Goal: Task Accomplishment & Management: Complete application form

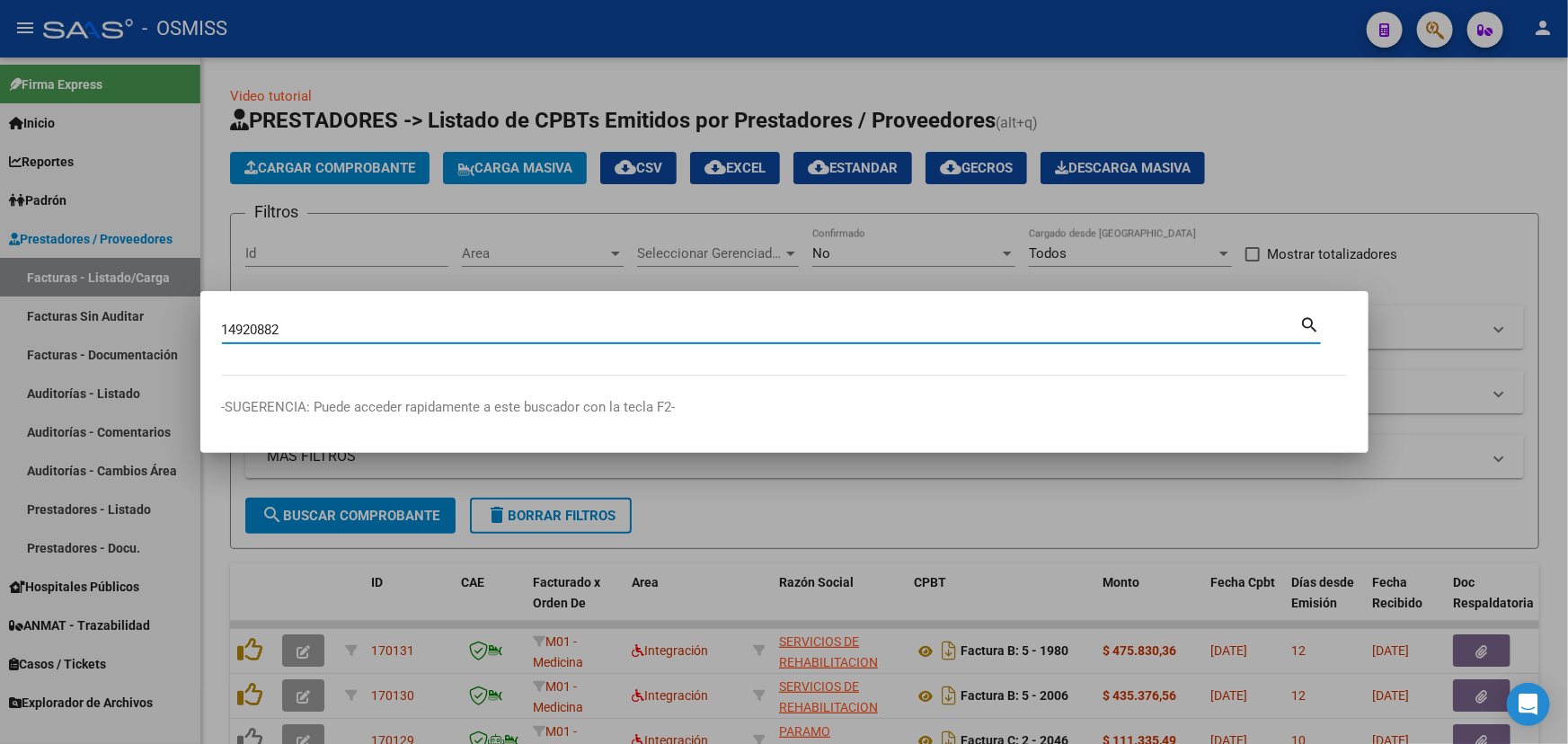
type input "14920882"
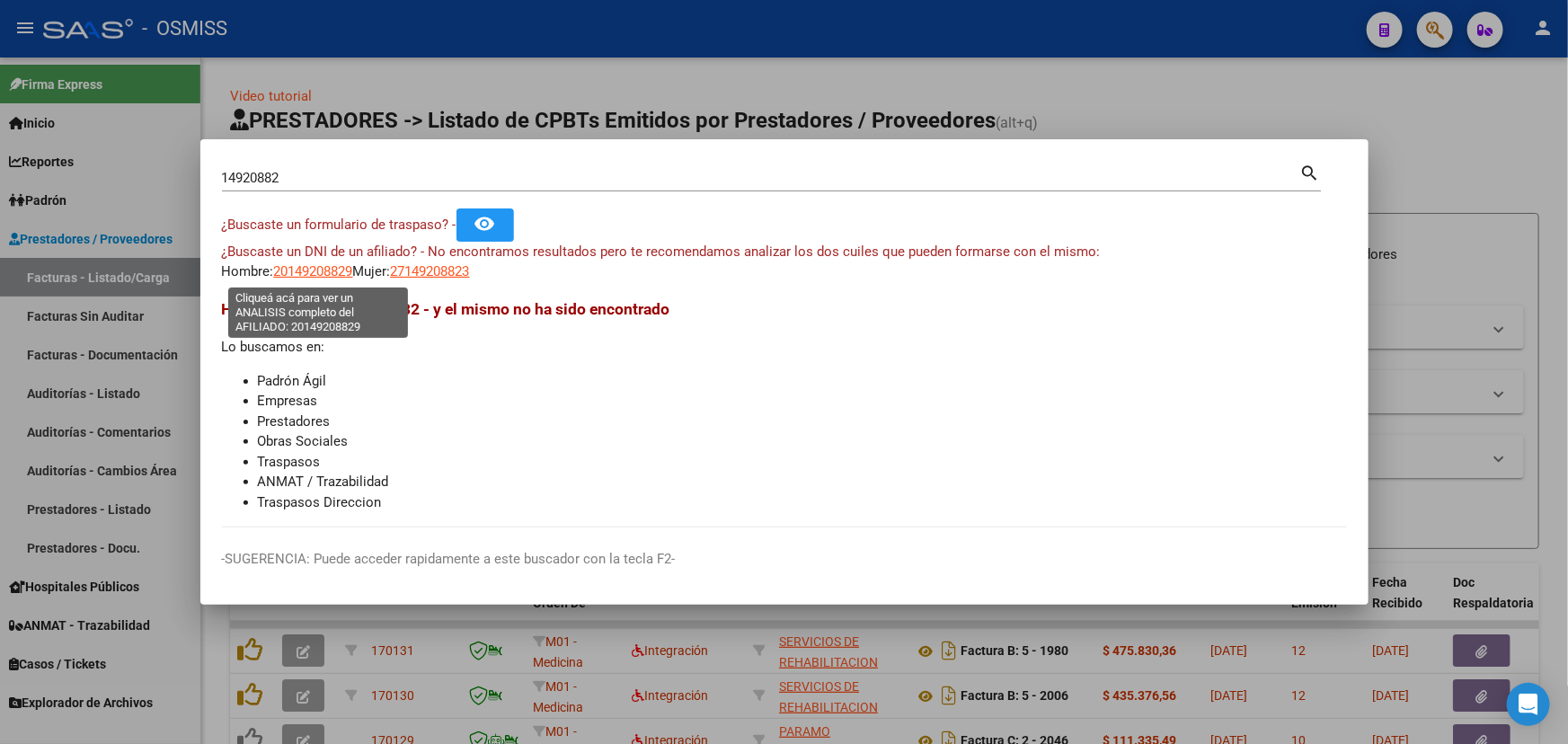
click at [341, 277] on span "20149208829" at bounding box center [314, 271] width 79 height 17
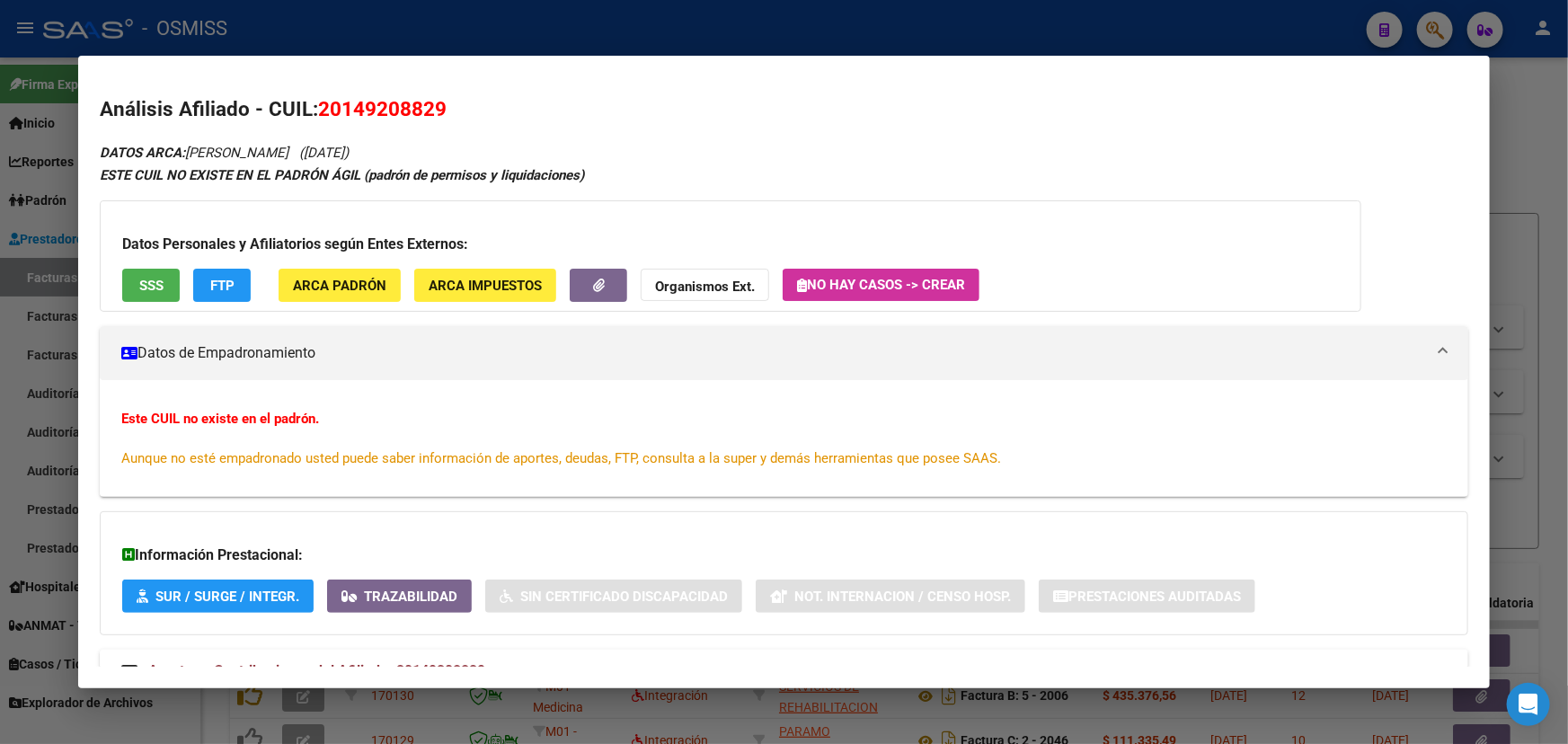
scroll to position [65, 0]
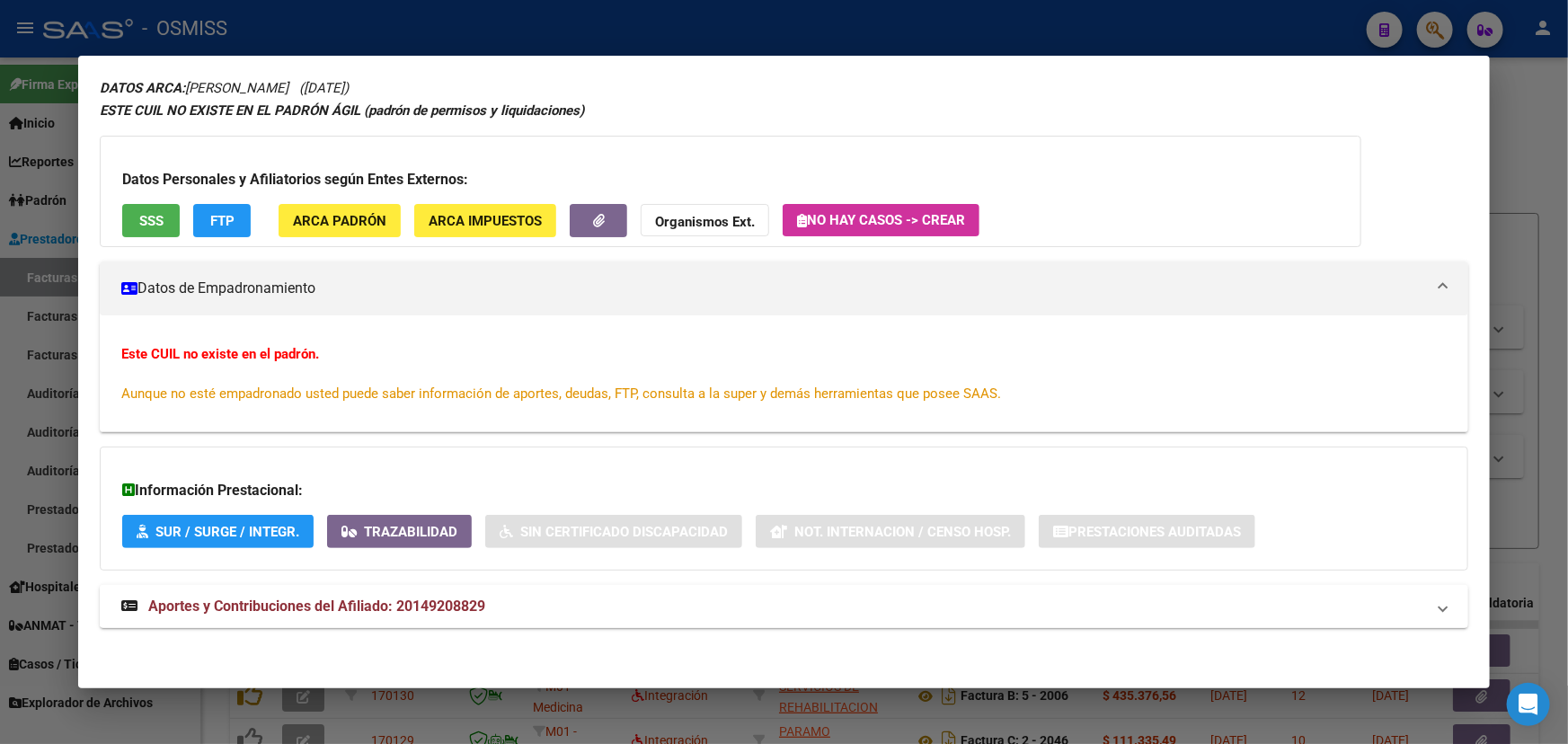
click at [430, 608] on span "Aportes y Contribuciones del Afiliado: 20149208829" at bounding box center [317, 606] width 337 height 18
click at [138, 611] on strong "Aportes y Contribuciones del Afiliado: 20149208829" at bounding box center [303, 613] width 364 height 21
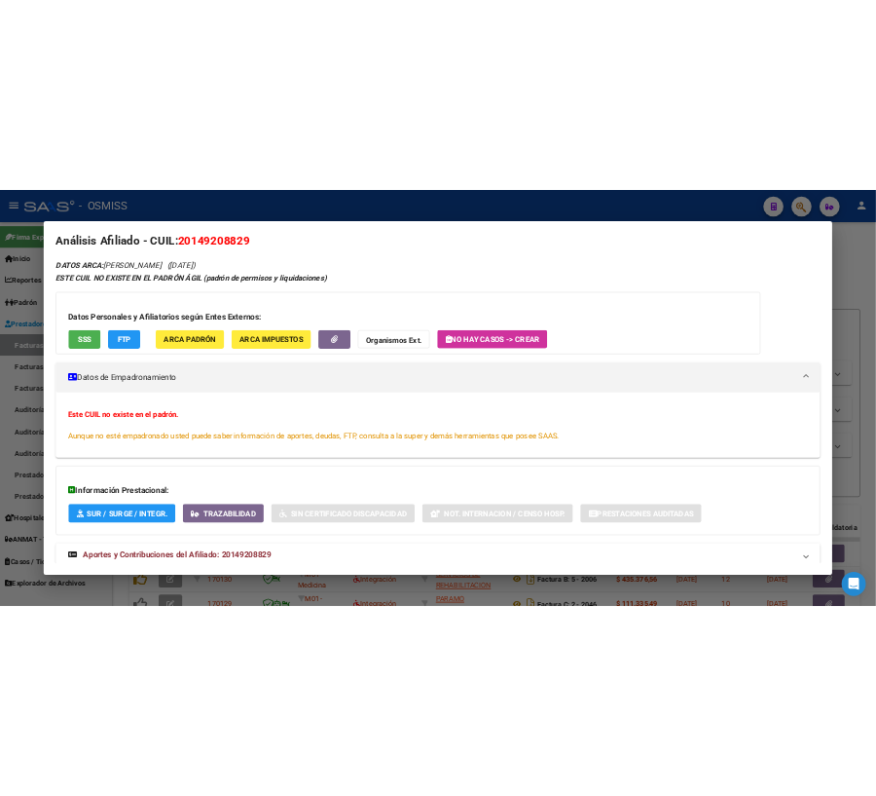
scroll to position [0, 0]
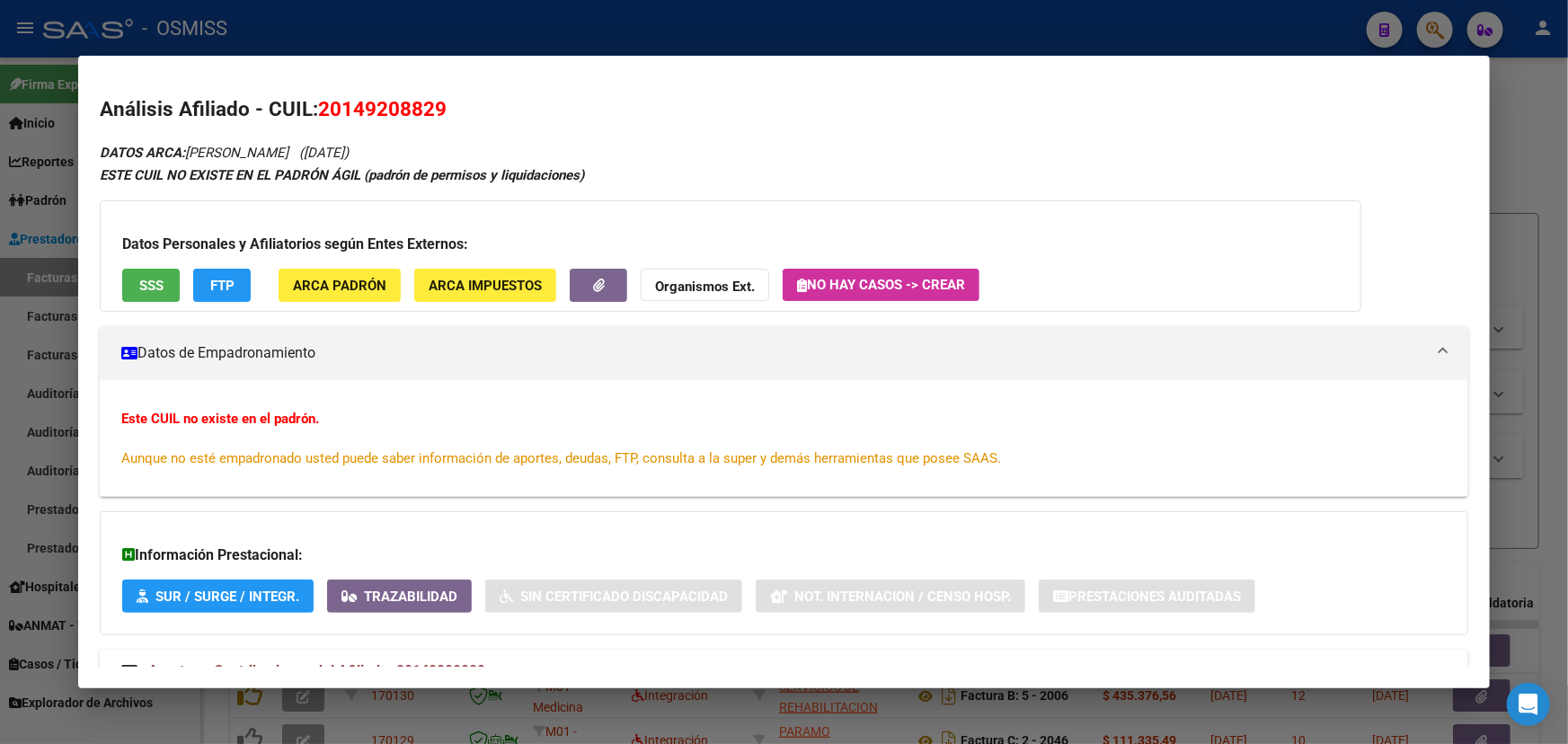
drag, startPoint x: 319, startPoint y: 87, endPoint x: 189, endPoint y: 143, distance: 141.5
click at [189, 143] on div "DATOS ARCA: [PERSON_NAME] ([DATE]) ESTE CUIL NO EXISTE EN EL PADRÓN ÁGIL (padró…" at bounding box center [784, 426] width 1369 height 571
copy icon "[PERSON_NAME]"
click at [1536, 126] on div at bounding box center [784, 372] width 1568 height 744
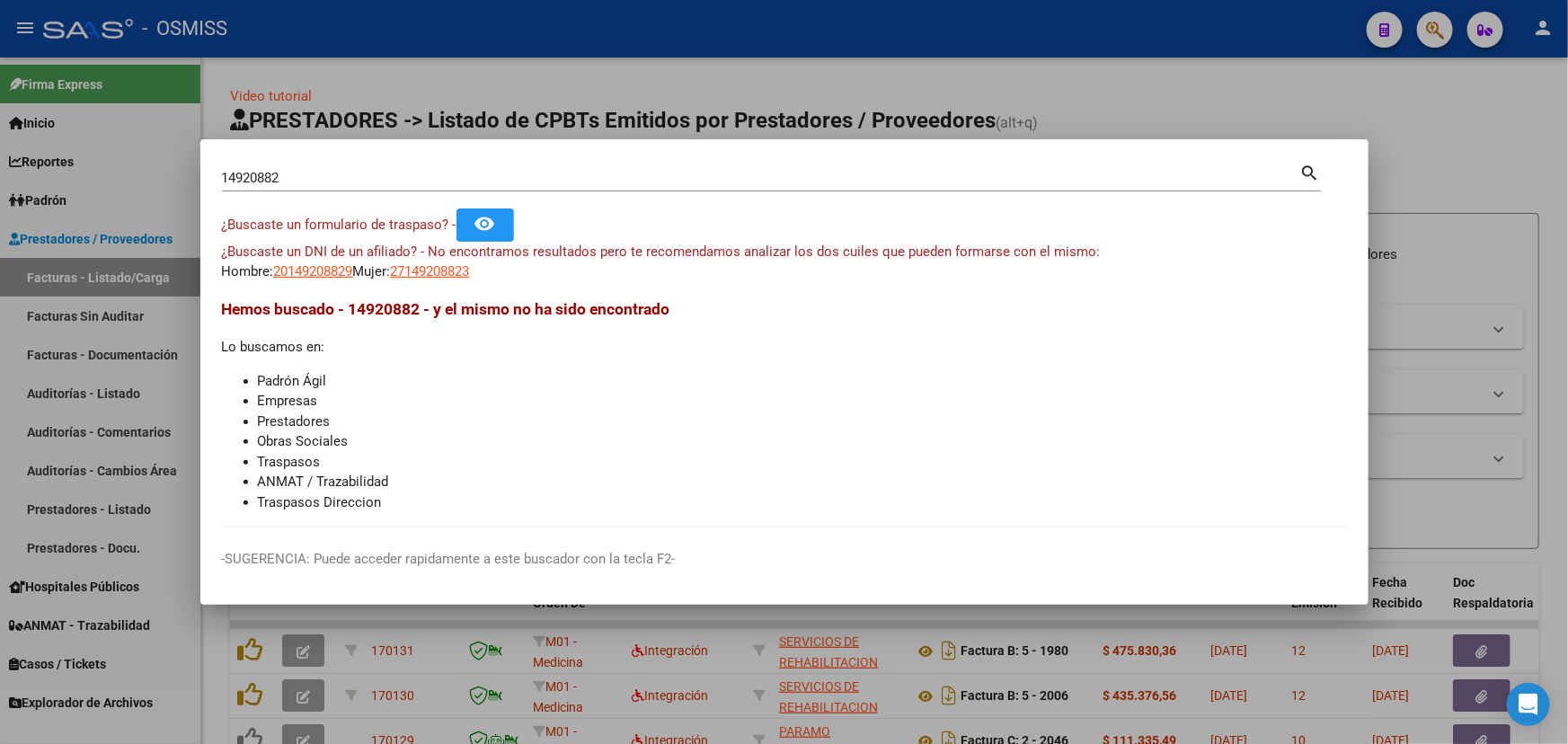
click at [1427, 126] on div at bounding box center [784, 372] width 1568 height 744
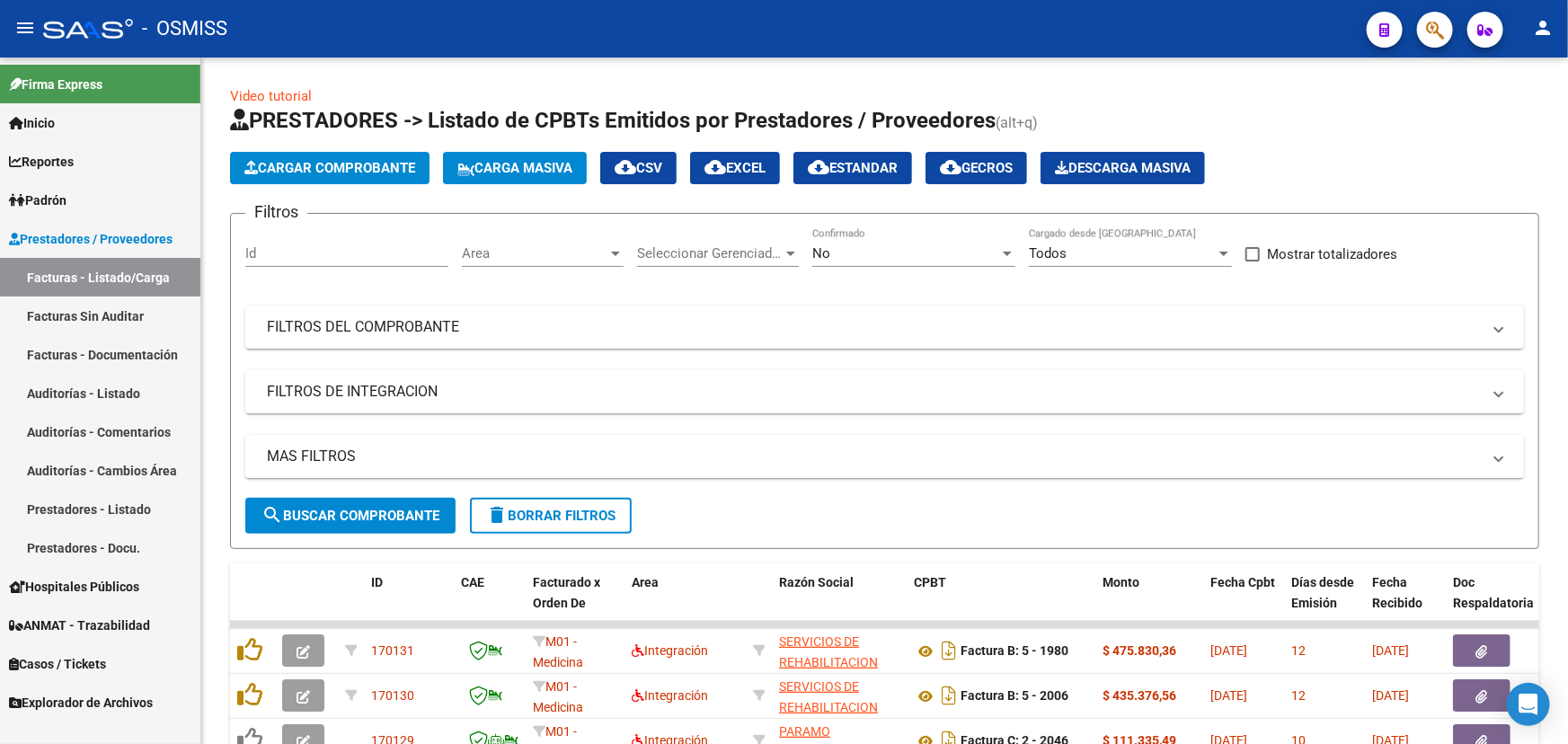
click at [1427, 126] on h1 "PRESTADORES -> Listado de CPBTs Emitidos por Prestadores / Proveedores (alt+q)" at bounding box center [884, 122] width 1310 height 31
click at [387, 162] on span "Cargar Comprobante" at bounding box center [329, 168] width 171 height 17
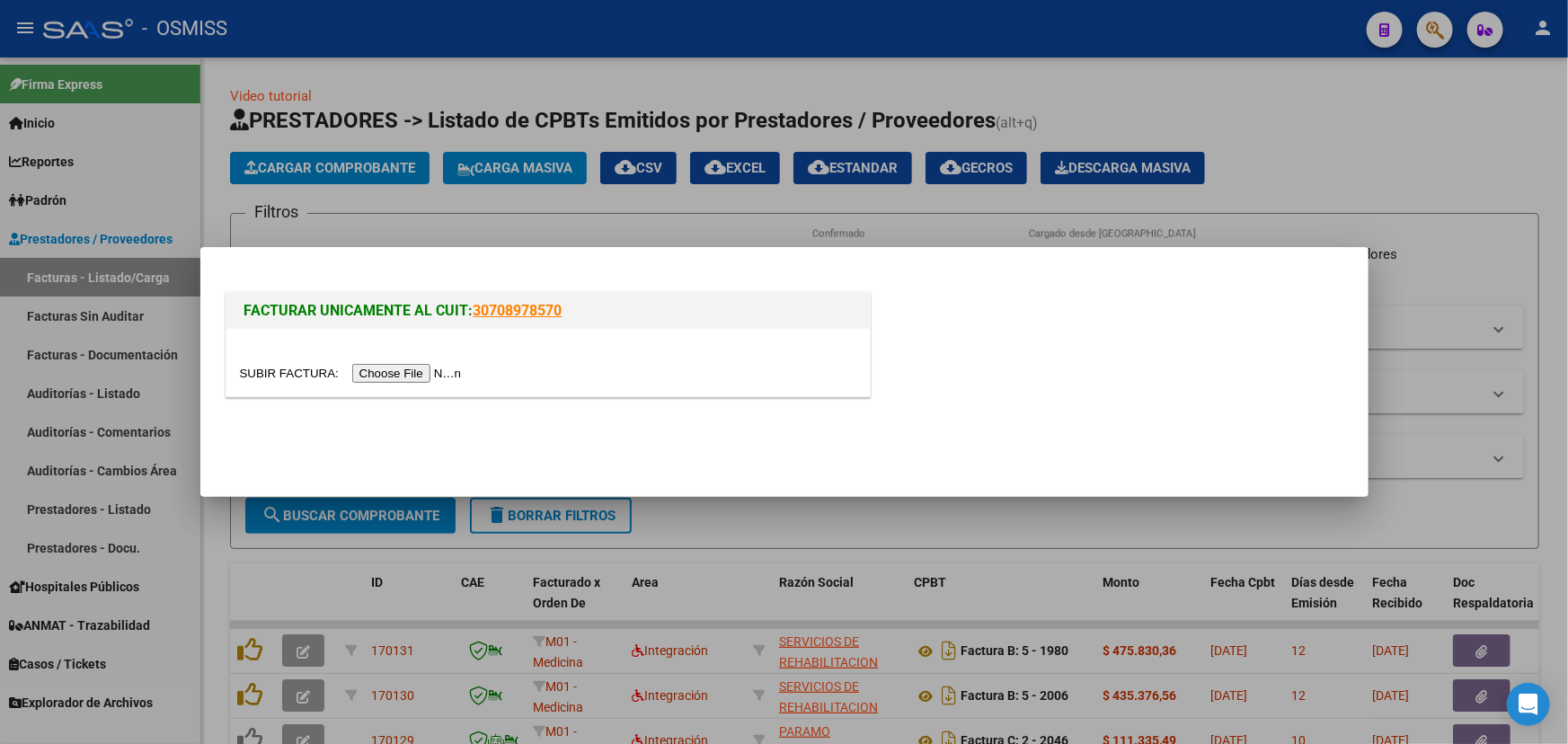
click at [272, 373] on input "file" at bounding box center [353, 373] width 227 height 18
type input "C:\fakepath\HOSPITAL CARRILLO SAN LUIS FC. 0003-00001021.pdf"
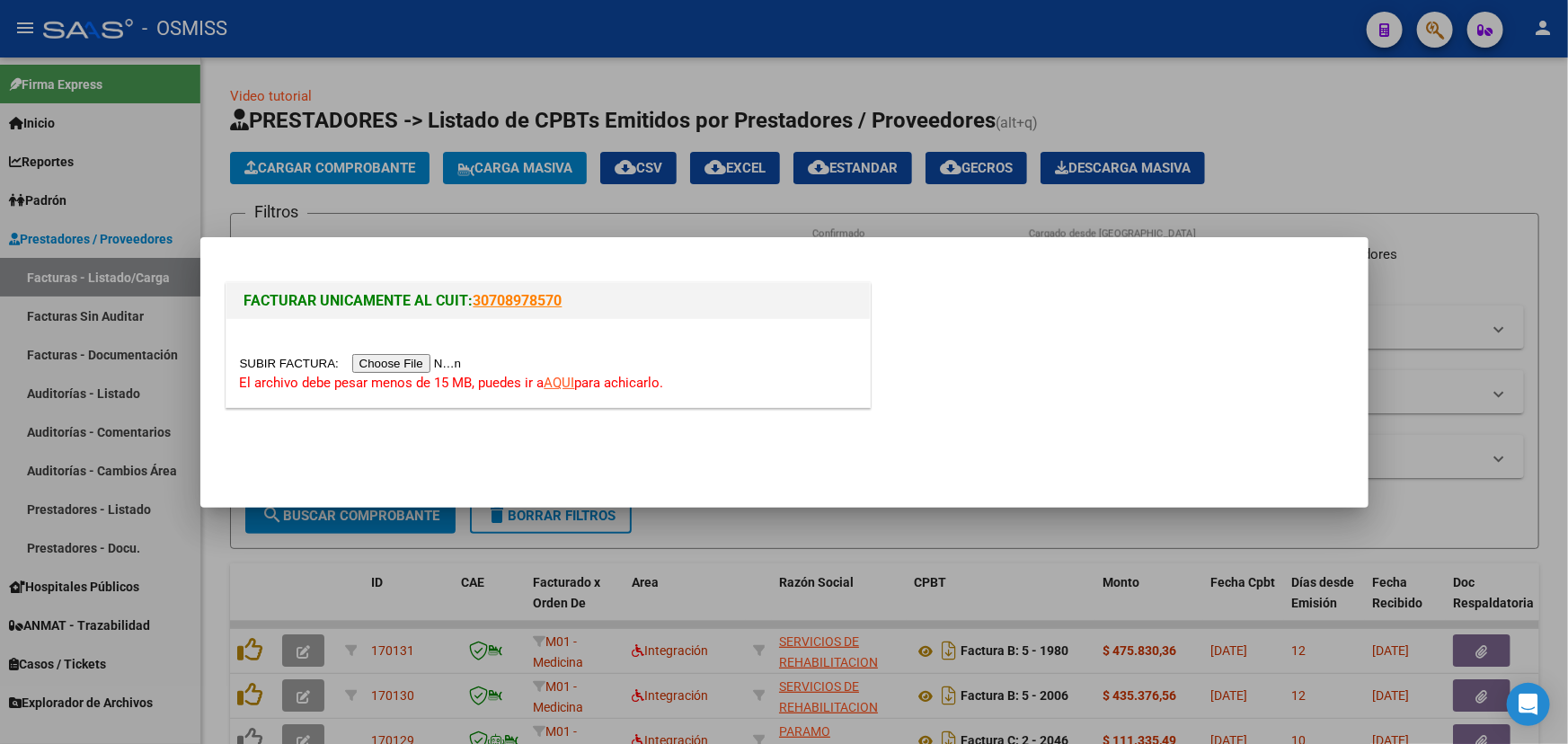
click at [568, 381] on link "AQUI" at bounding box center [559, 383] width 30 height 17
click at [294, 363] on input "file" at bounding box center [353, 364] width 227 height 18
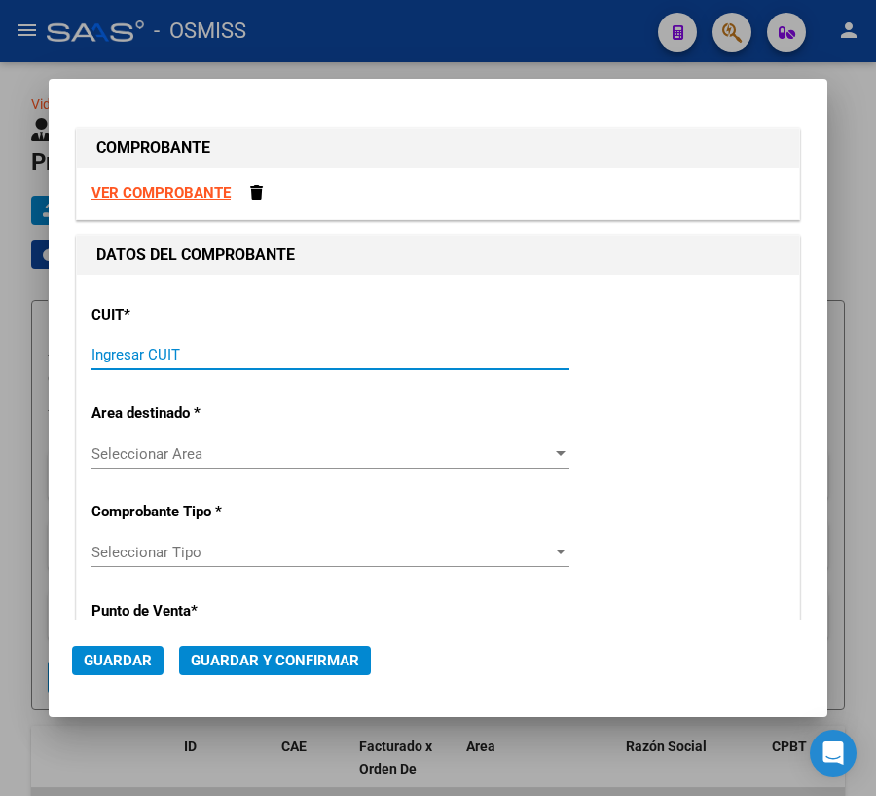
click at [207, 355] on input "Ingresar CUIT" at bounding box center [331, 355] width 478 height 18
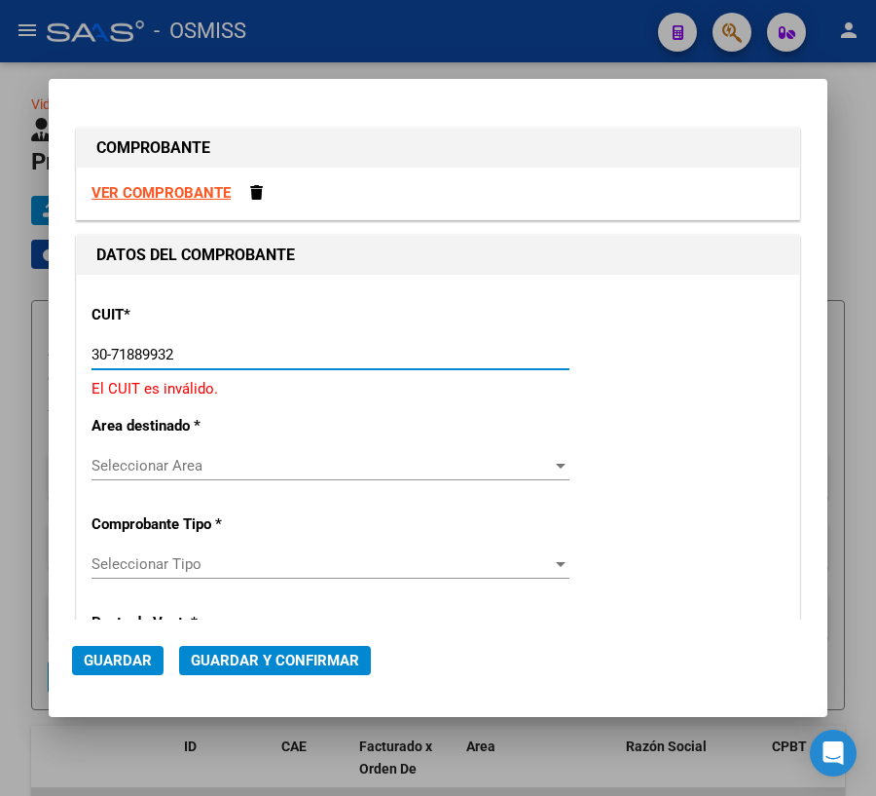
type input "30-71889932-6"
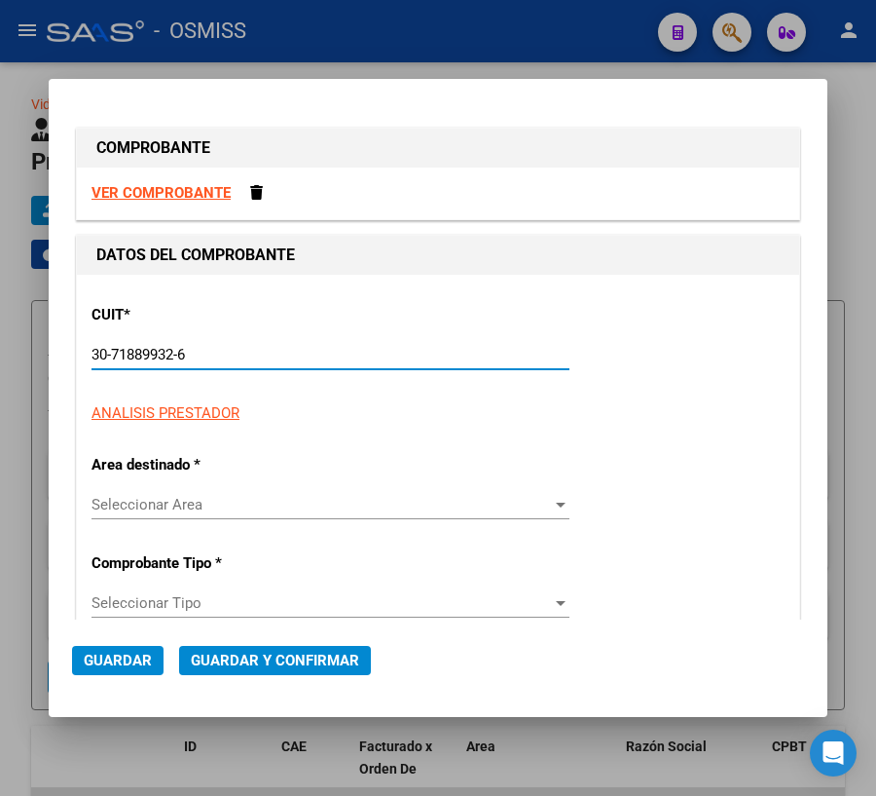
type input "3"
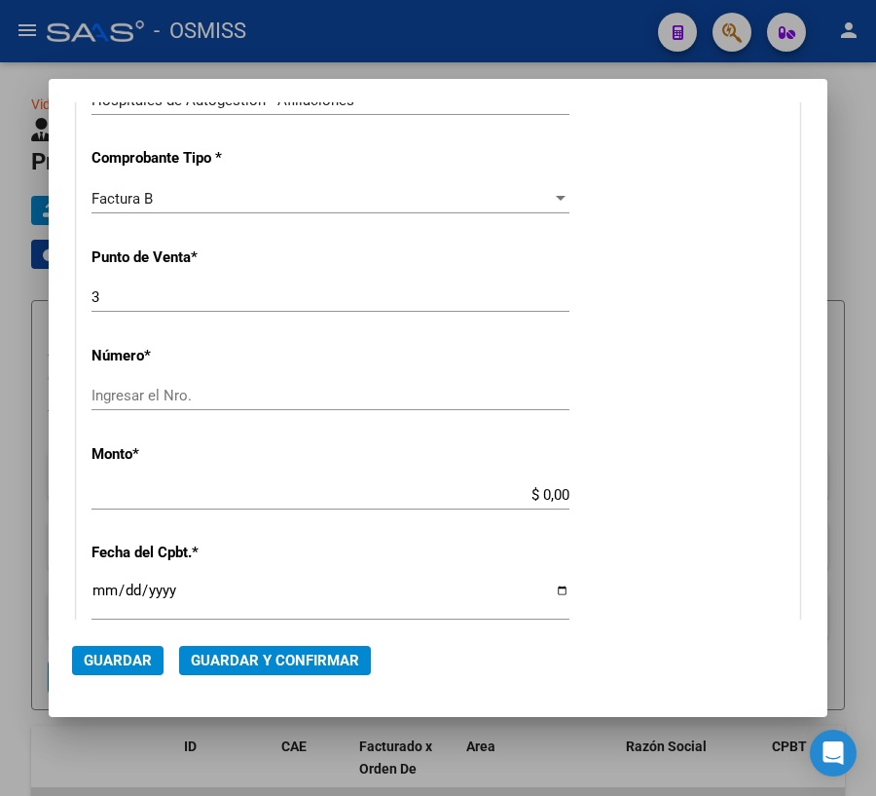
scroll to position [442, 0]
type input "30-71889932-6"
click at [204, 380] on div "Ingresar el Nro." at bounding box center [331, 394] width 478 height 29
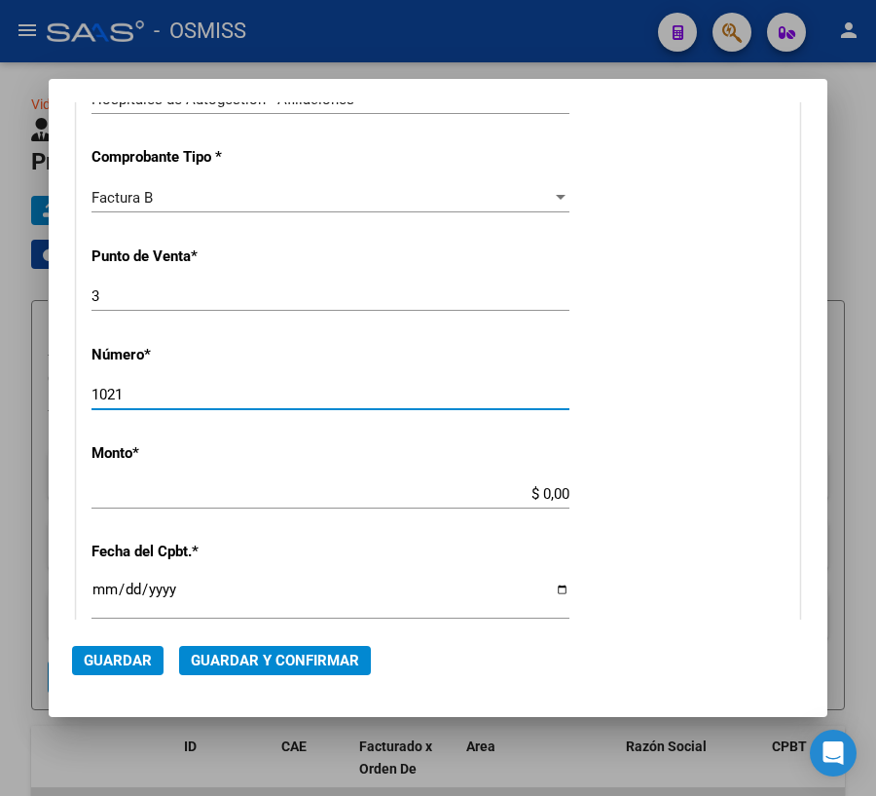
type input "1021"
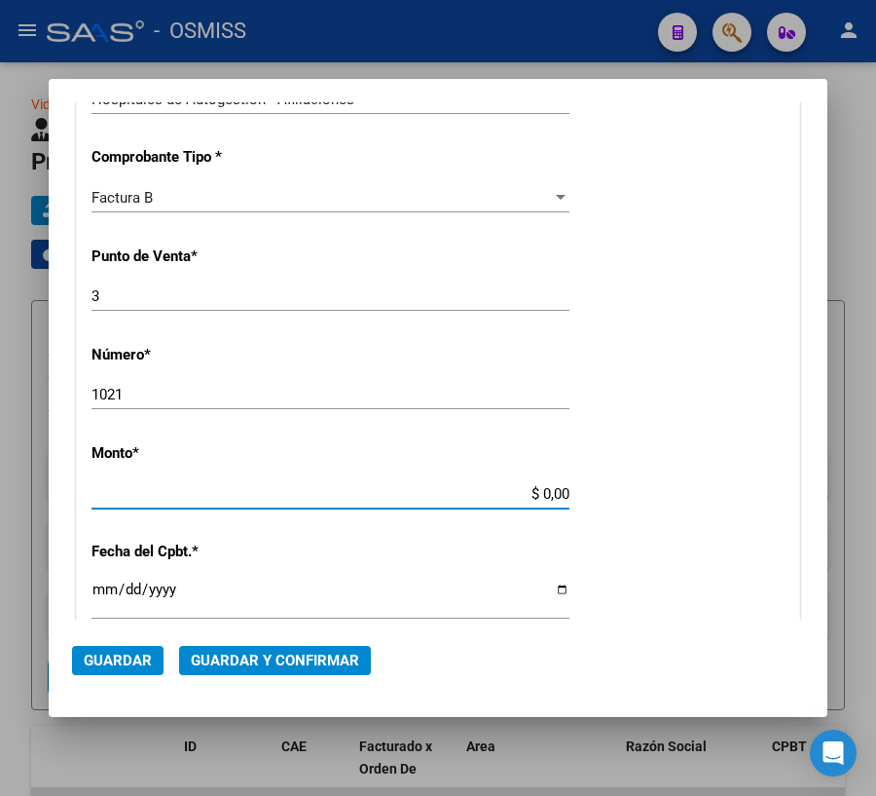
drag, startPoint x: 531, startPoint y: 496, endPoint x: 637, endPoint y: 492, distance: 106.2
click at [637, 492] on div "CUIT * 30-71889932-6 Ingresar CUIT ANALISIS PRESTADOR ENTE HOSPITAL [PERSON_NAM…" at bounding box center [438, 522] width 723 height 1381
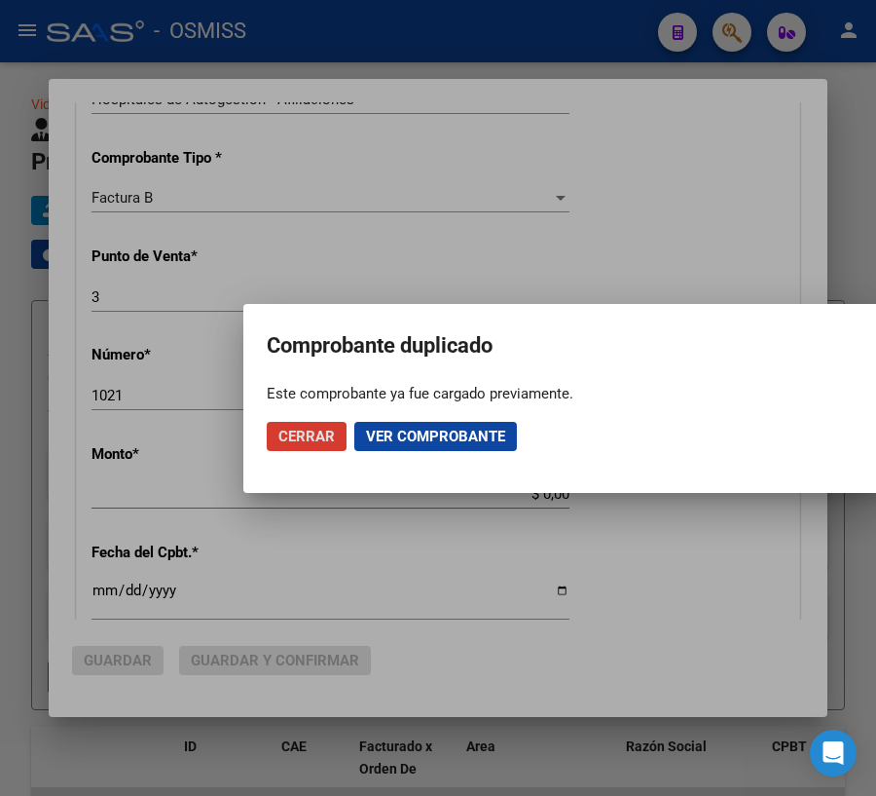
click at [322, 440] on span "Cerrar" at bounding box center [307, 437] width 56 height 18
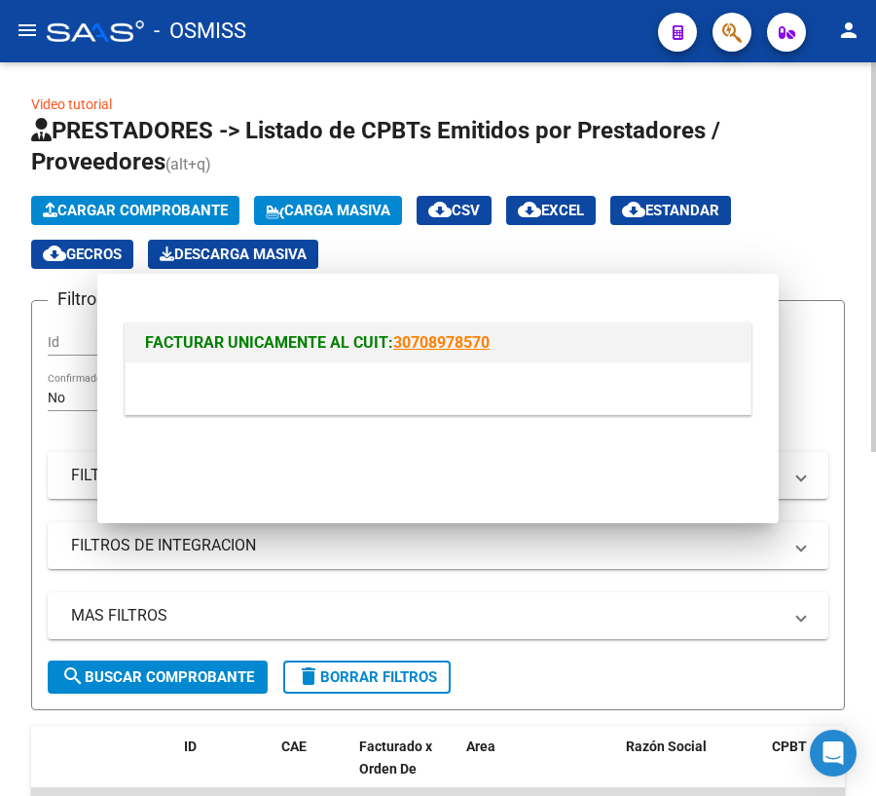
scroll to position [0, 0]
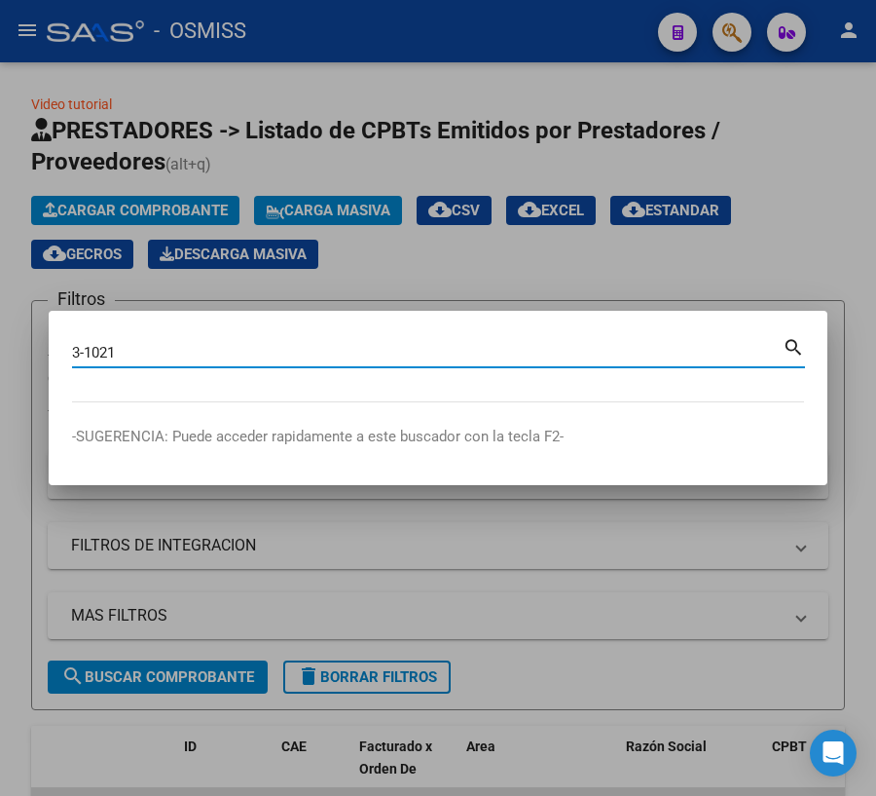
type input "3-1021"
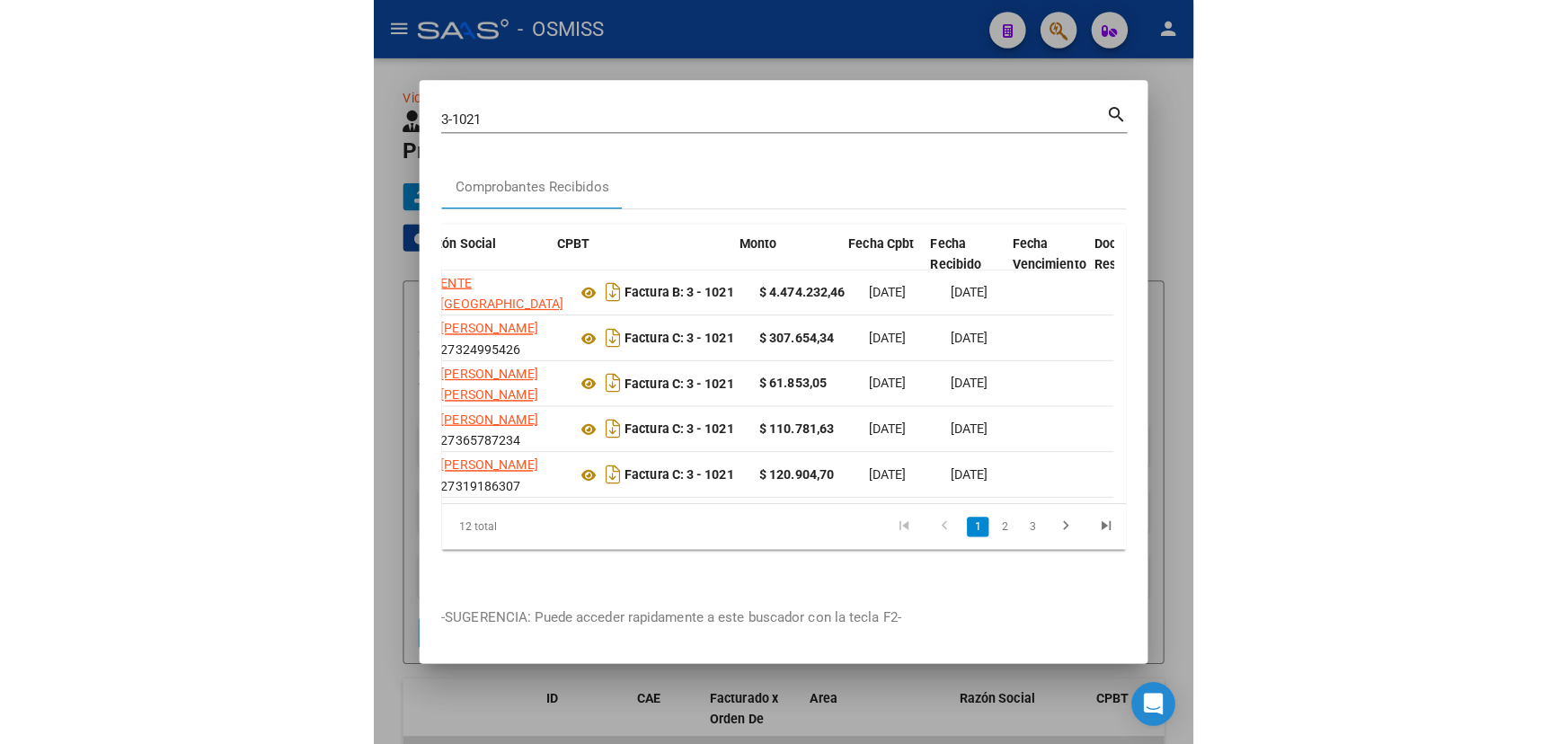
scroll to position [0, 548]
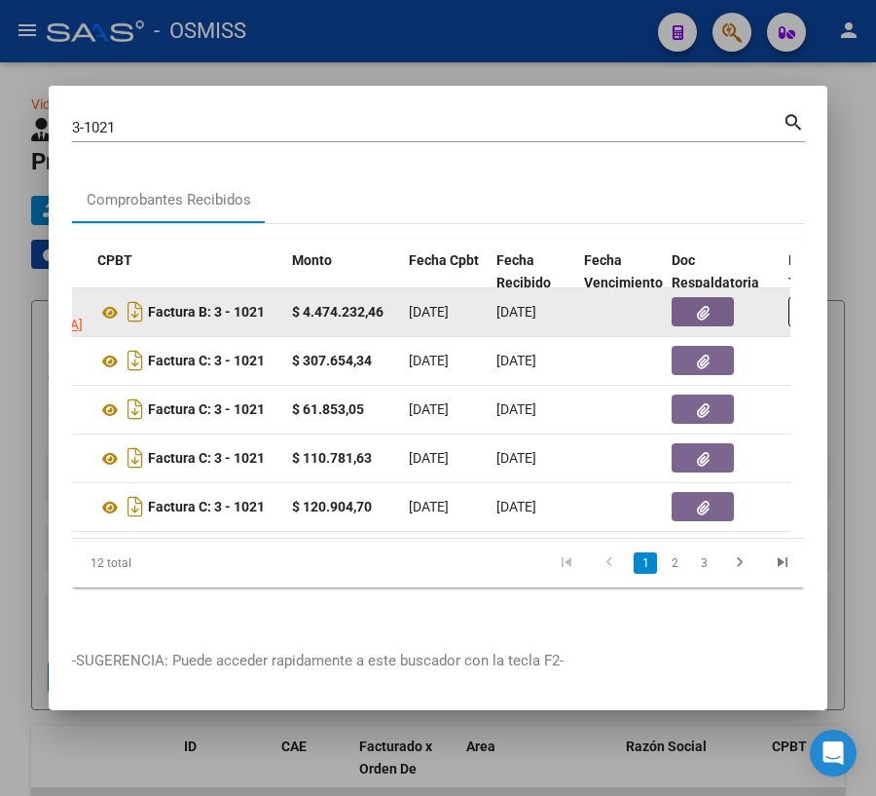
click at [706, 308] on icon "button" at bounding box center [703, 313] width 13 height 15
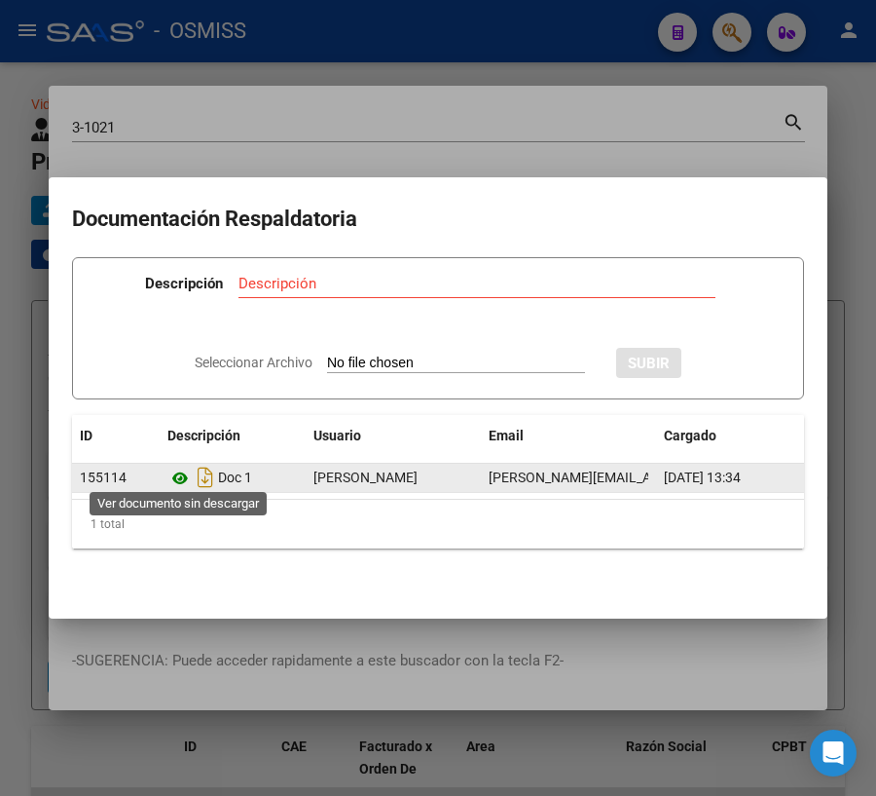
click at [179, 472] on icon at bounding box center [180, 477] width 25 height 23
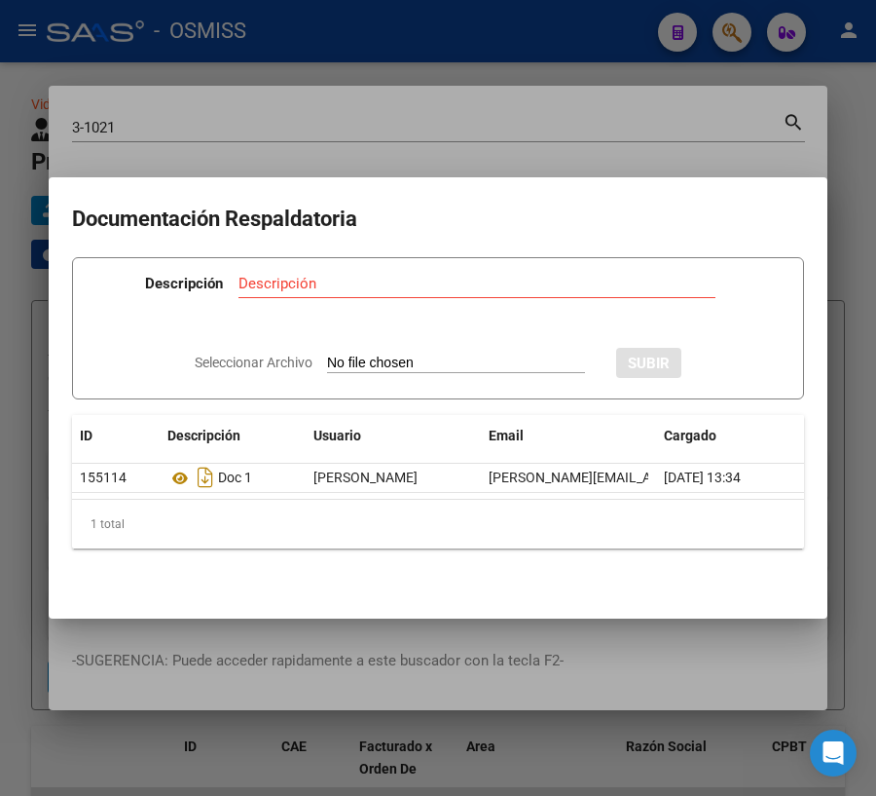
click at [844, 99] on div at bounding box center [438, 398] width 876 height 796
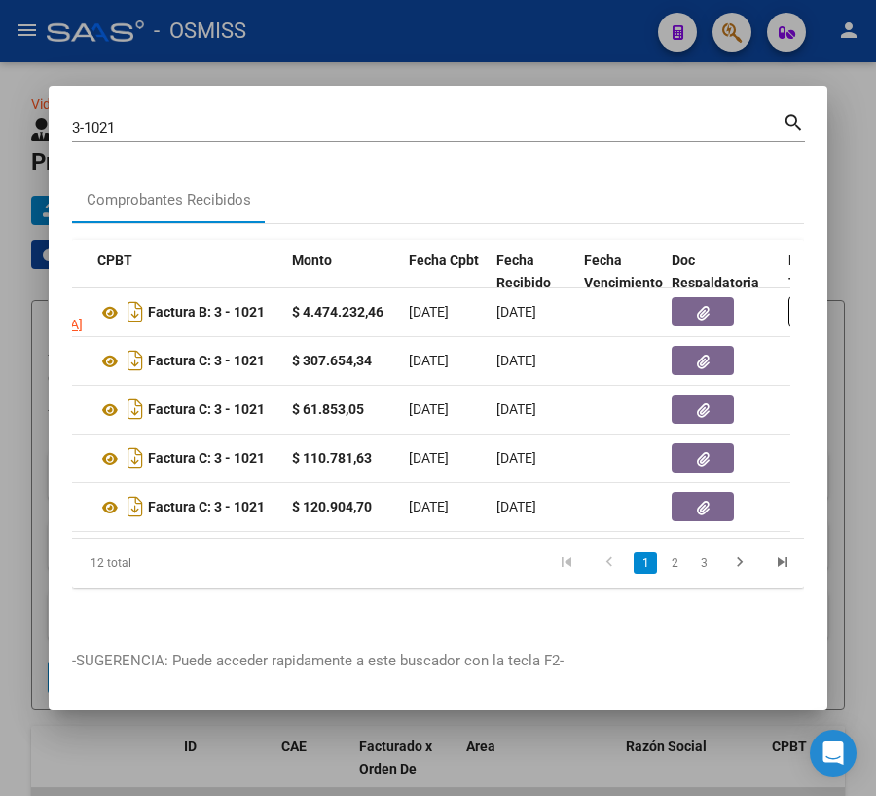
click at [864, 139] on div at bounding box center [438, 398] width 876 height 796
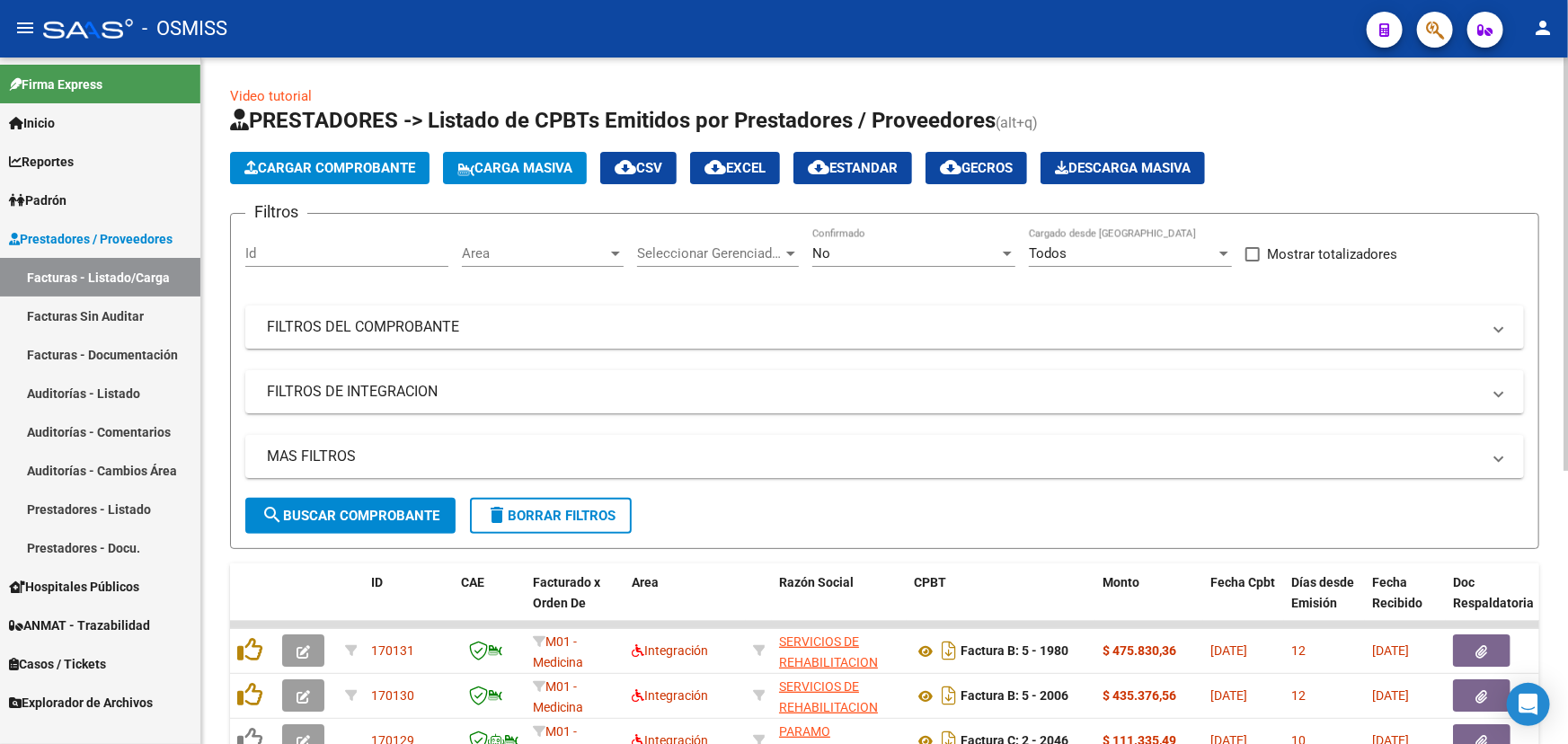
click at [347, 161] on span "Cargar Comprobante" at bounding box center [329, 168] width 171 height 17
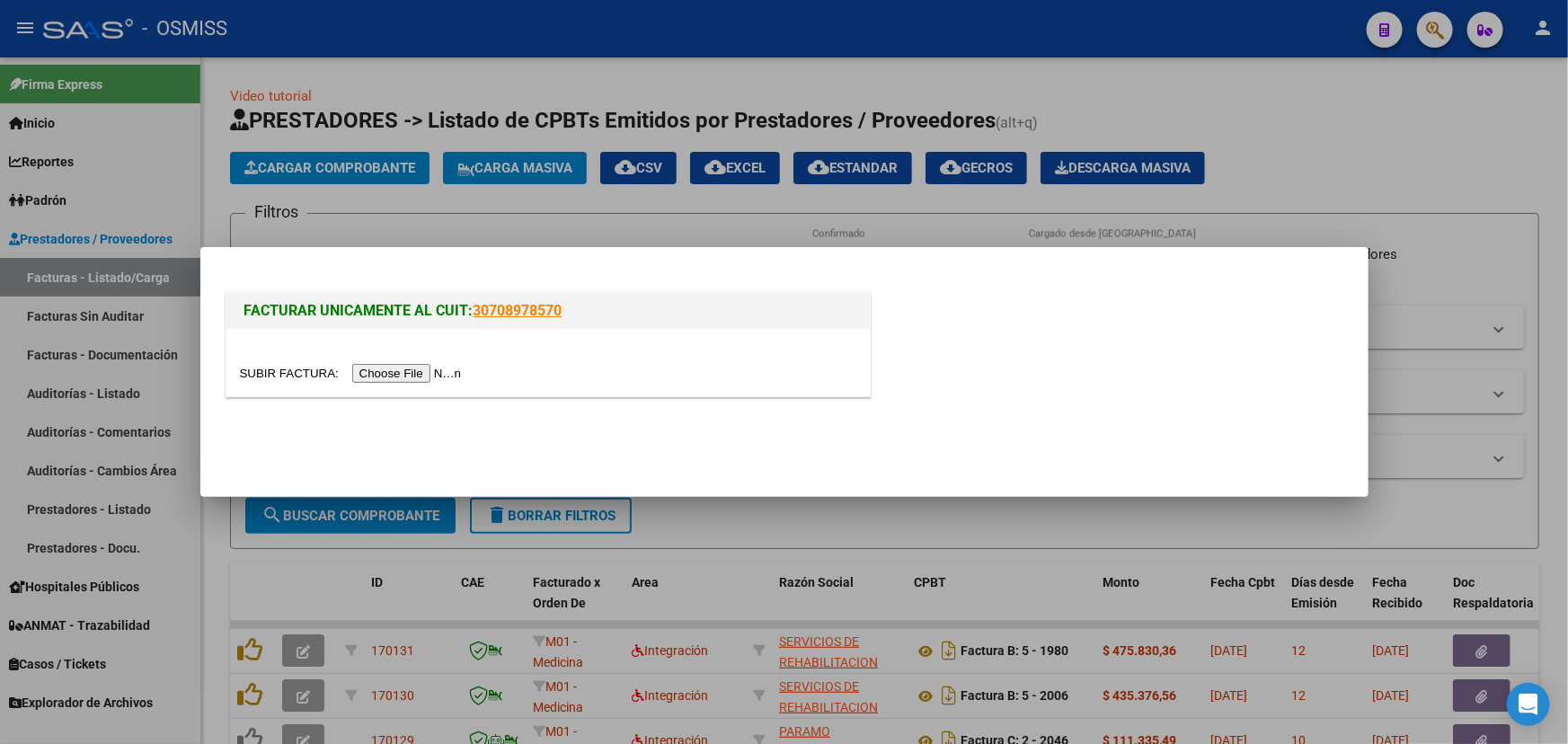
click at [285, 370] on input "file" at bounding box center [353, 373] width 227 height 18
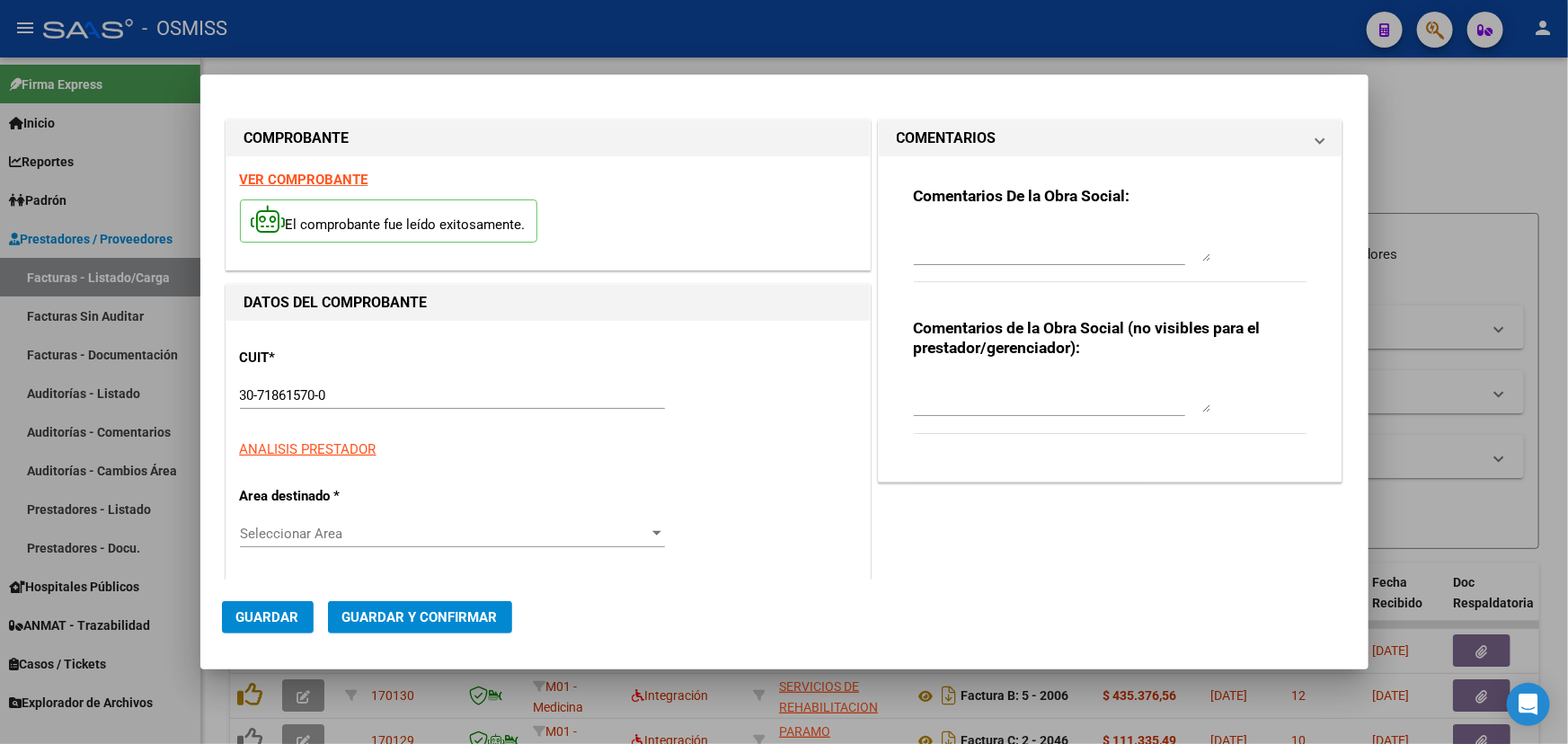
type input "[DATE]"
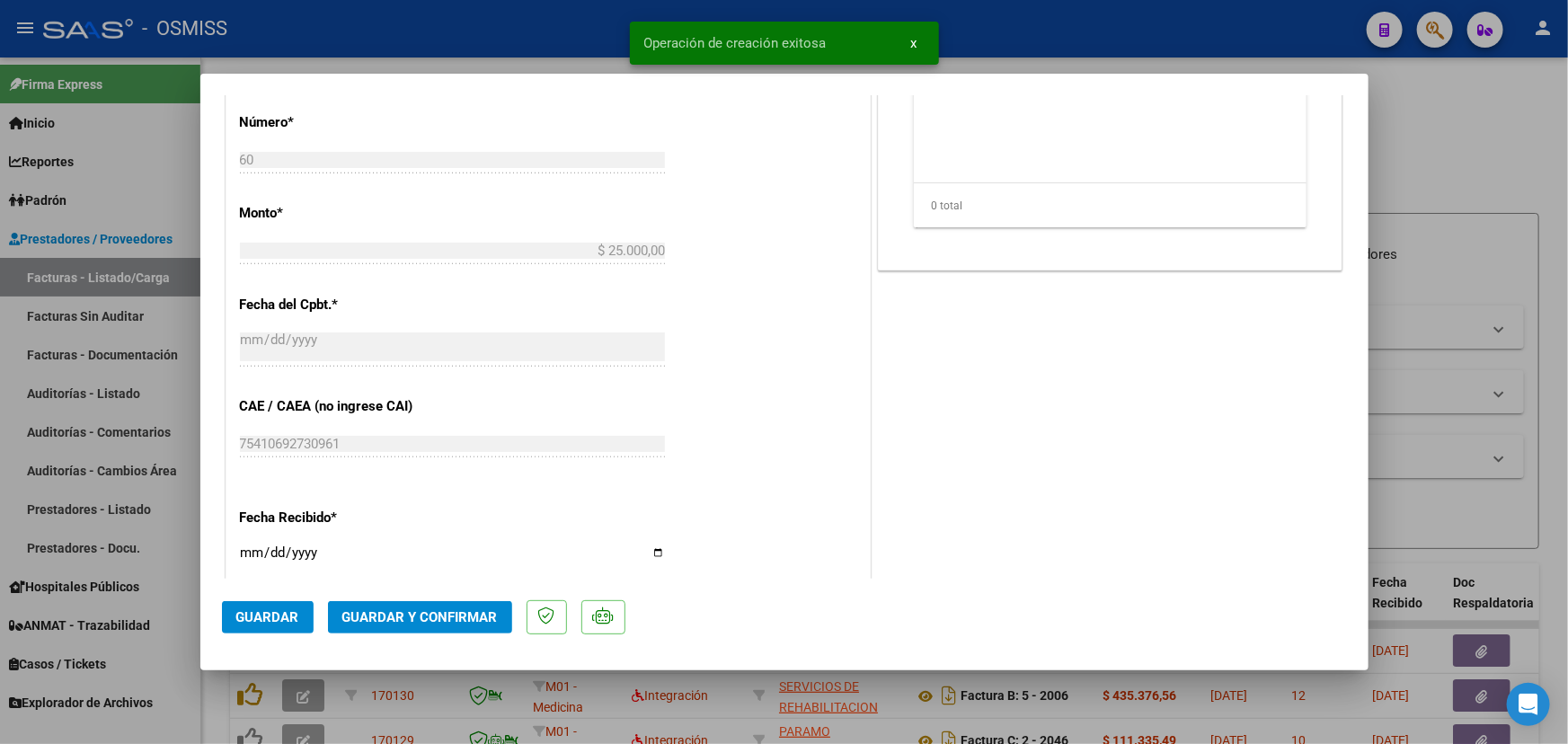
scroll to position [736, 0]
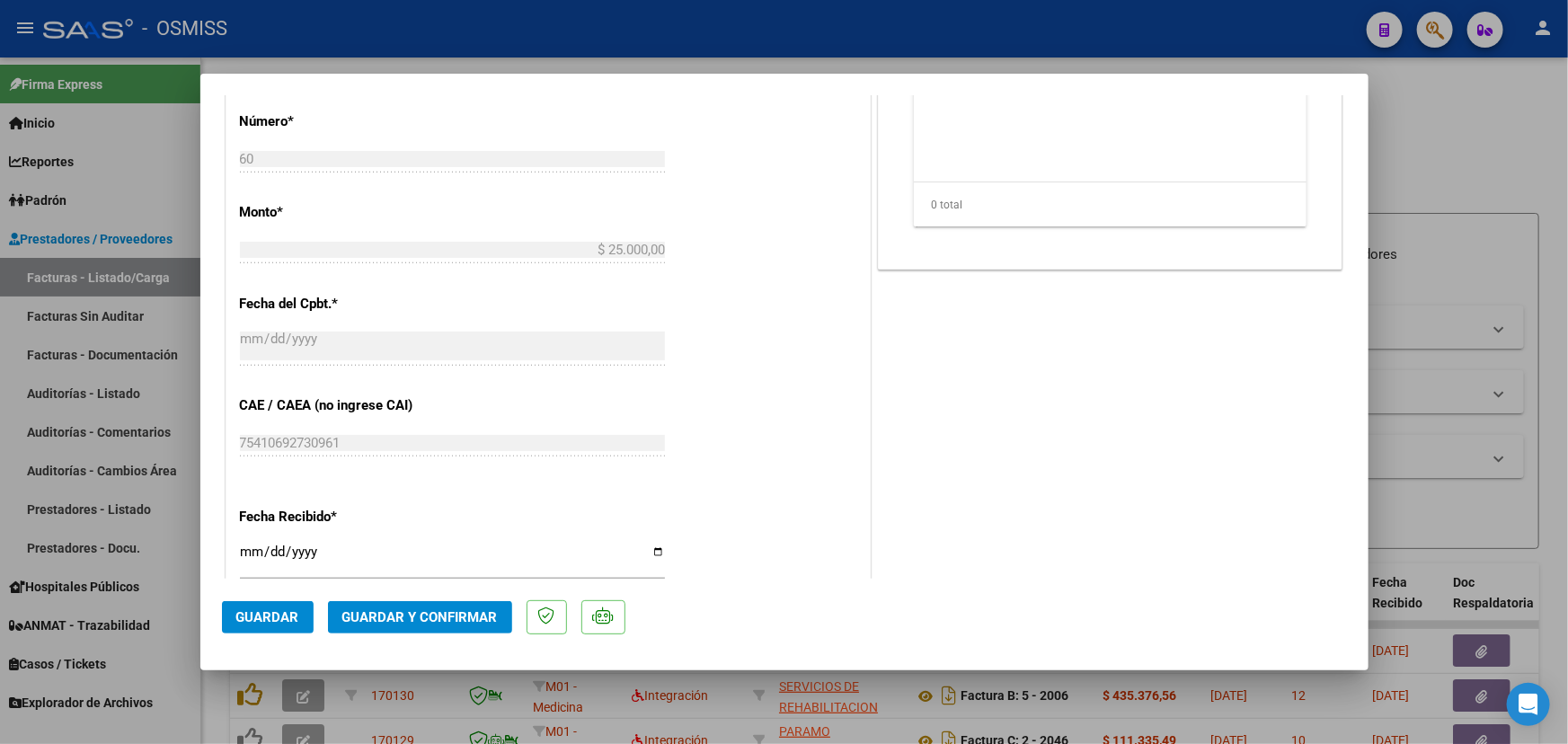
click at [390, 623] on span "Guardar y Confirmar" at bounding box center [420, 618] width 155 height 17
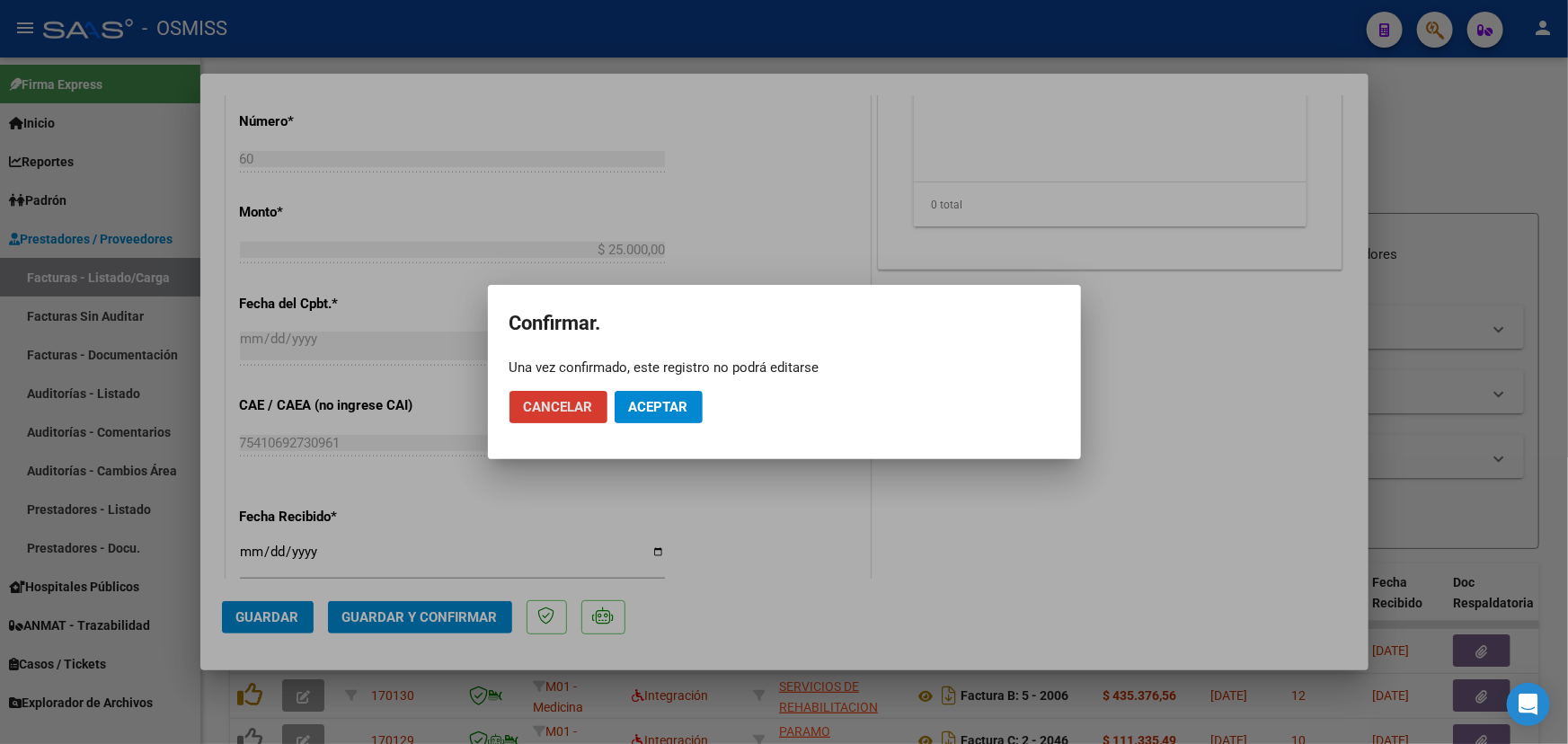
click at [676, 407] on span "Aceptar" at bounding box center [659, 407] width 59 height 17
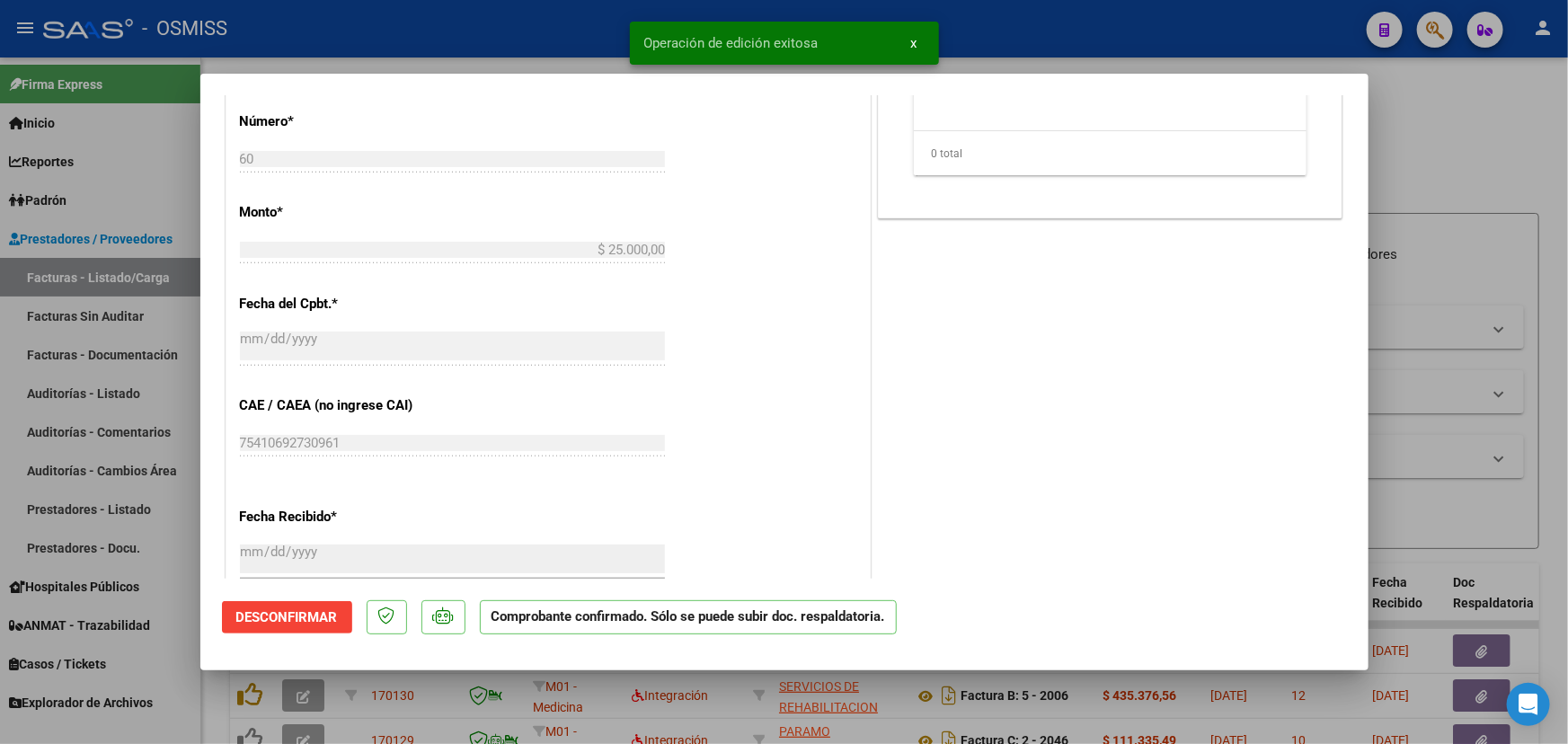
click at [1490, 93] on div at bounding box center [784, 372] width 1568 height 744
type input "$ 0,00"
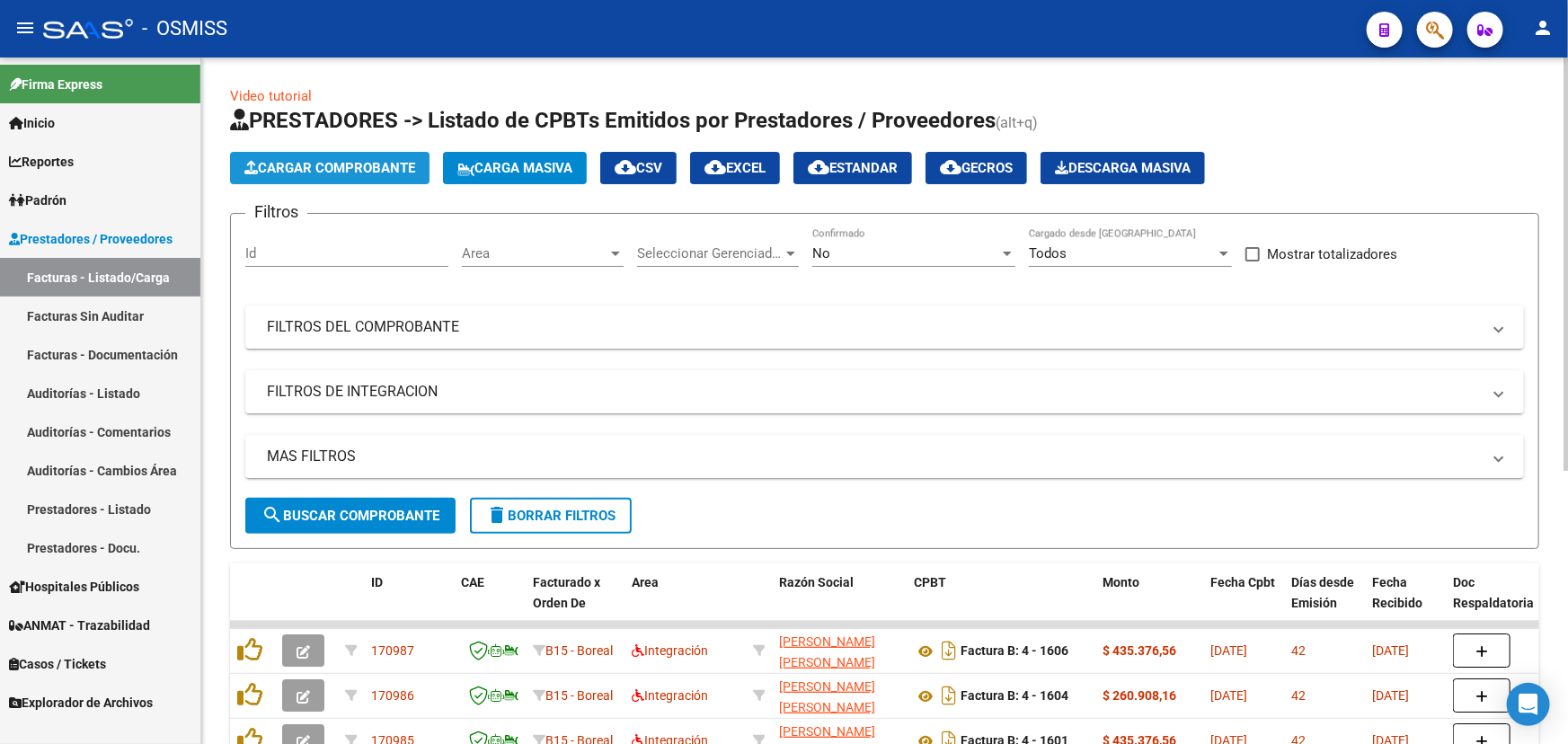
click at [372, 160] on span "Cargar Comprobante" at bounding box center [329, 168] width 171 height 17
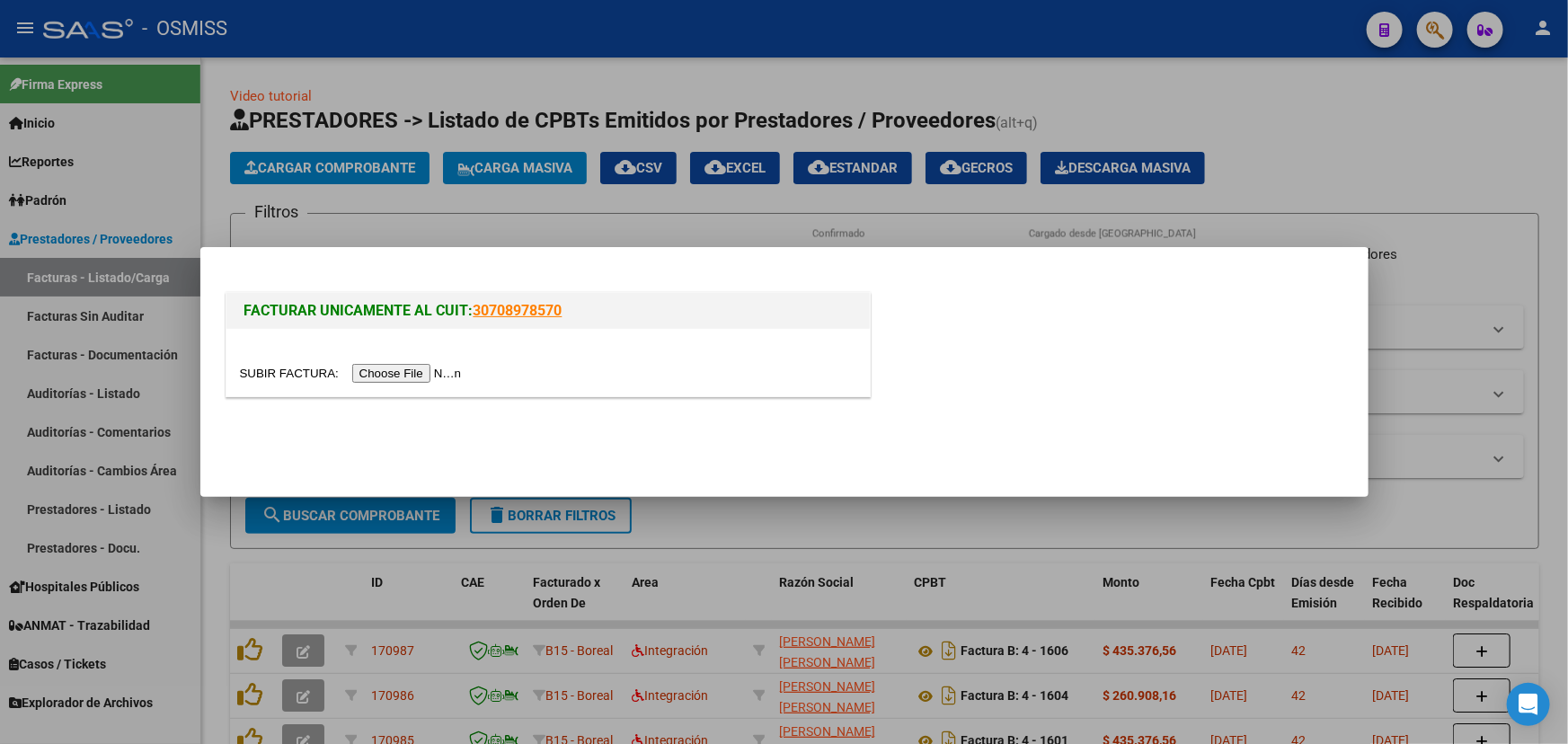
click at [304, 372] on input "file" at bounding box center [353, 373] width 227 height 18
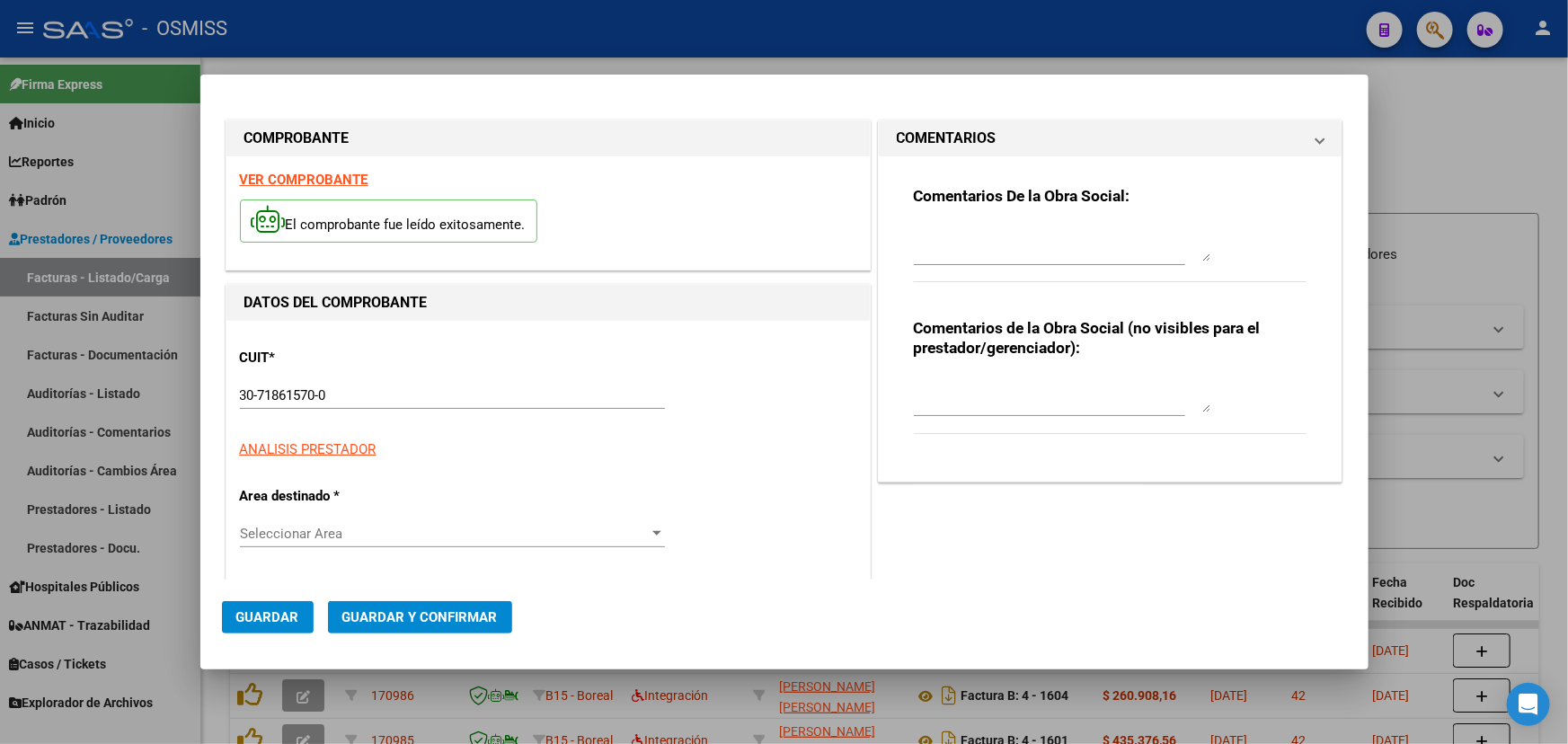
type input "[DATE]"
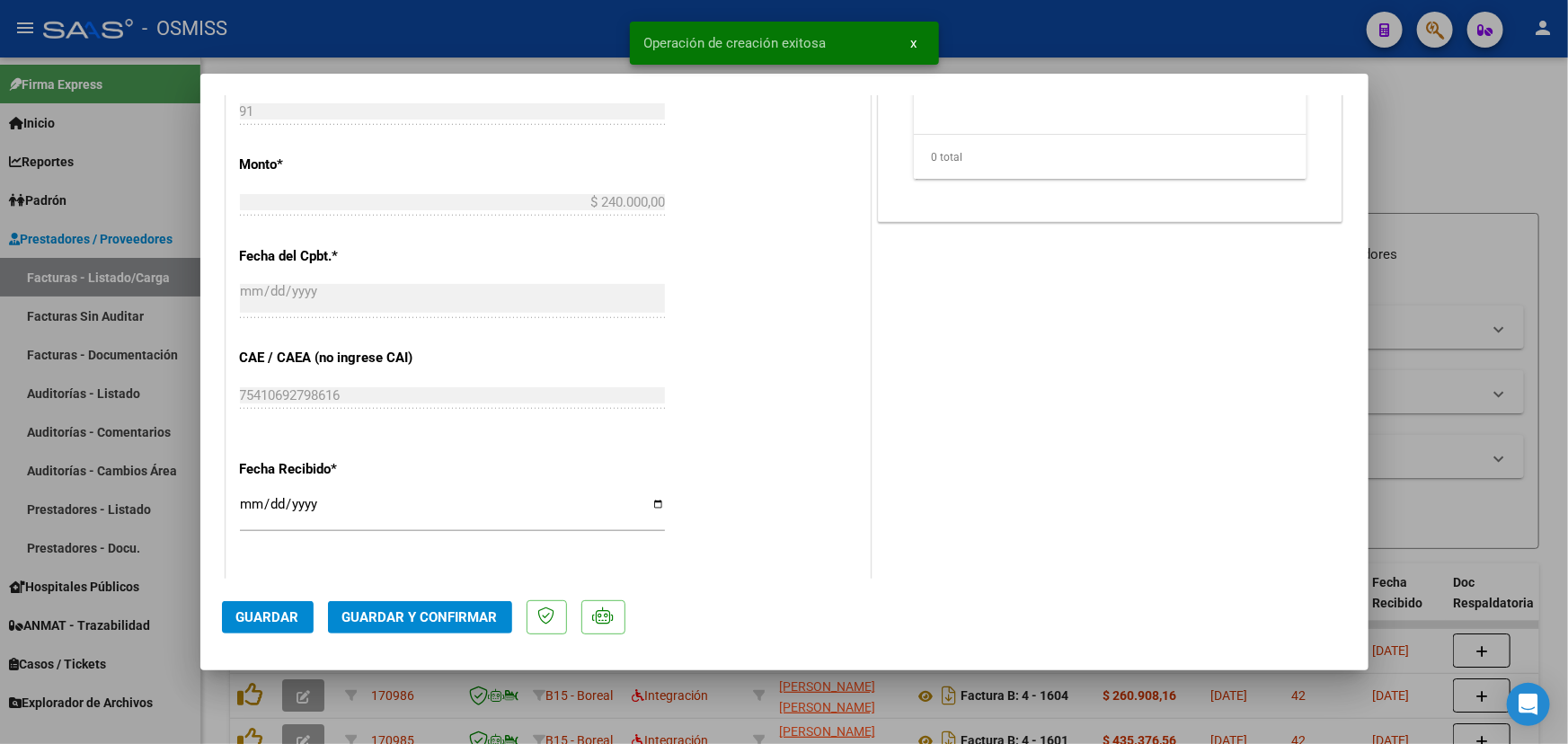
scroll to position [979, 0]
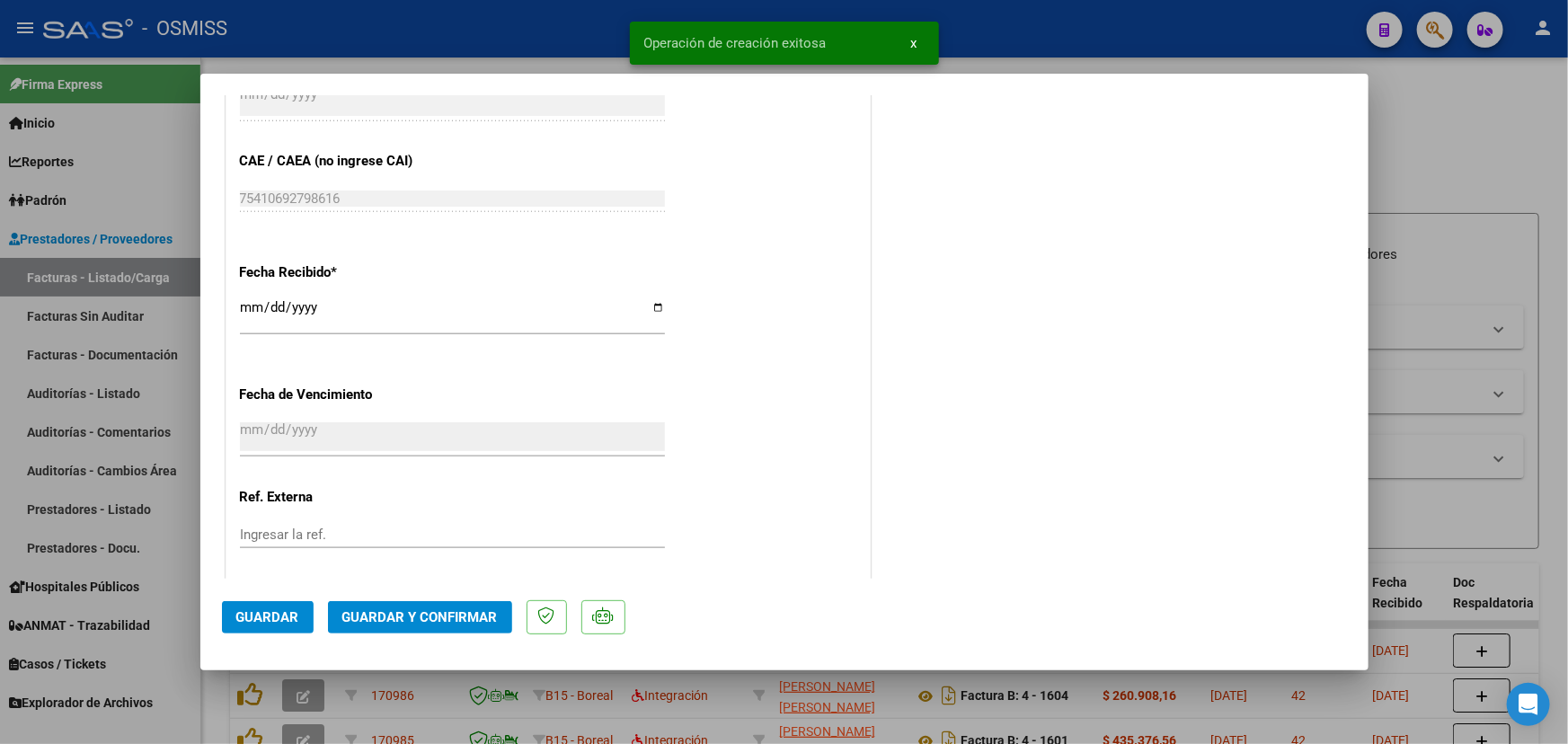
click at [435, 611] on span "Guardar y Confirmar" at bounding box center [420, 618] width 155 height 17
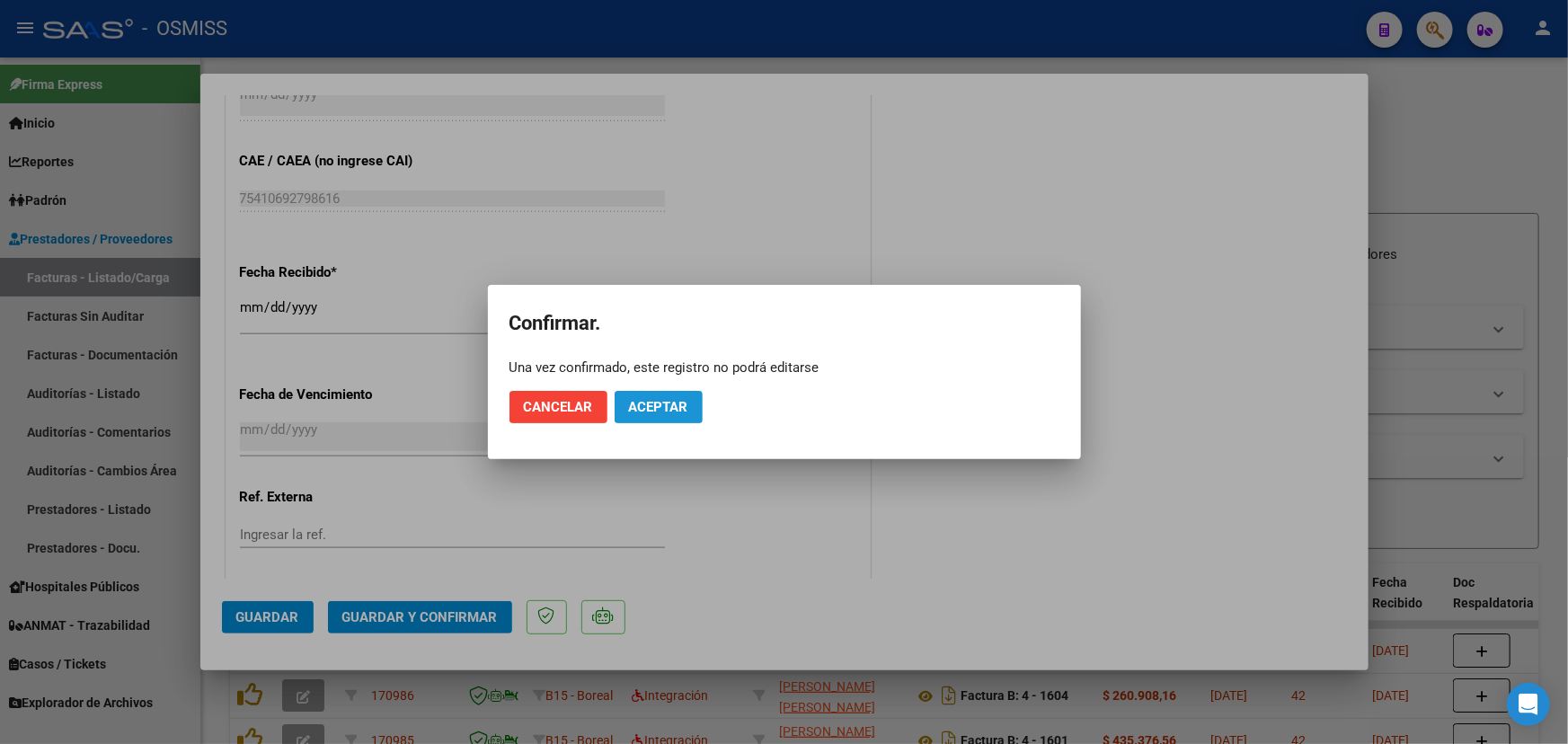
click at [652, 414] on button "Aceptar" at bounding box center [658, 407] width 88 height 32
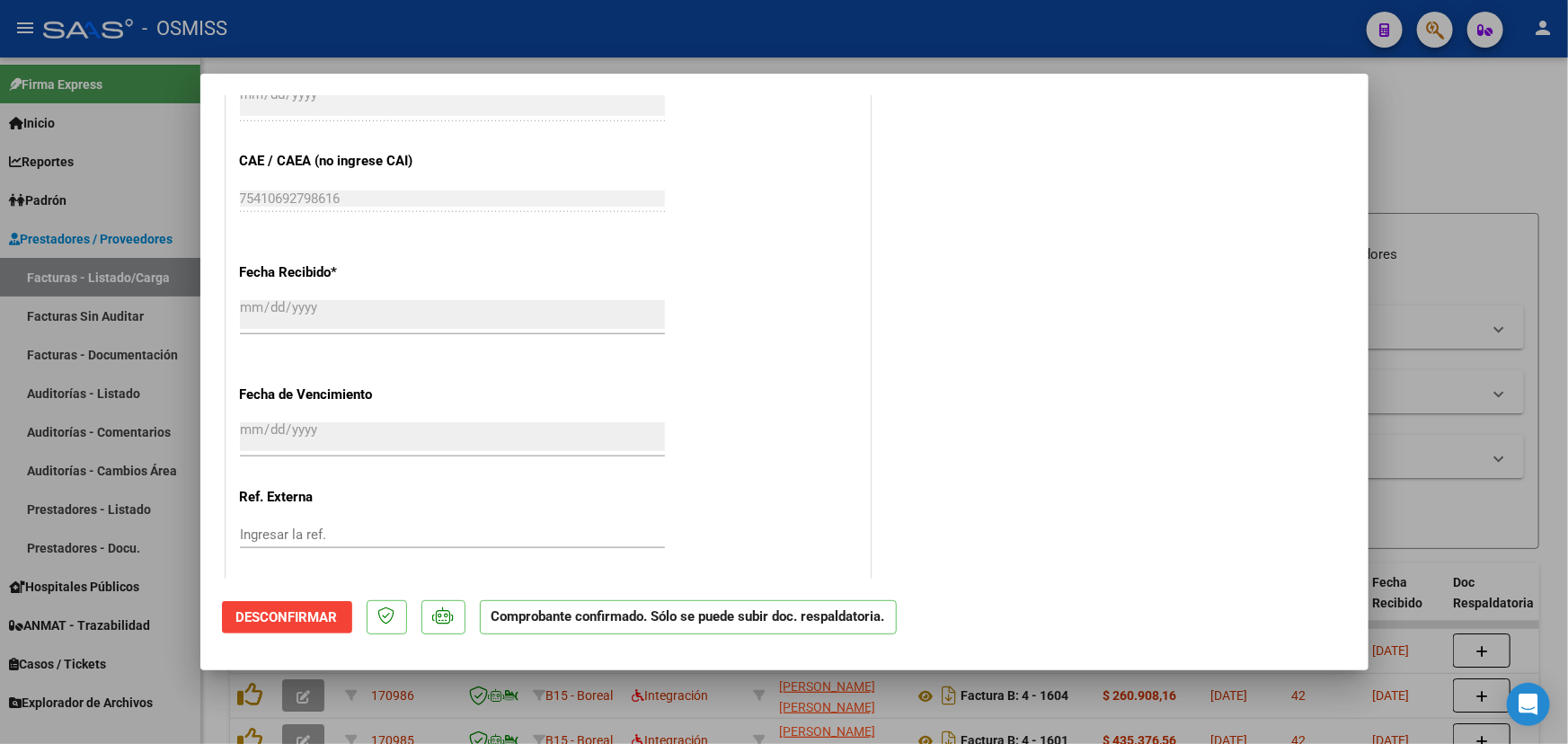
click at [1460, 126] on div at bounding box center [784, 372] width 1568 height 744
type input "$ 0,00"
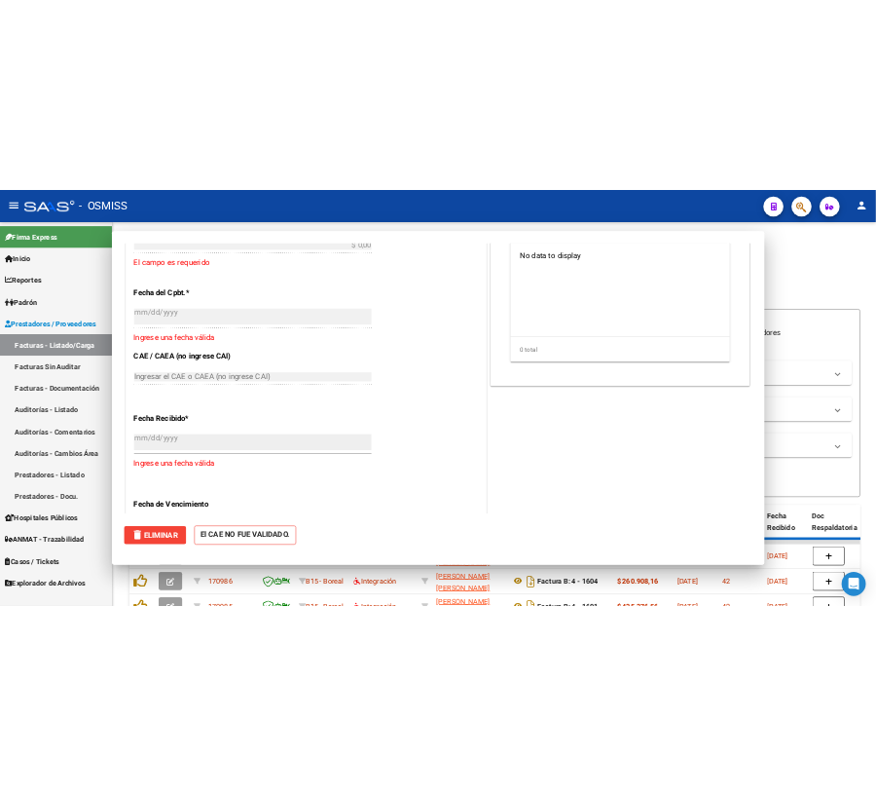
scroll to position [0, 0]
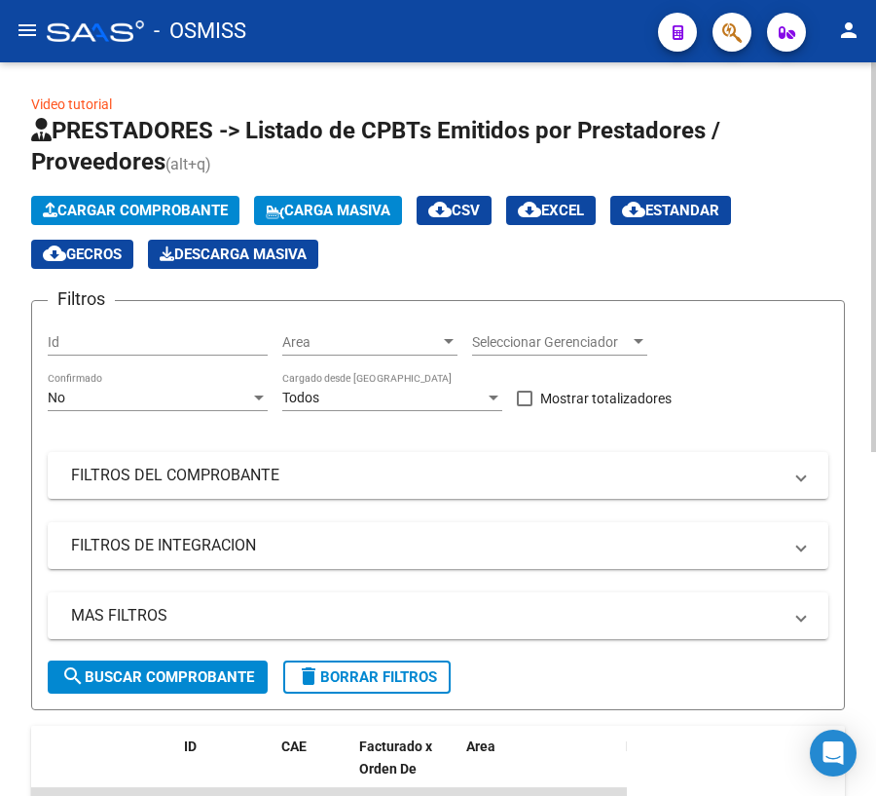
click at [105, 205] on span "Cargar Comprobante" at bounding box center [135, 211] width 185 height 18
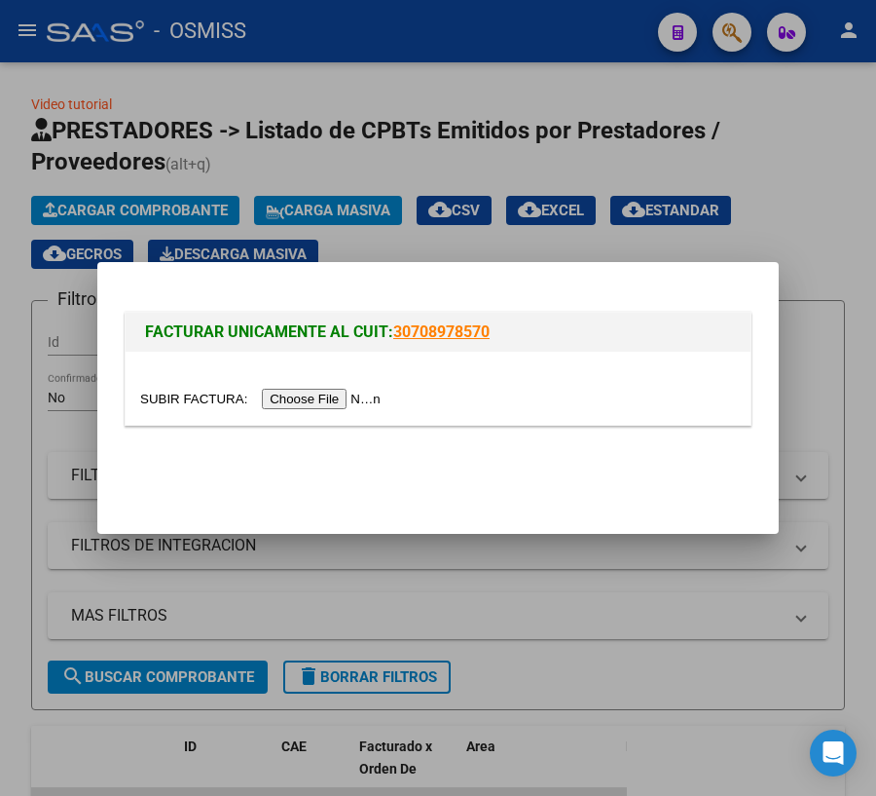
click at [187, 399] on input "file" at bounding box center [263, 399] width 246 height 20
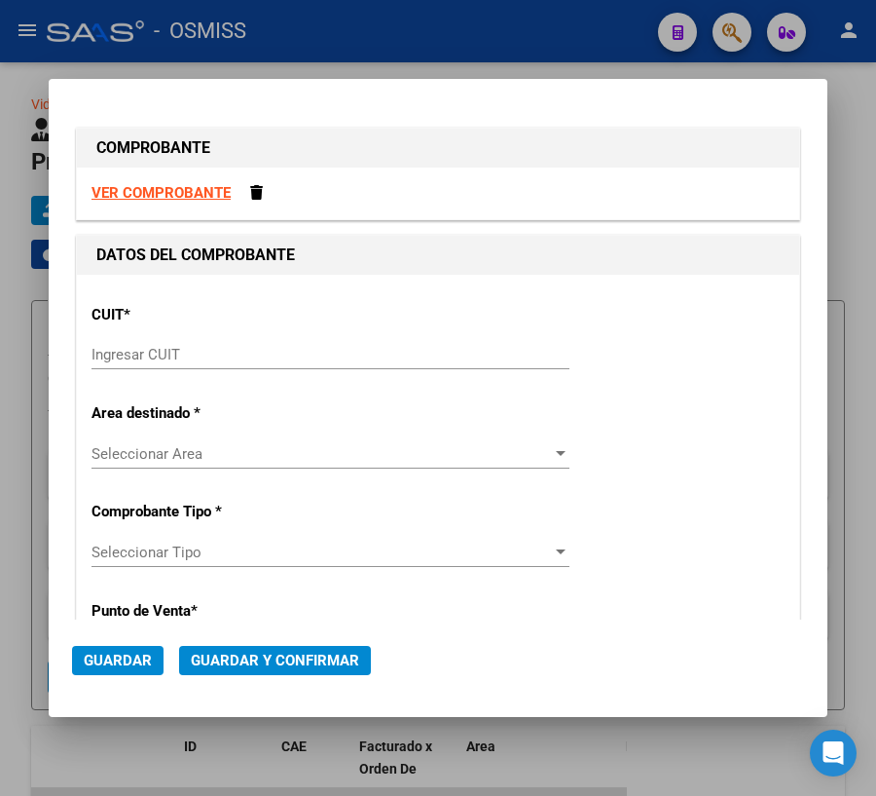
click at [202, 354] on input "Ingresar CUIT" at bounding box center [331, 355] width 478 height 18
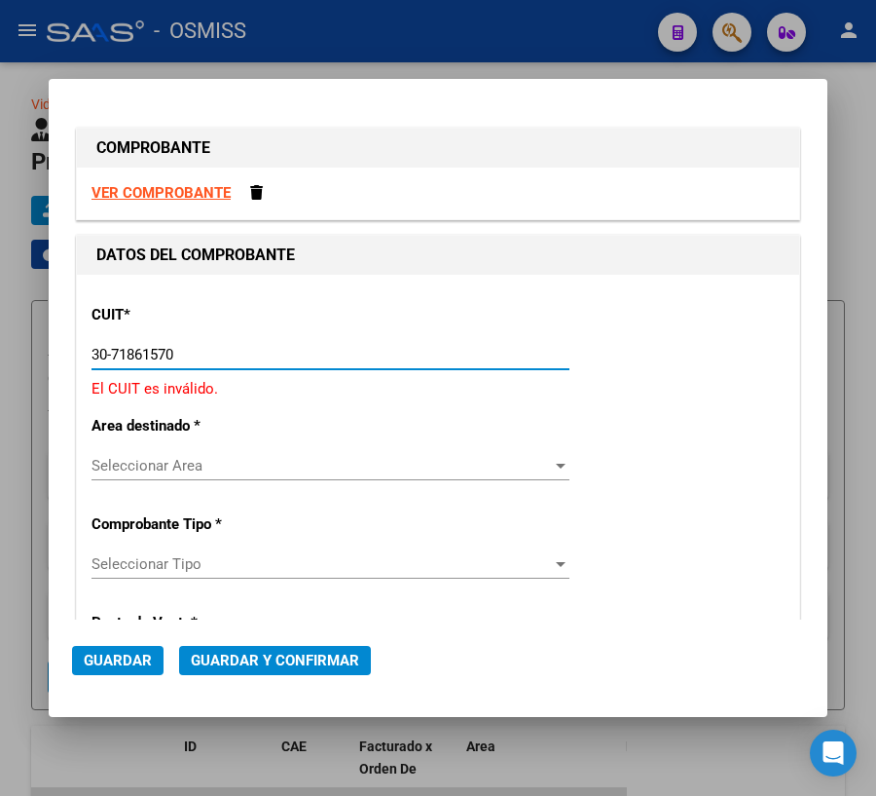
type input "30-71861570-0"
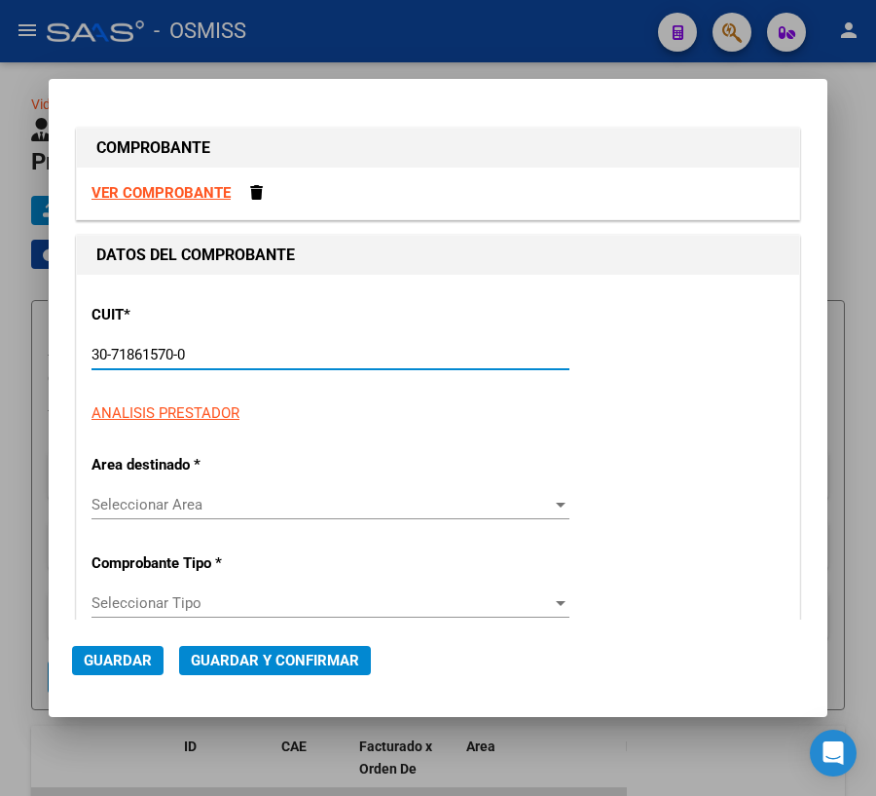
type input "133"
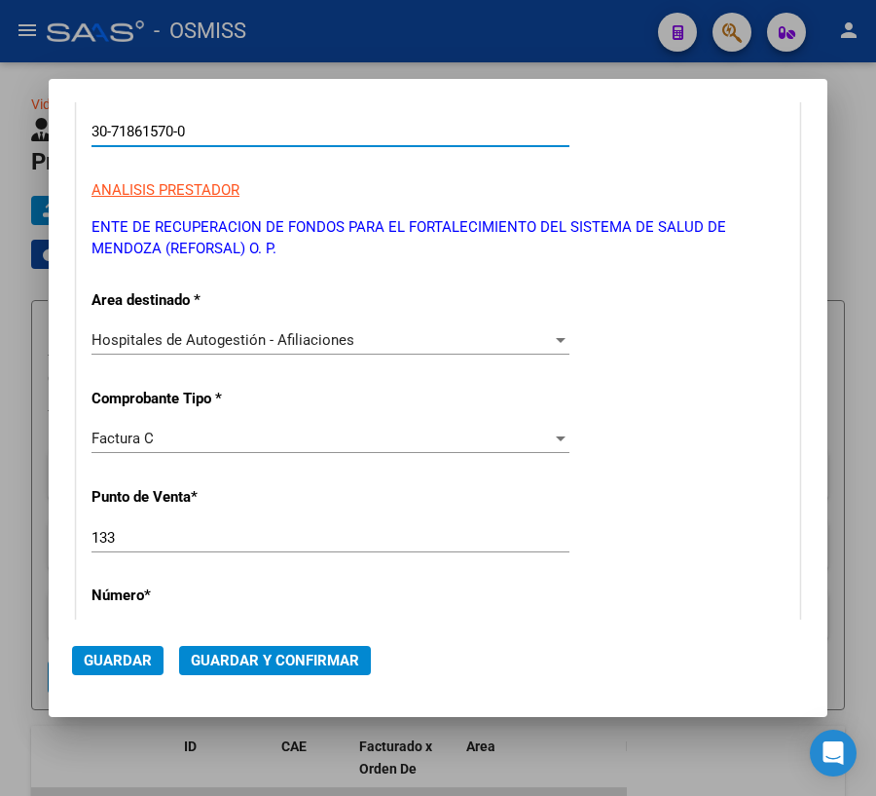
scroll to position [265, 0]
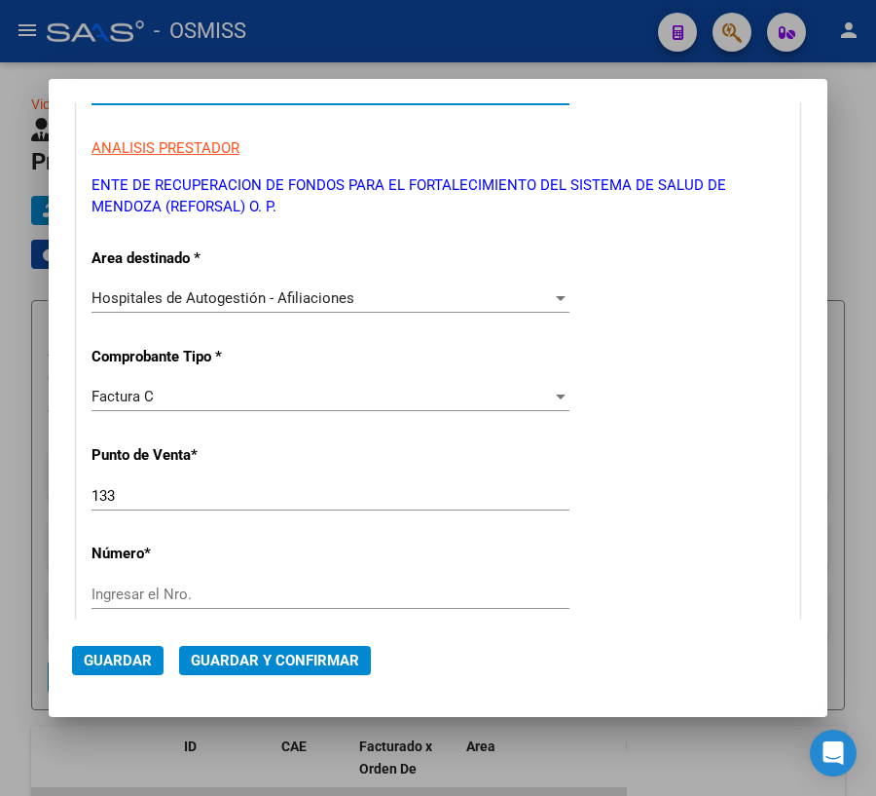
type input "30-71861570-0"
click at [205, 390] on div "Factura C" at bounding box center [322, 397] width 461 height 18
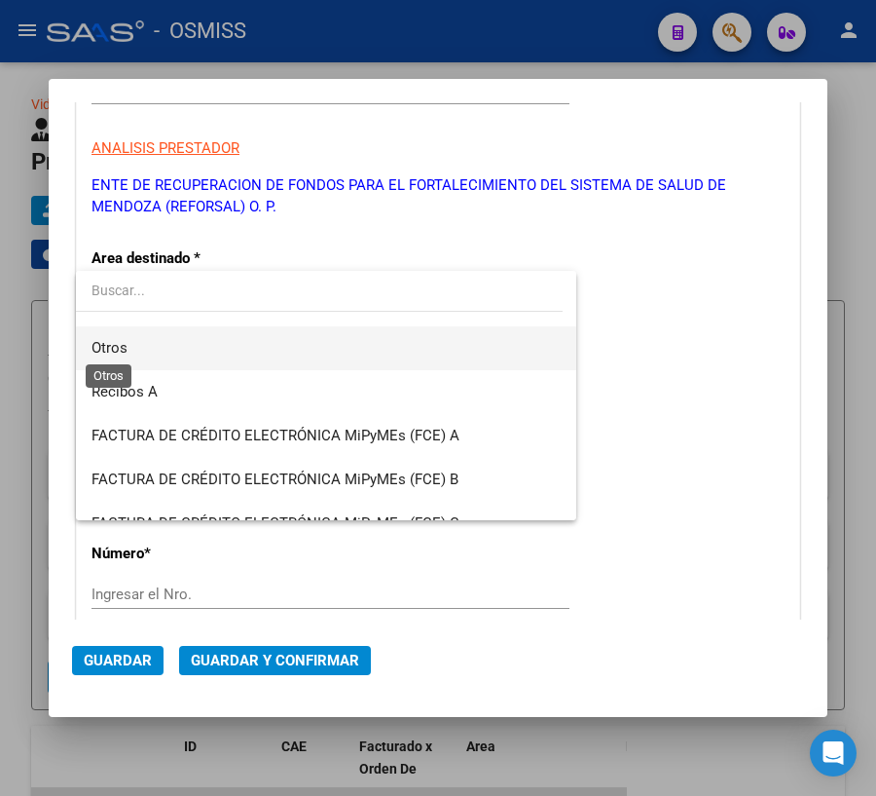
click at [99, 341] on span "Otros" at bounding box center [110, 348] width 36 height 18
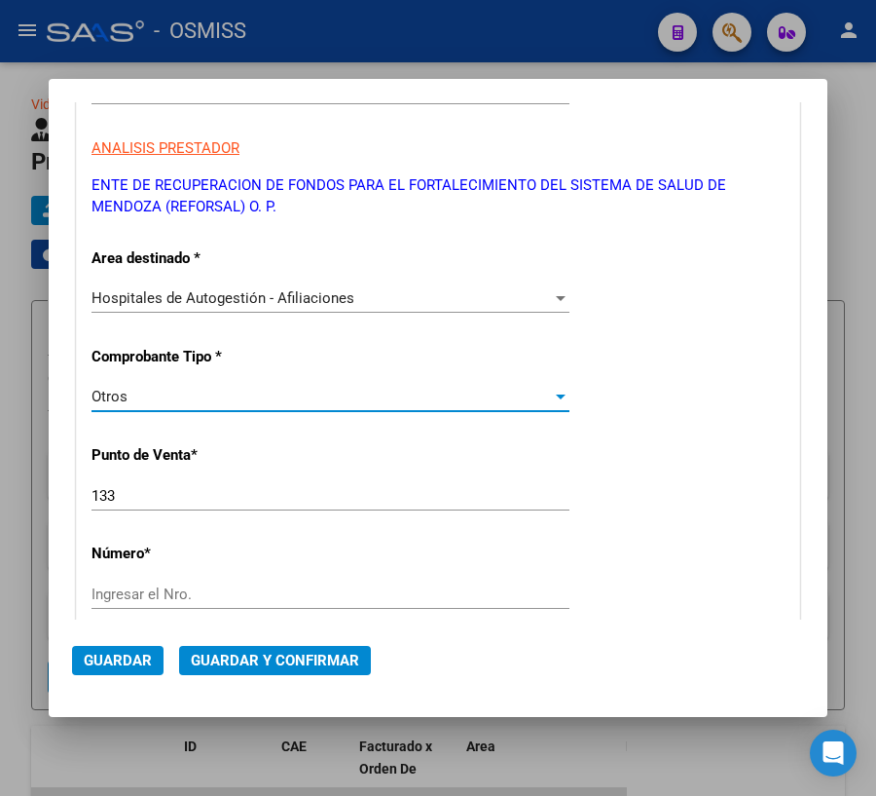
scroll to position [354, 0]
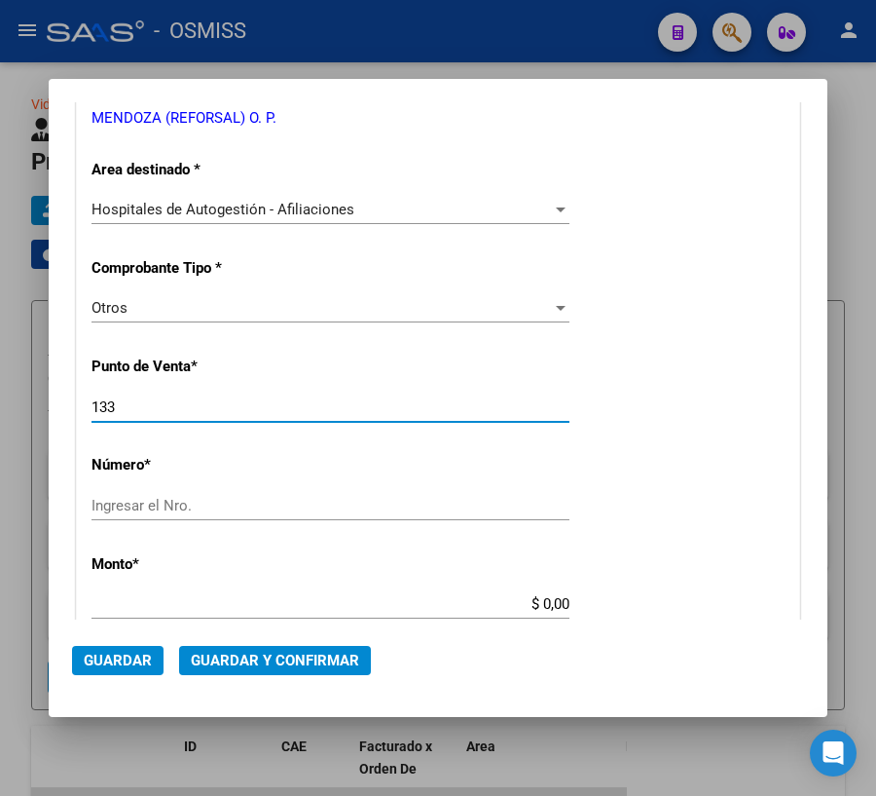
drag, startPoint x: 140, startPoint y: 410, endPoint x: 19, endPoint y: 392, distance: 122.0
click at [19, 392] on div "COMPROBANTE VER COMPROBANTE DATOS DEL COMPROBANTE CUIT * 30-71861570-0 Ingresar…" at bounding box center [438, 398] width 876 height 796
type input "0"
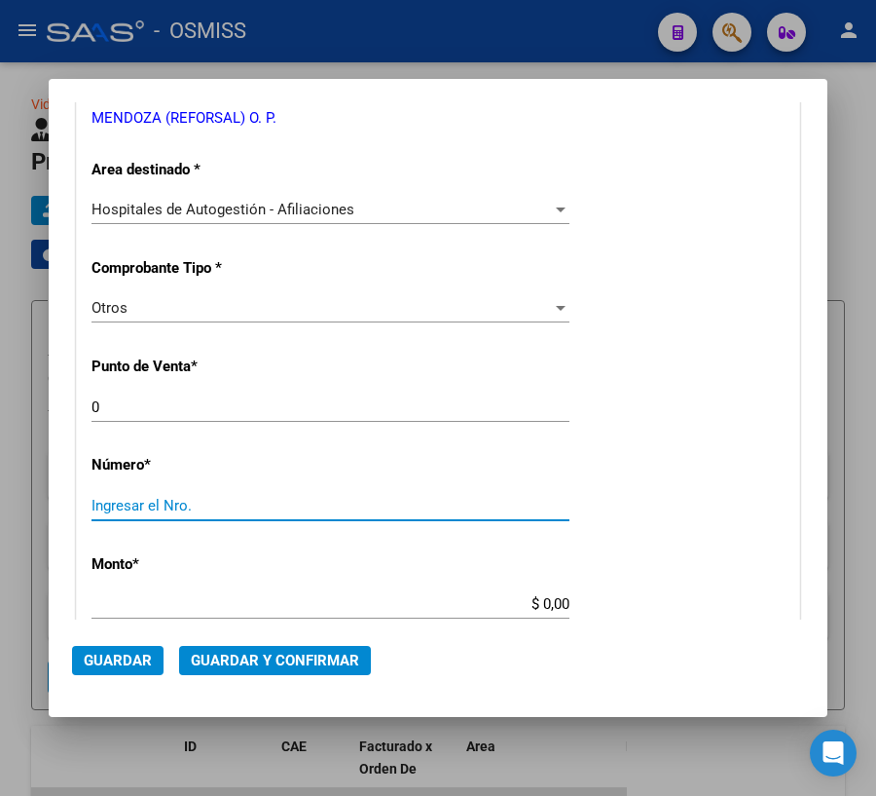
click at [127, 507] on input "Ingresar el Nro." at bounding box center [331, 506] width 478 height 18
type input "40252"
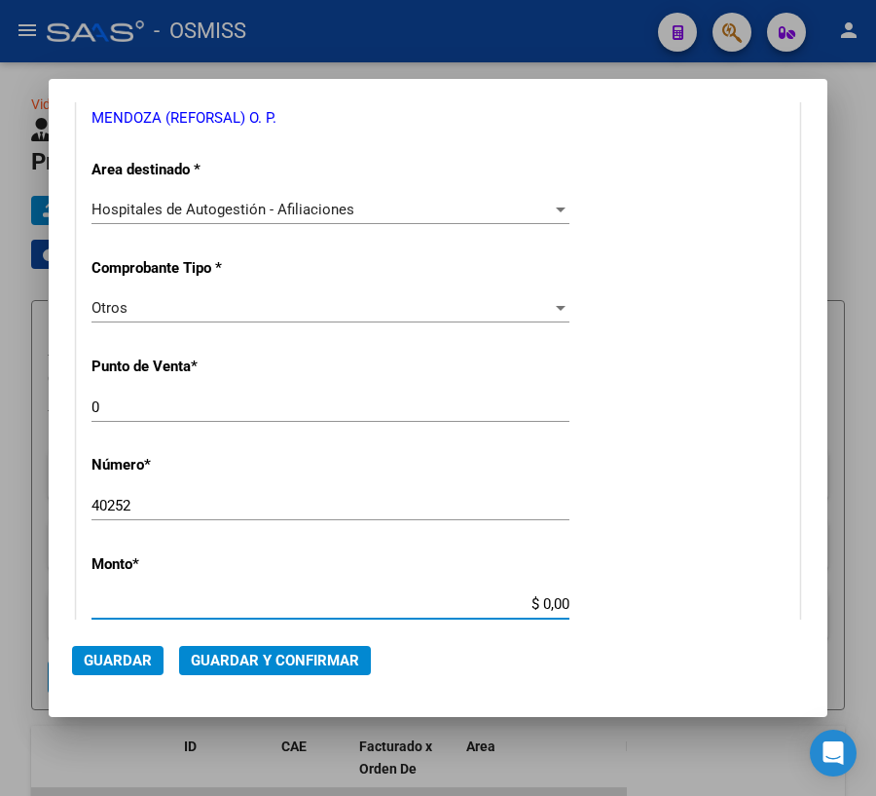
drag, startPoint x: 531, startPoint y: 598, endPoint x: 623, endPoint y: 602, distance: 92.6
click at [623, 602] on div "CUIT * 30-71861570-0 Ingresar CUIT ANALISIS PRESTADOR ENTE DE RECUPERACION DE F…" at bounding box center [438, 622] width 723 height 1402
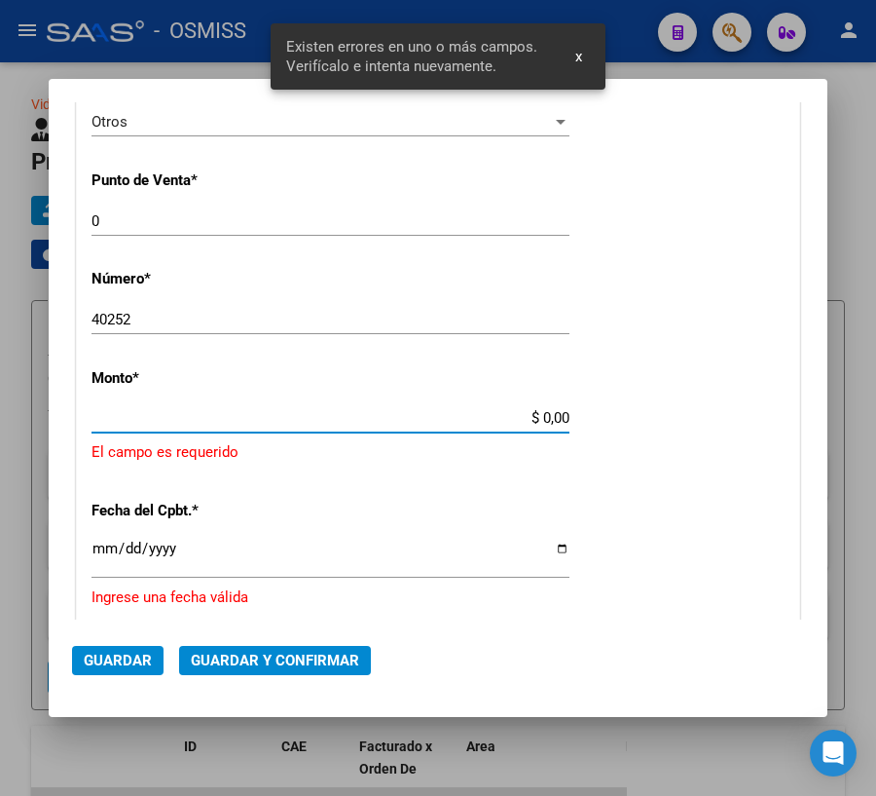
scroll to position [586, 0]
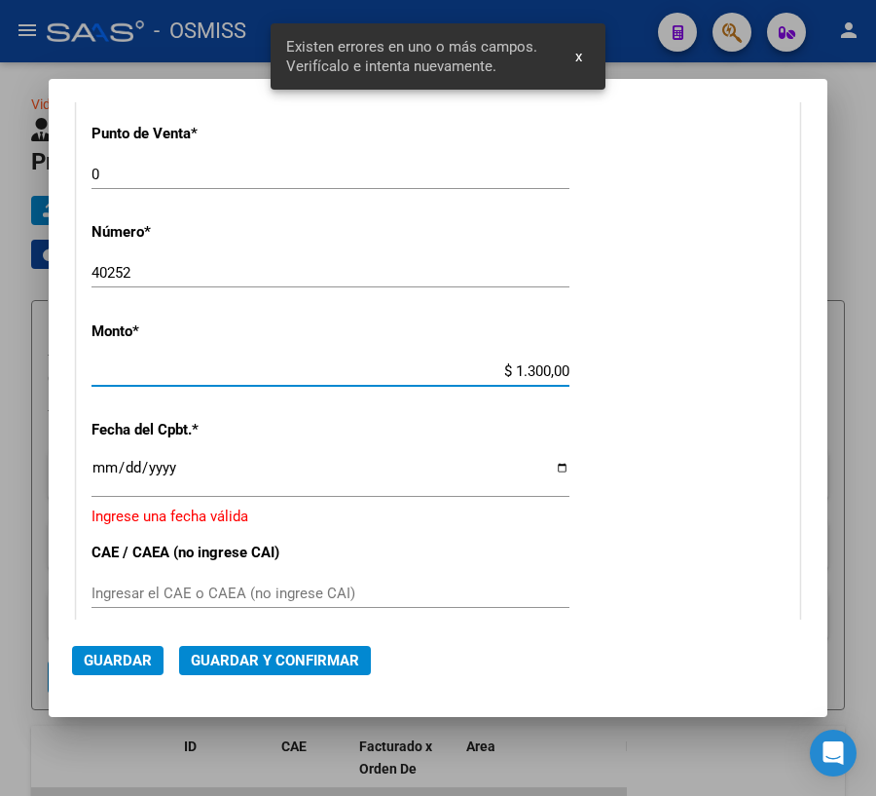
type input "$ 13.000,00"
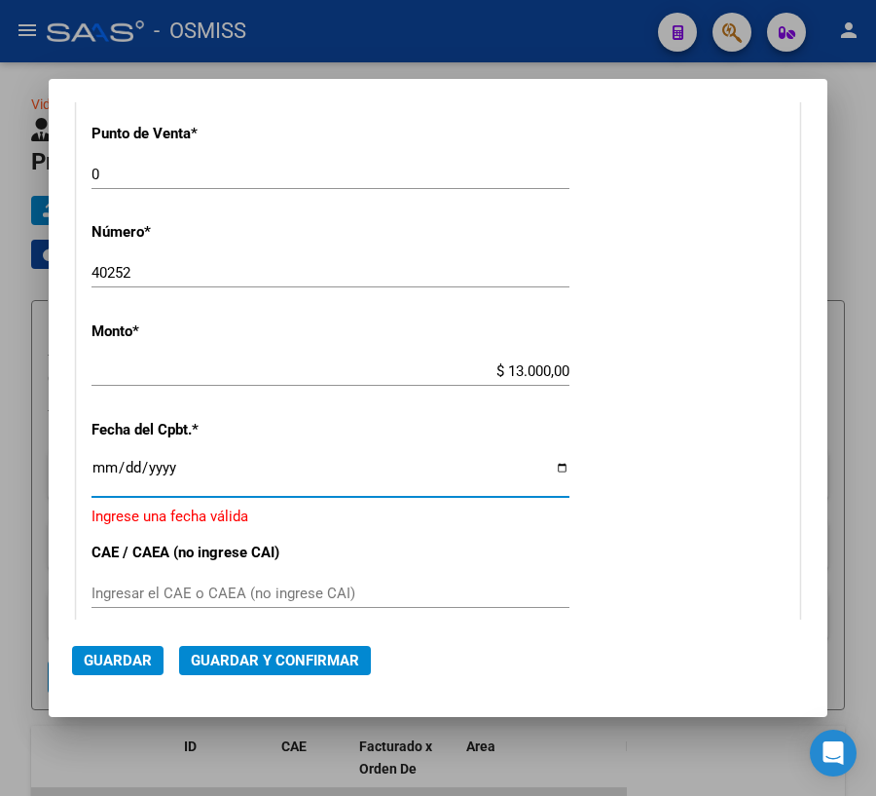
click at [103, 465] on input "Ingresar la fecha" at bounding box center [331, 475] width 478 height 31
click at [549, 467] on input "Ingresar la fecha" at bounding box center [331, 475] width 478 height 31
type input "[DATE]"
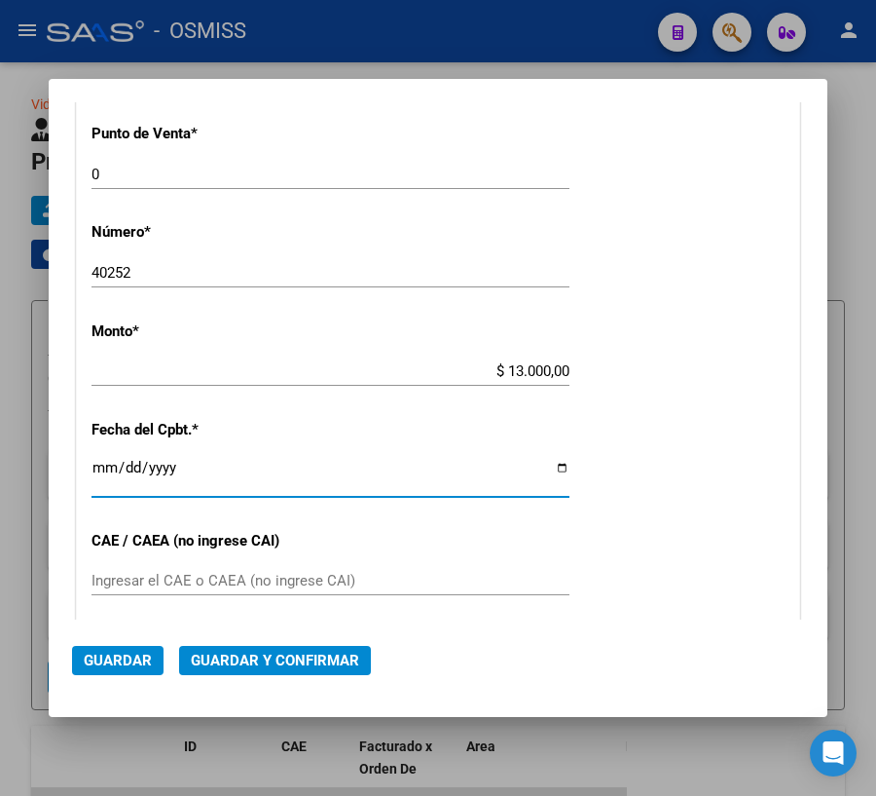
click at [283, 660] on span "Guardar y Confirmar" at bounding box center [275, 661] width 168 height 18
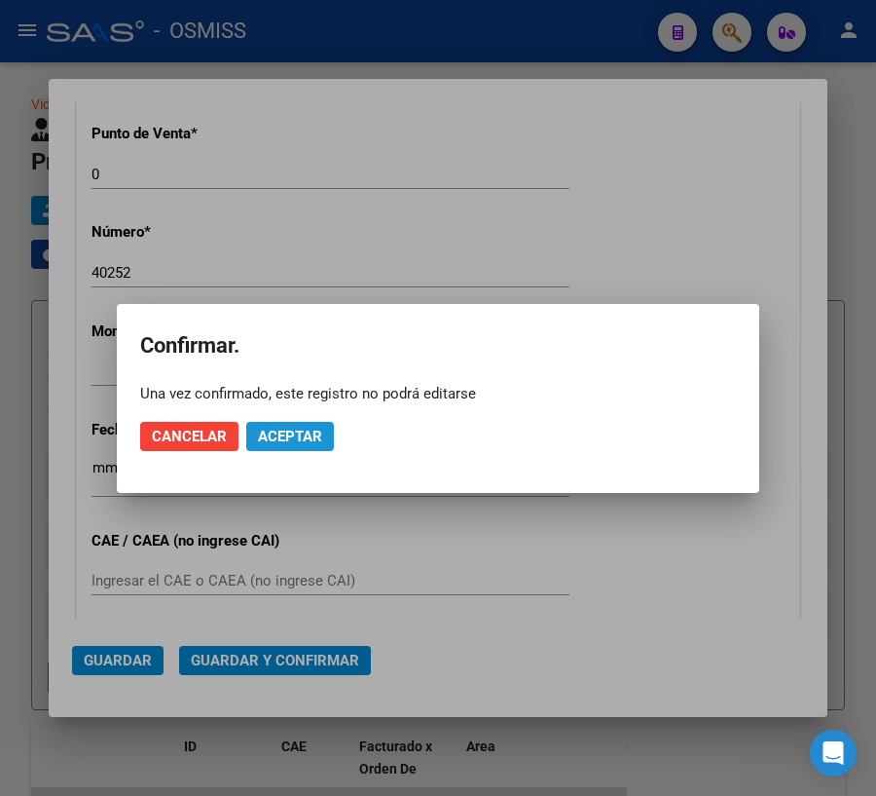
click at [279, 428] on span "Aceptar" at bounding box center [290, 437] width 64 height 18
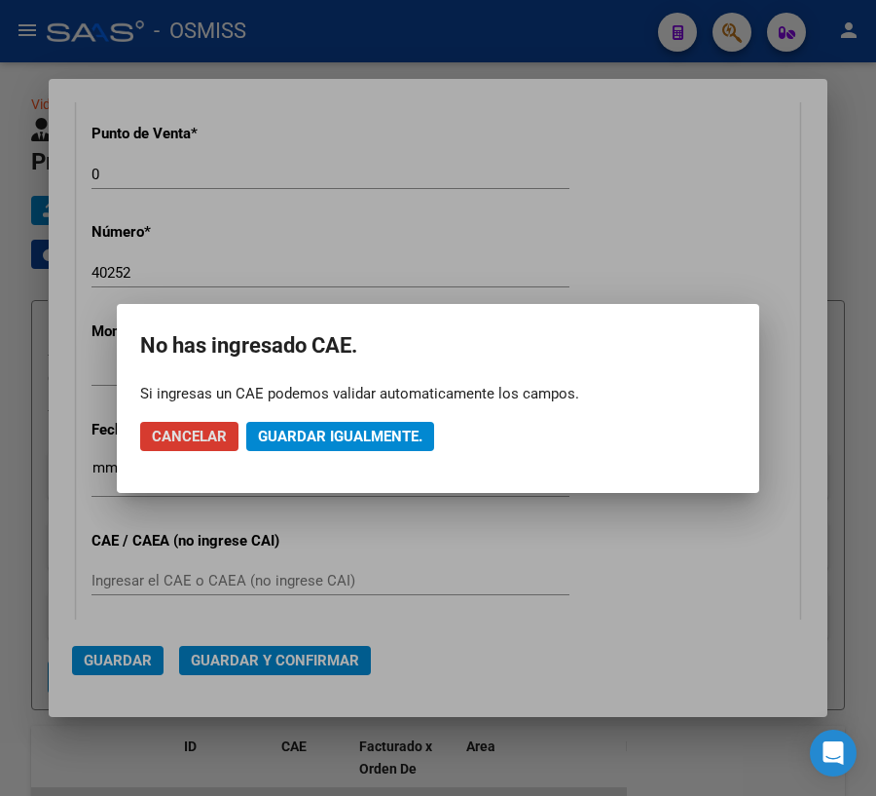
click at [403, 433] on span "Guardar igualmente." at bounding box center [340, 437] width 165 height 18
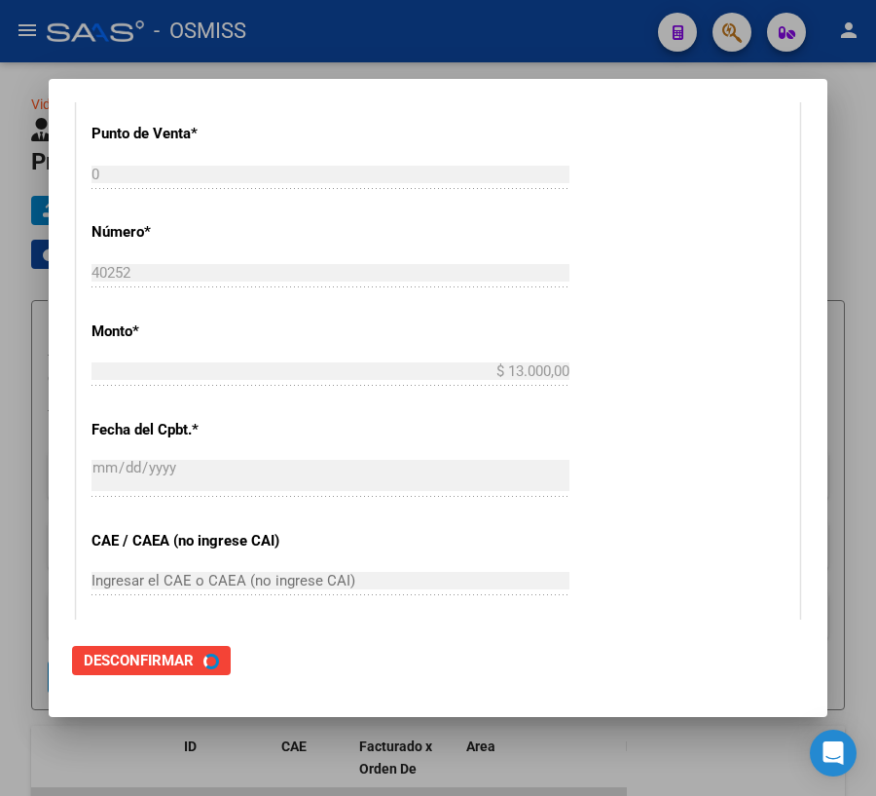
scroll to position [0, 0]
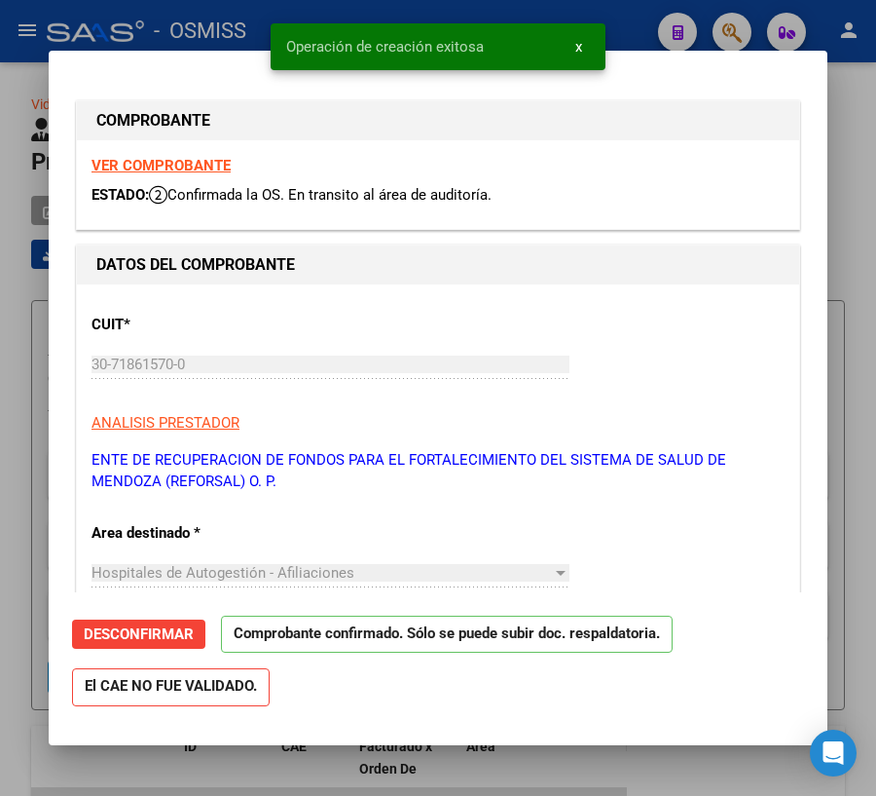
type input "[DATE]"
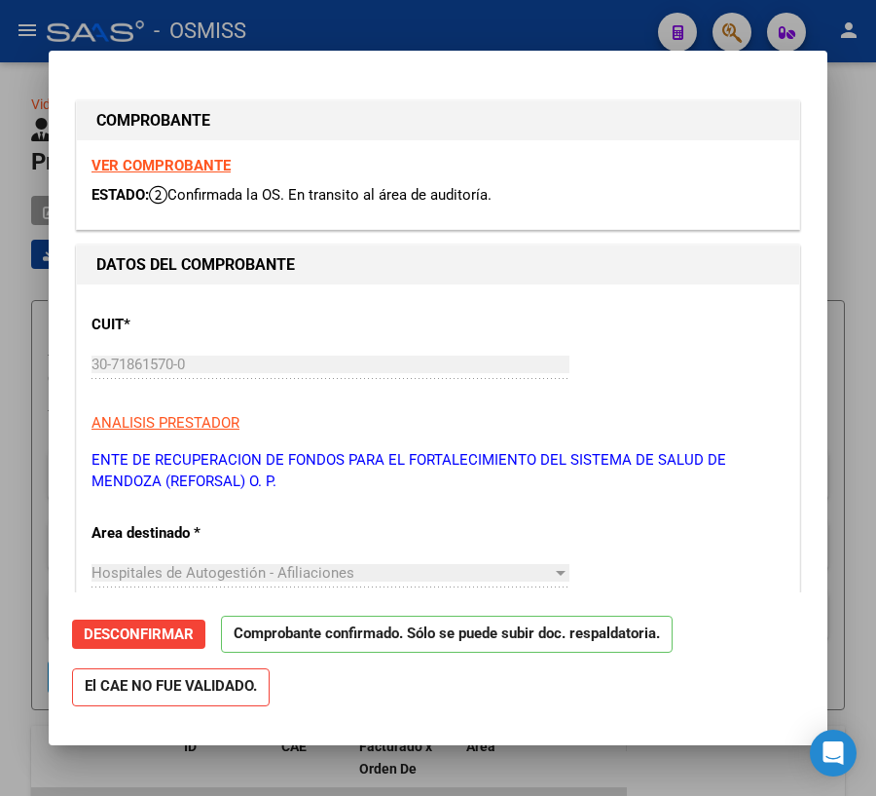
click at [588, 769] on div at bounding box center [438, 398] width 876 height 796
type input "$ 0,00"
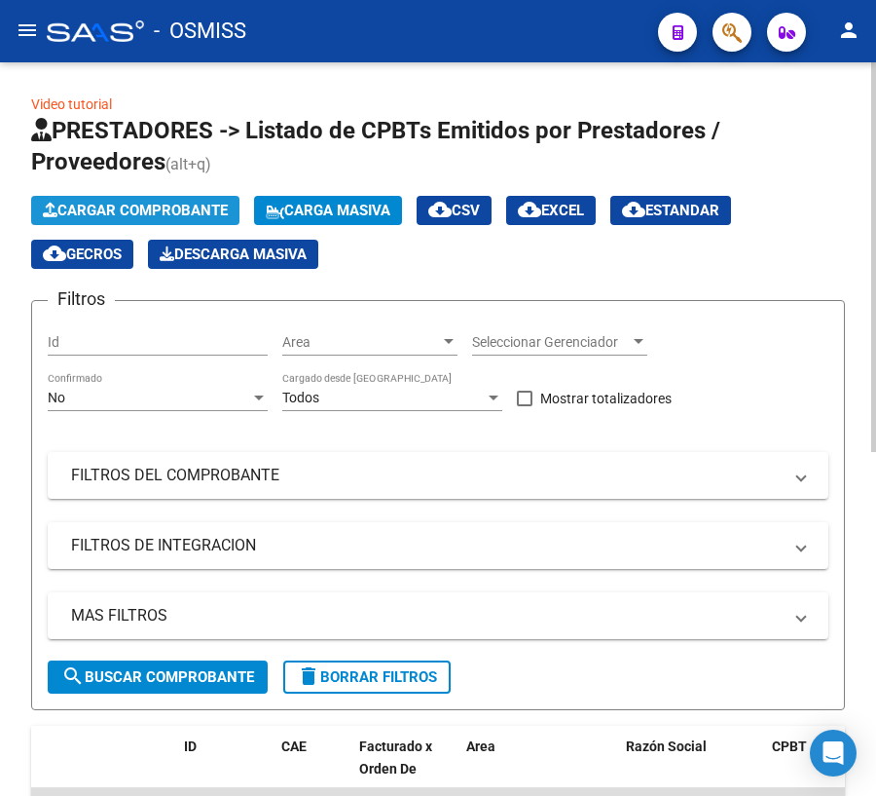
click at [107, 213] on span "Cargar Comprobante" at bounding box center [135, 211] width 185 height 18
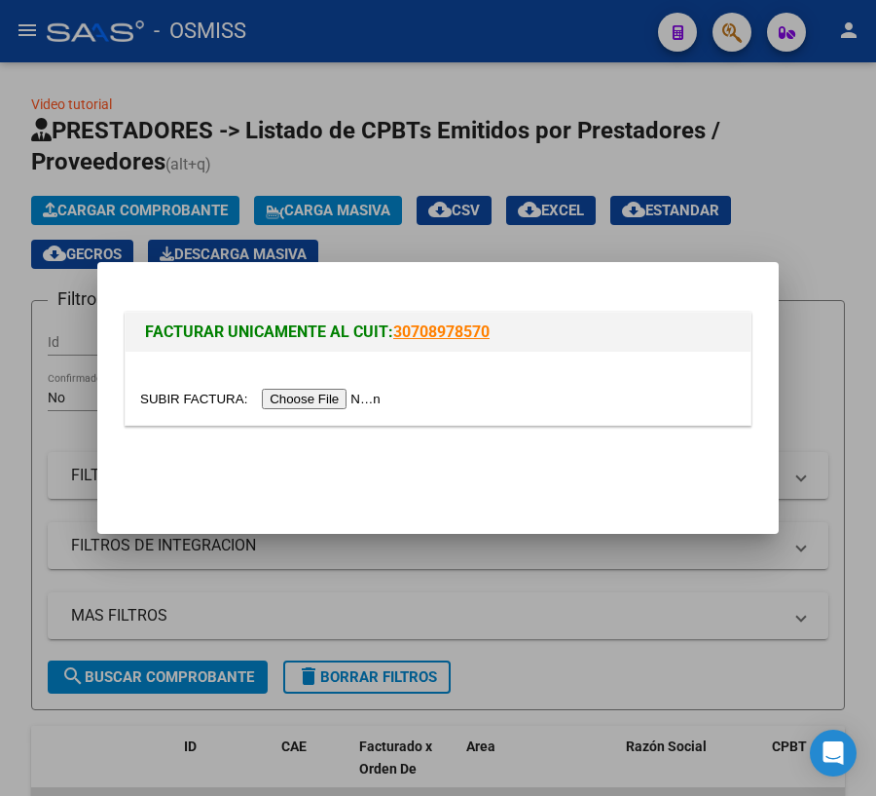
click at [194, 414] on div at bounding box center [438, 388] width 625 height 73
click at [200, 401] on input "file" at bounding box center [263, 399] width 246 height 20
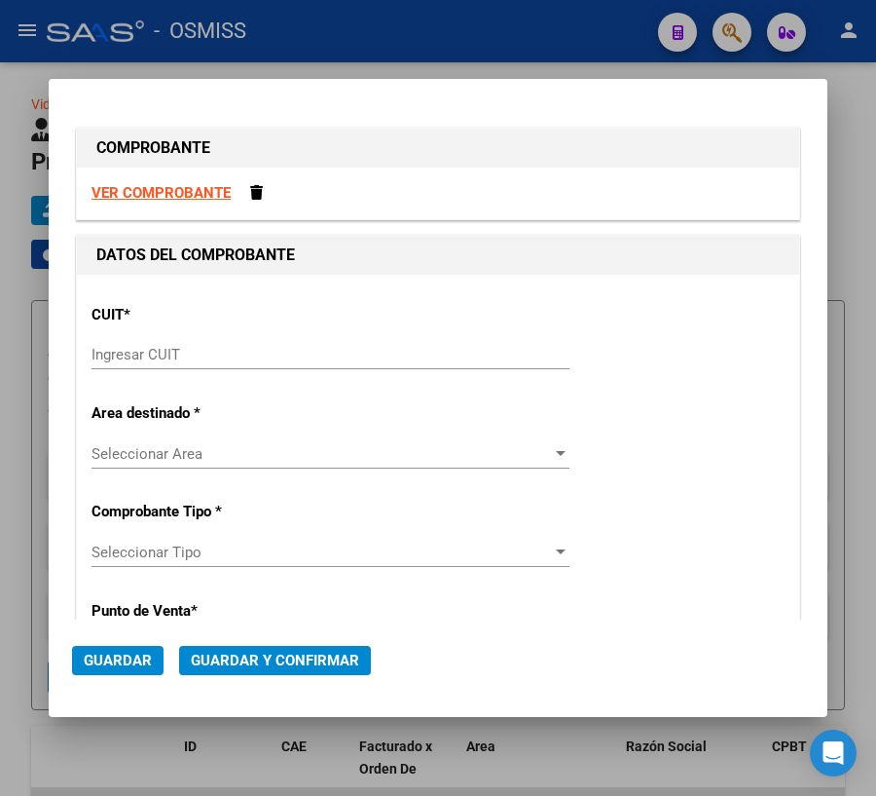
click at [205, 350] on input "Ingresar CUIT" at bounding box center [331, 355] width 478 height 18
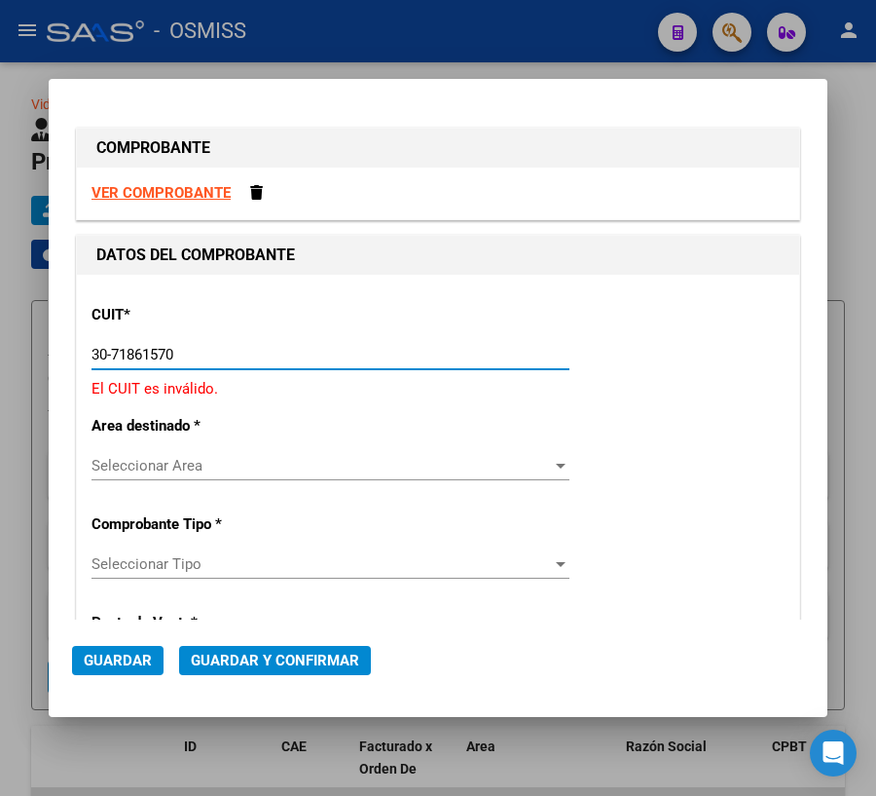
type input "30-71861570-0"
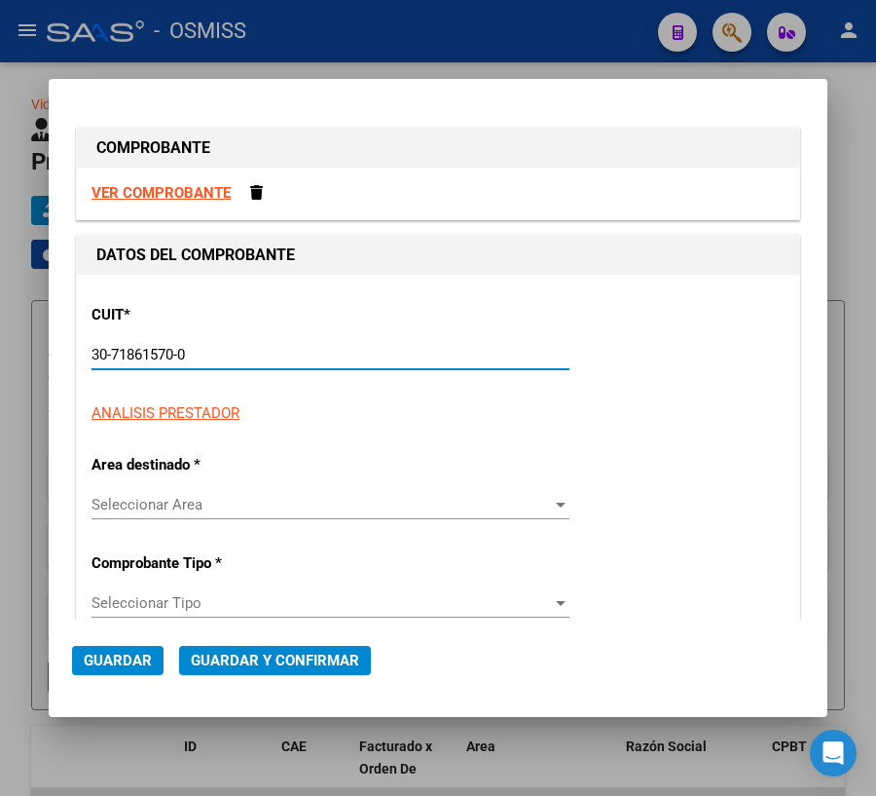
type input "0"
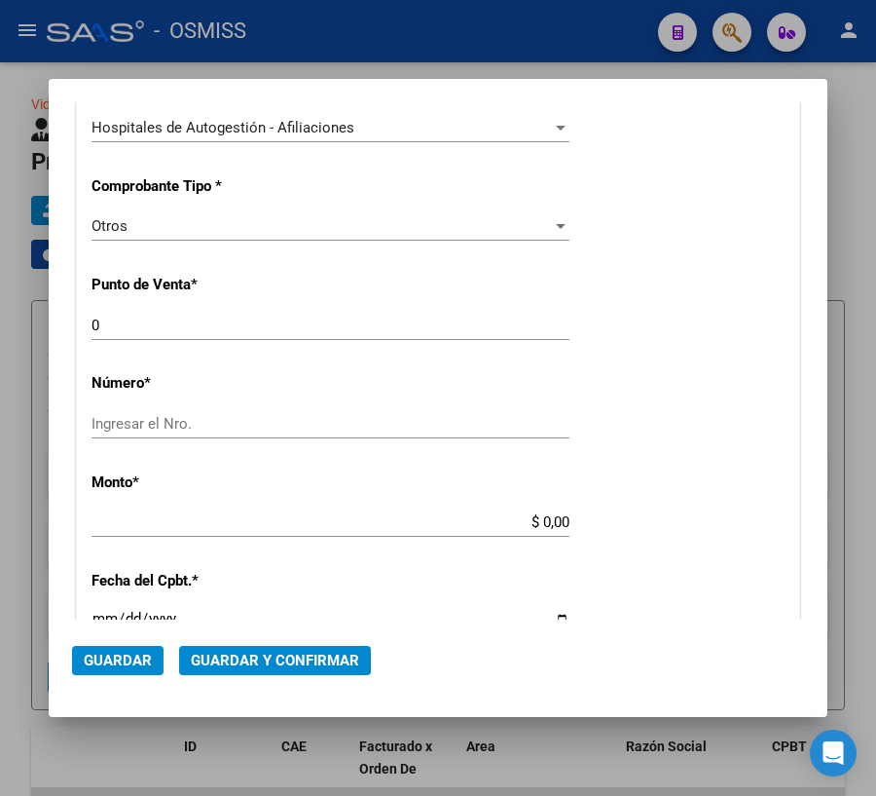
scroll to position [442, 0]
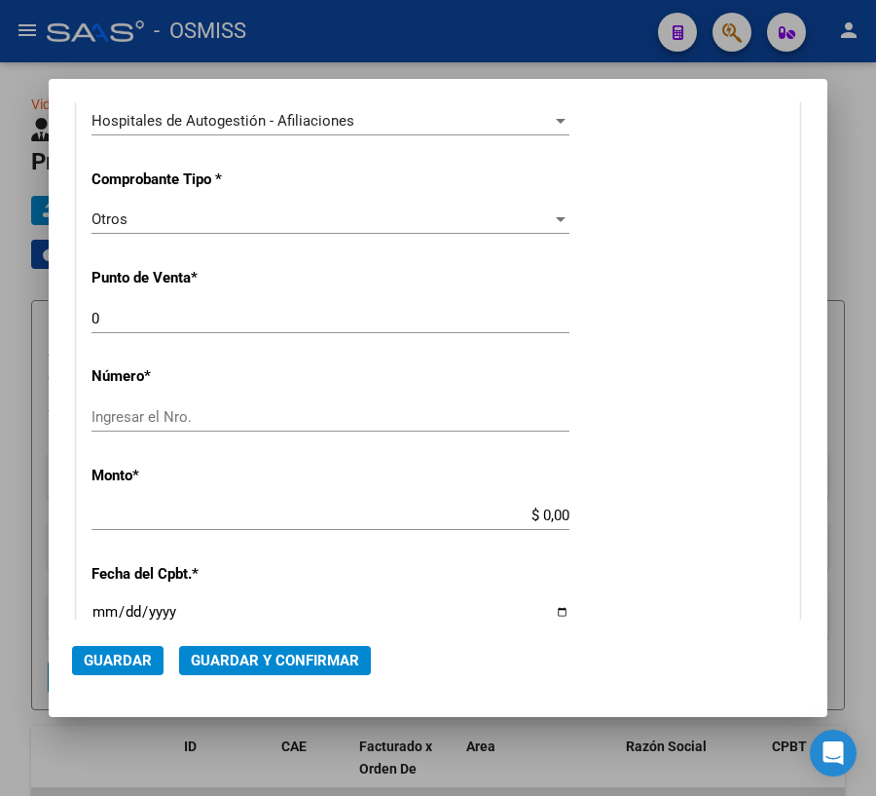
type input "30-71861570-0"
click at [154, 423] on input "Ingresar el Nro." at bounding box center [331, 417] width 478 height 18
type input "40256"
drag, startPoint x: 536, startPoint y: 515, endPoint x: 611, endPoint y: 508, distance: 75.3
click at [611, 508] on div "CUIT * 30-71861570-0 Ingresar CUIT ANALISIS PRESTADOR ENTE DE RECUPERACION DE F…" at bounding box center [438, 533] width 723 height 1402
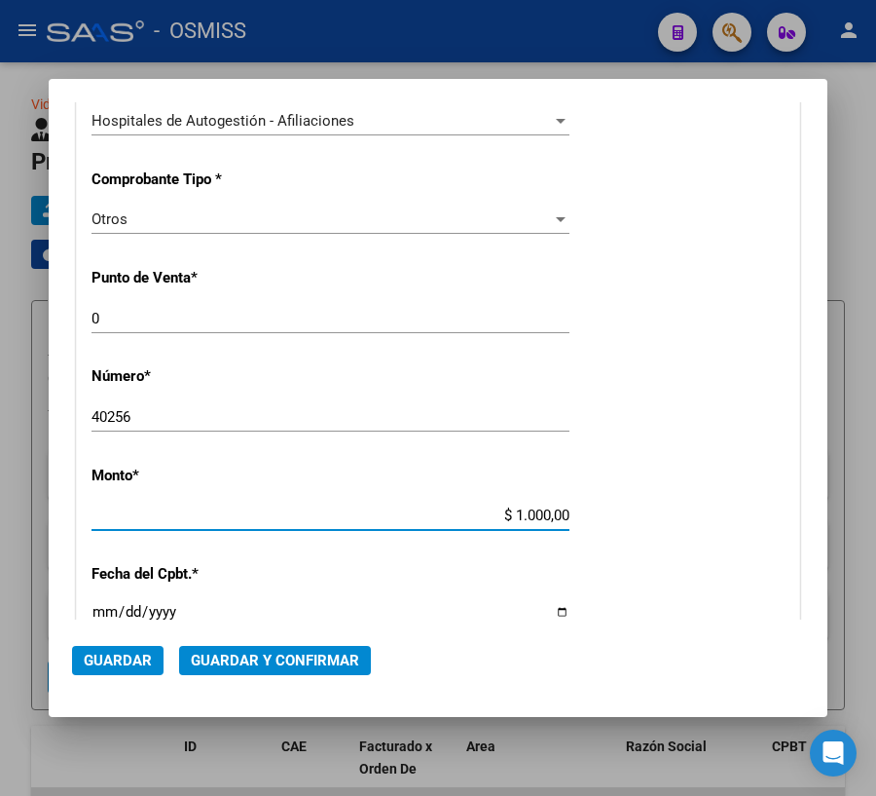
type input "$ 10.000,00"
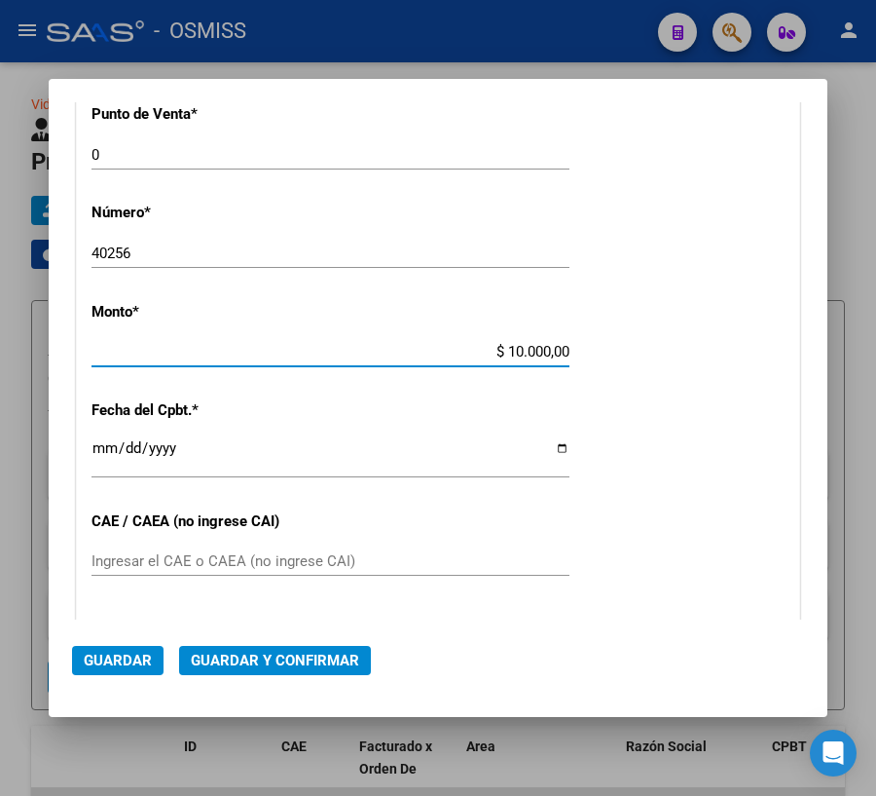
scroll to position [619, 0]
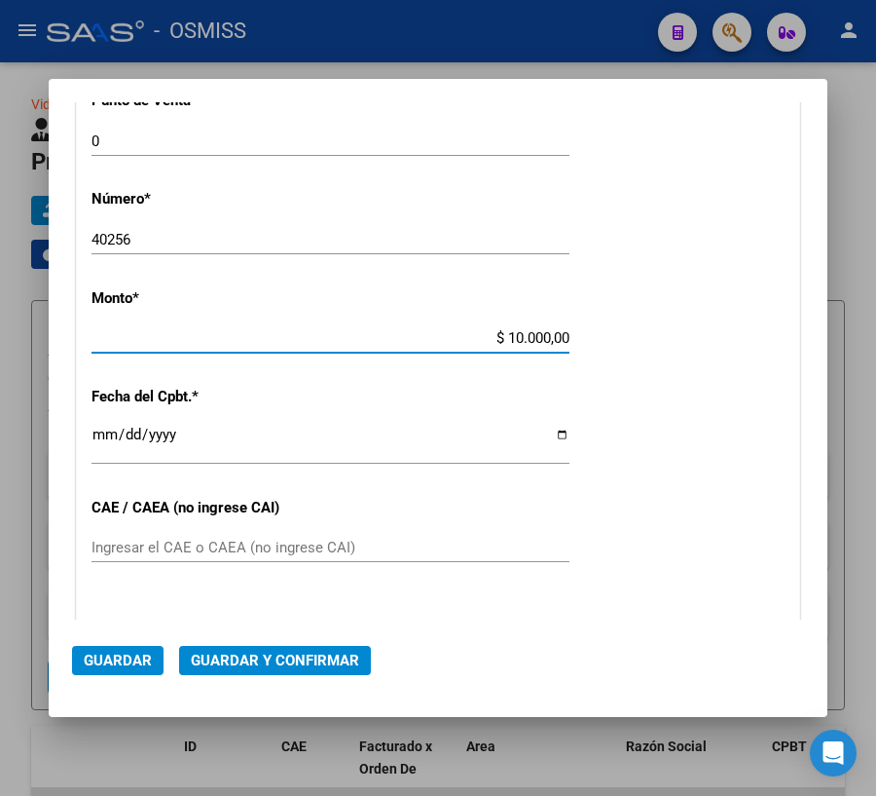
click at [106, 433] on input "Ingresar la fecha" at bounding box center [331, 442] width 478 height 31
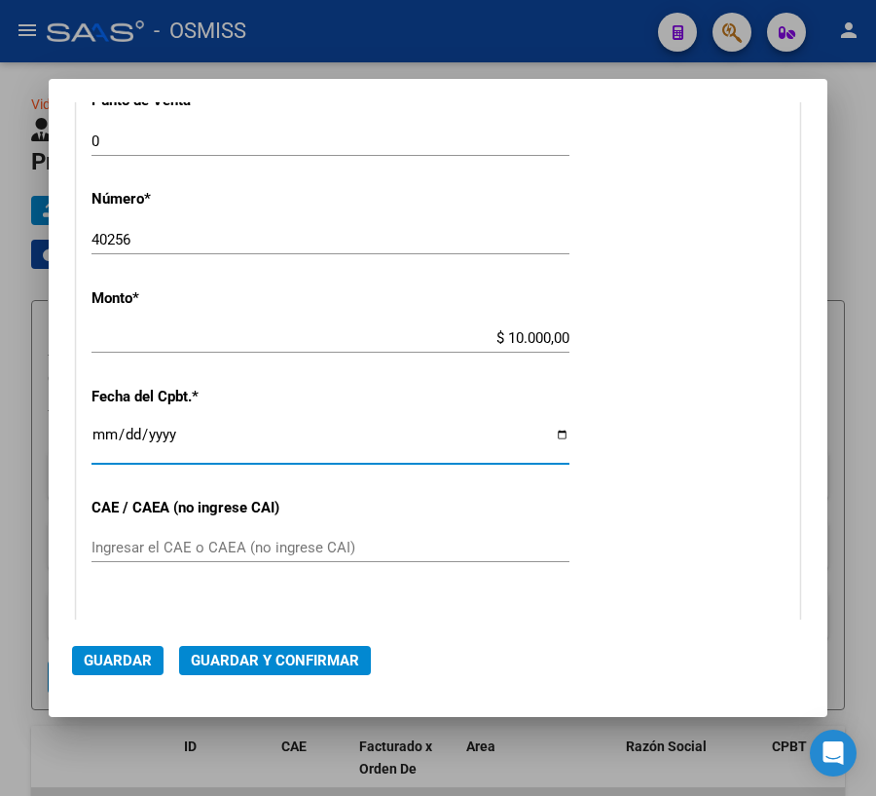
click at [545, 428] on input "Ingresar la fecha" at bounding box center [331, 442] width 478 height 31
type input "[DATE]"
click at [316, 660] on span "Guardar y Confirmar" at bounding box center [275, 661] width 168 height 18
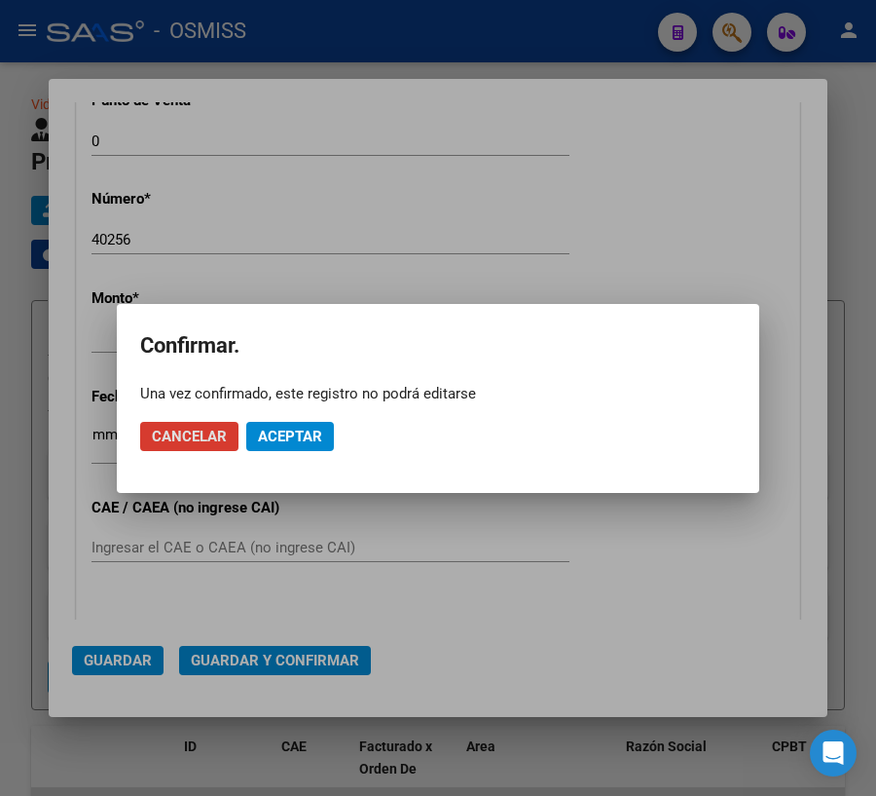
click at [310, 435] on span "Aceptar" at bounding box center [290, 437] width 64 height 18
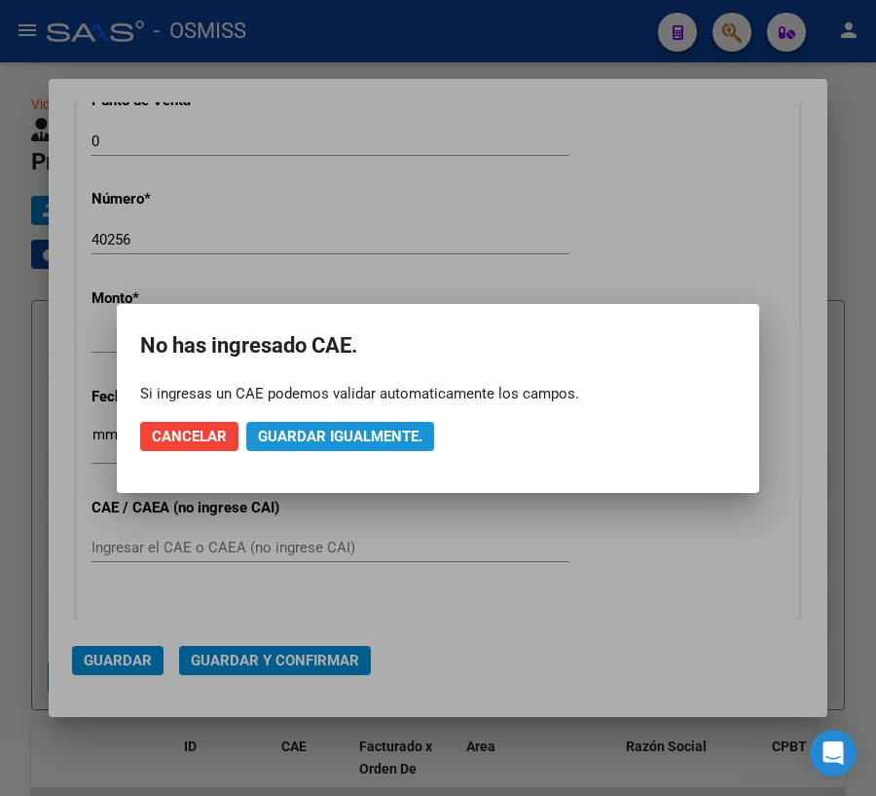
click at [316, 428] on span "Guardar igualmente." at bounding box center [340, 437] width 165 height 18
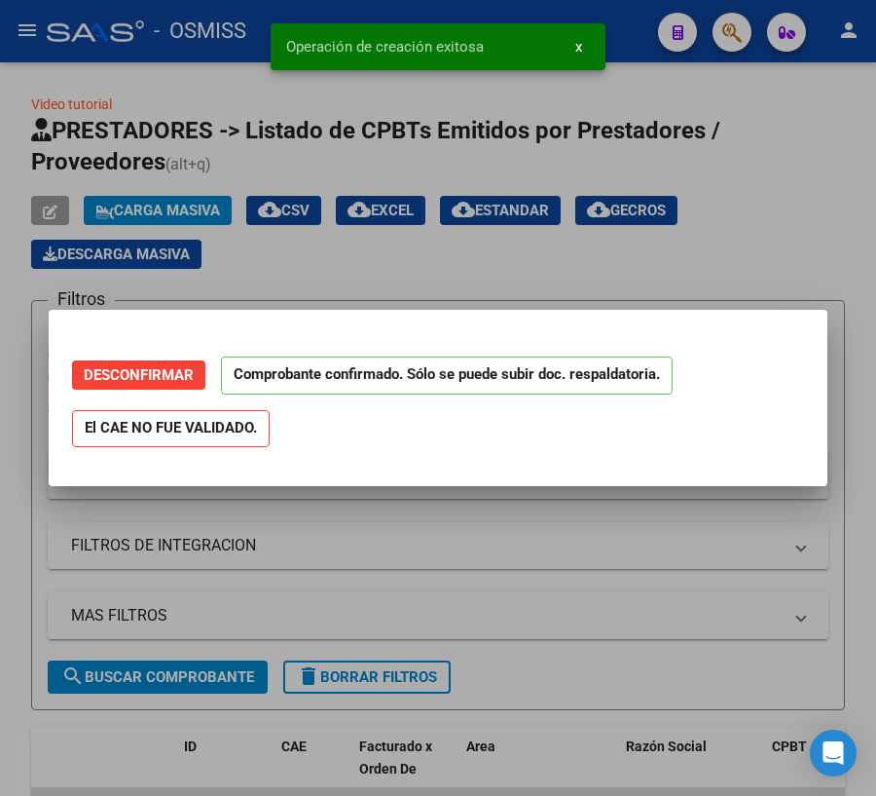
scroll to position [0, 0]
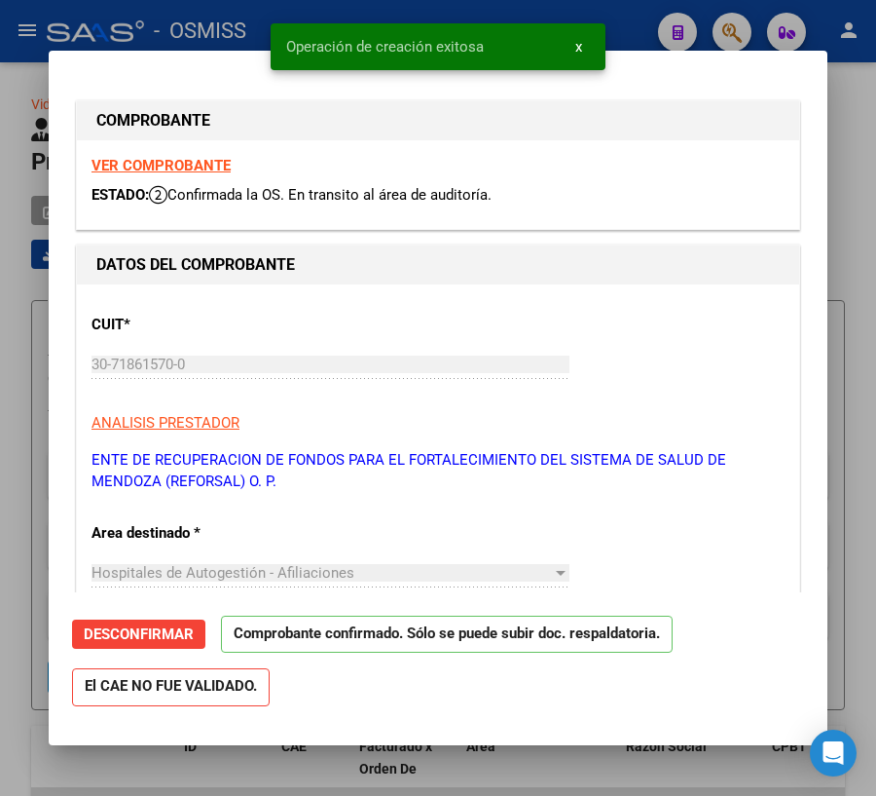
type input "[DATE]"
click at [549, 758] on div at bounding box center [438, 398] width 876 height 796
type input "$ 0,00"
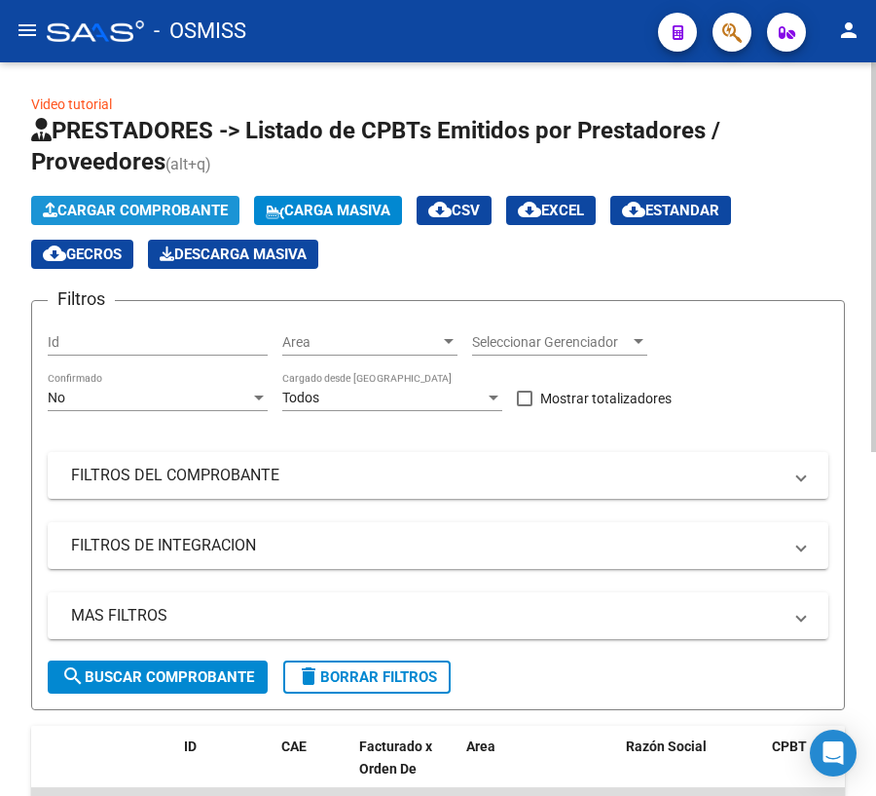
click at [136, 205] on span "Cargar Comprobante" at bounding box center [135, 211] width 185 height 18
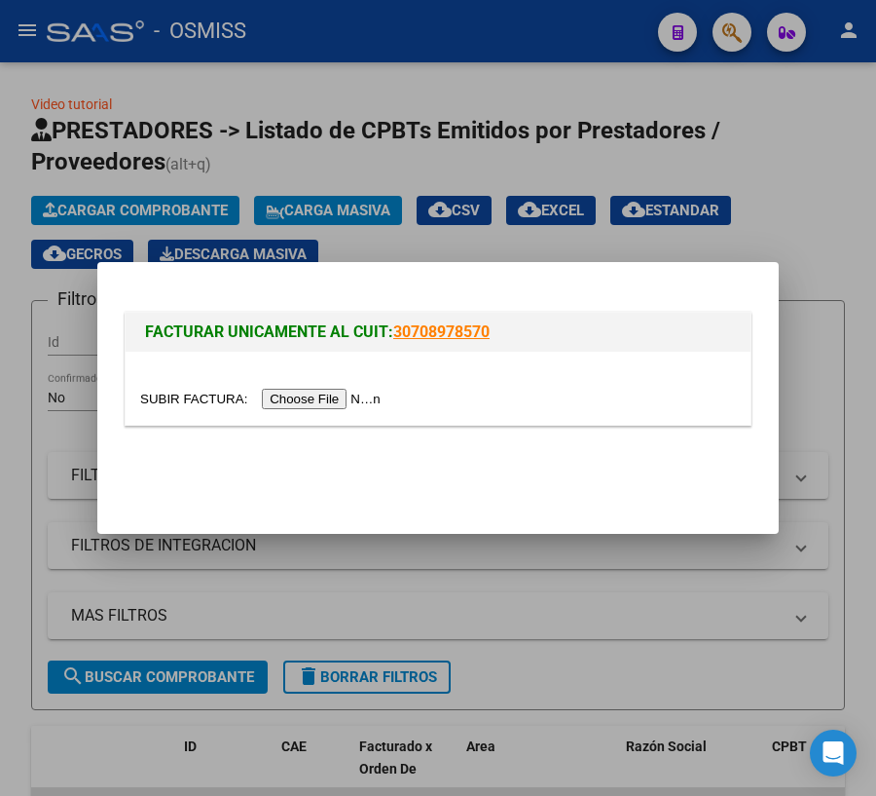
click at [186, 400] on input "file" at bounding box center [263, 399] width 246 height 20
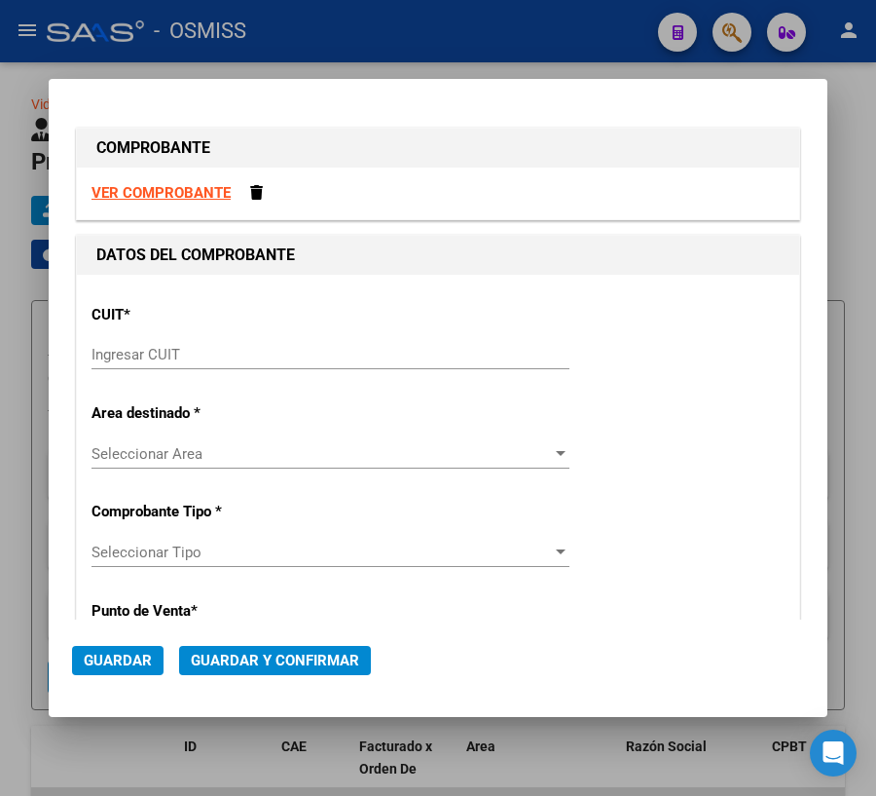
click at [240, 345] on div "Ingresar CUIT" at bounding box center [331, 354] width 478 height 29
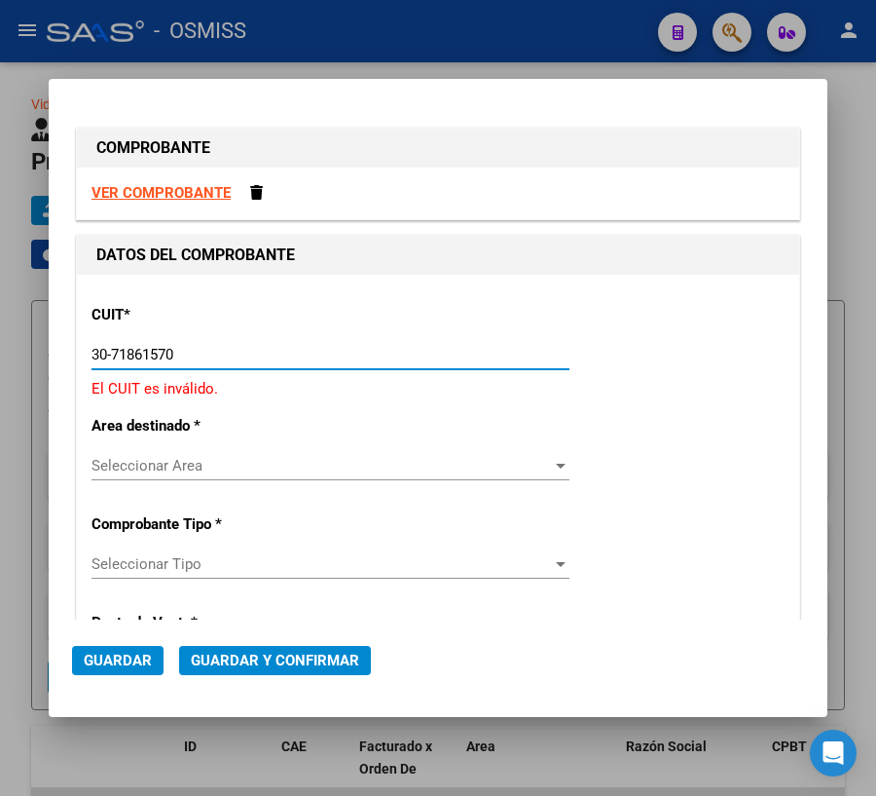
type input "30-71861570-0"
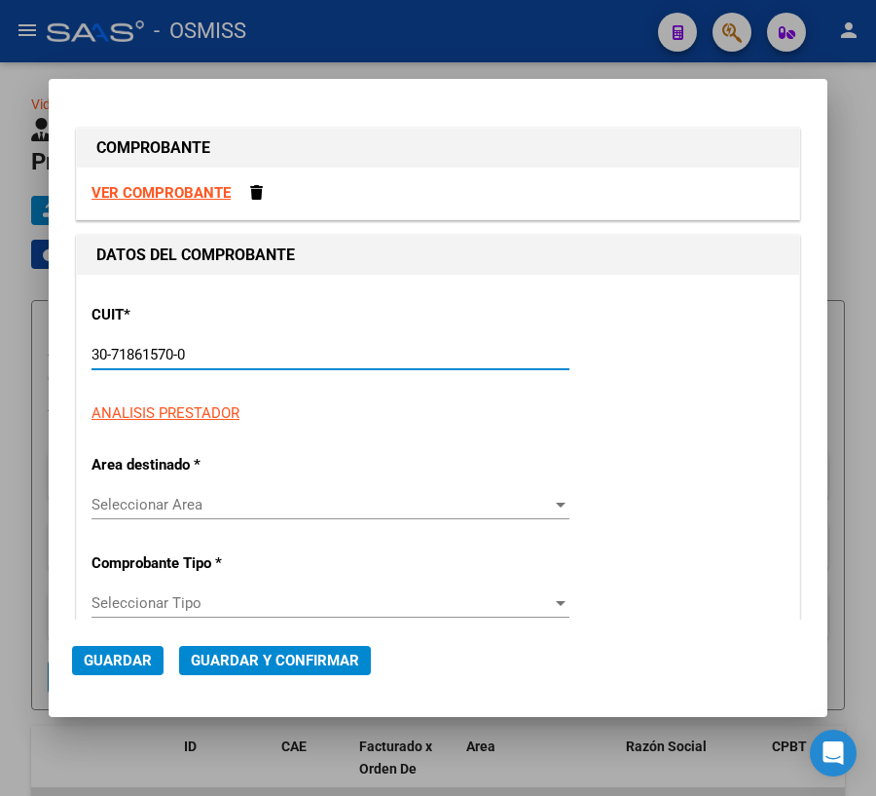
type input "0"
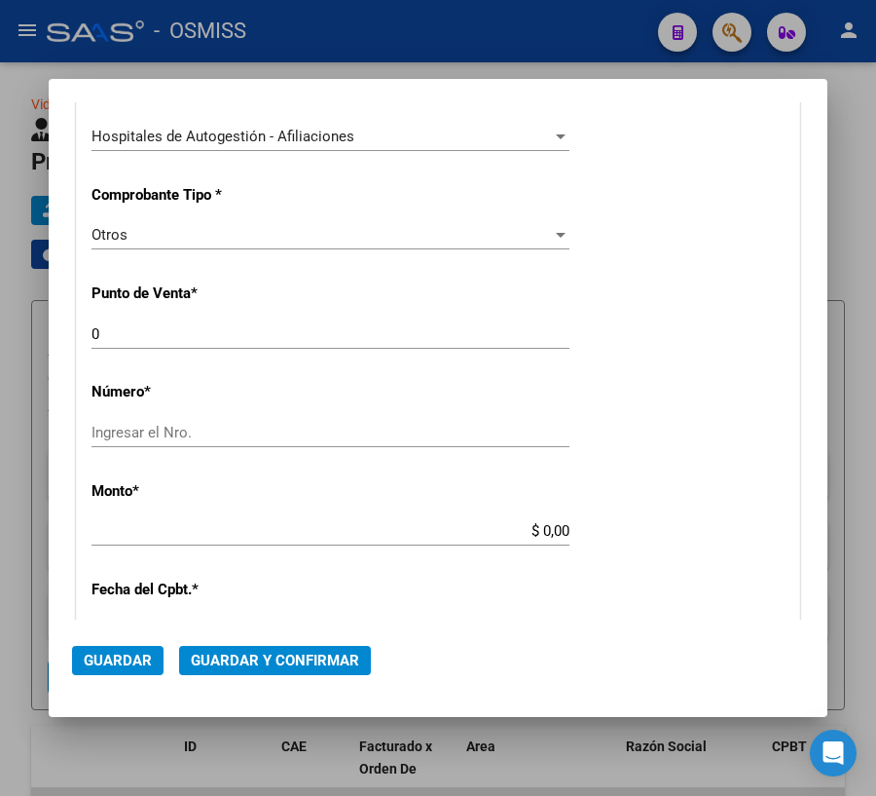
scroll to position [442, 0]
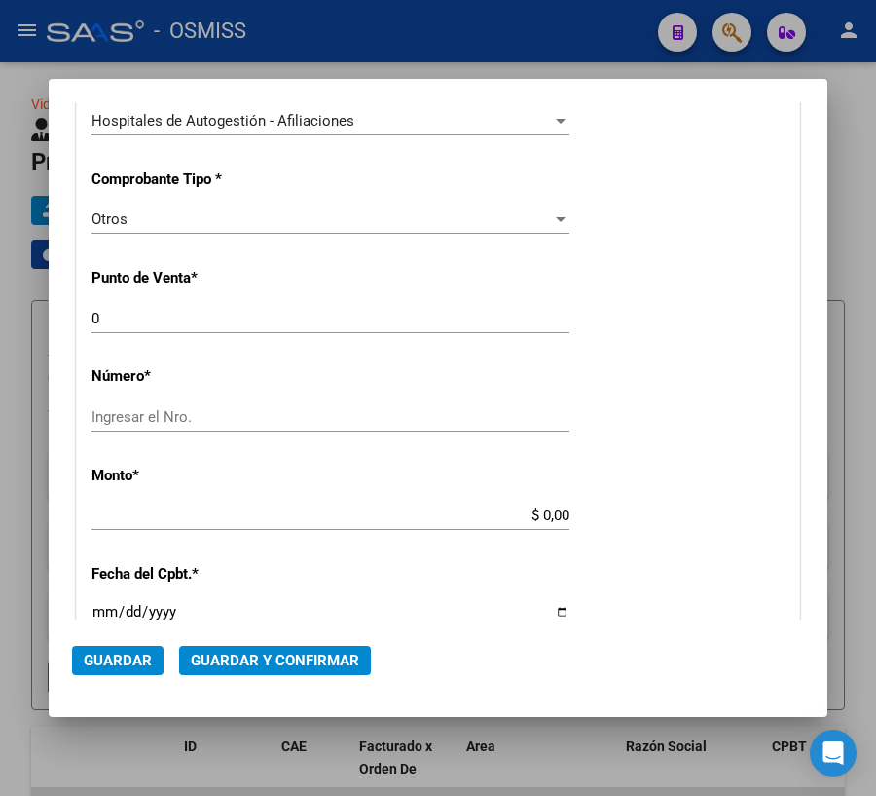
type input "30-71861570-0"
click at [183, 413] on input "Ingresar el Nro." at bounding box center [331, 417] width 478 height 18
type input "40270"
drag, startPoint x: 536, startPoint y: 515, endPoint x: 609, endPoint y: 512, distance: 73.1
click at [609, 512] on div "CUIT * 30-71861570-0 Ingresar CUIT ANALISIS PRESTADOR ENTE DE RECUPERACION DE F…" at bounding box center [438, 533] width 723 height 1402
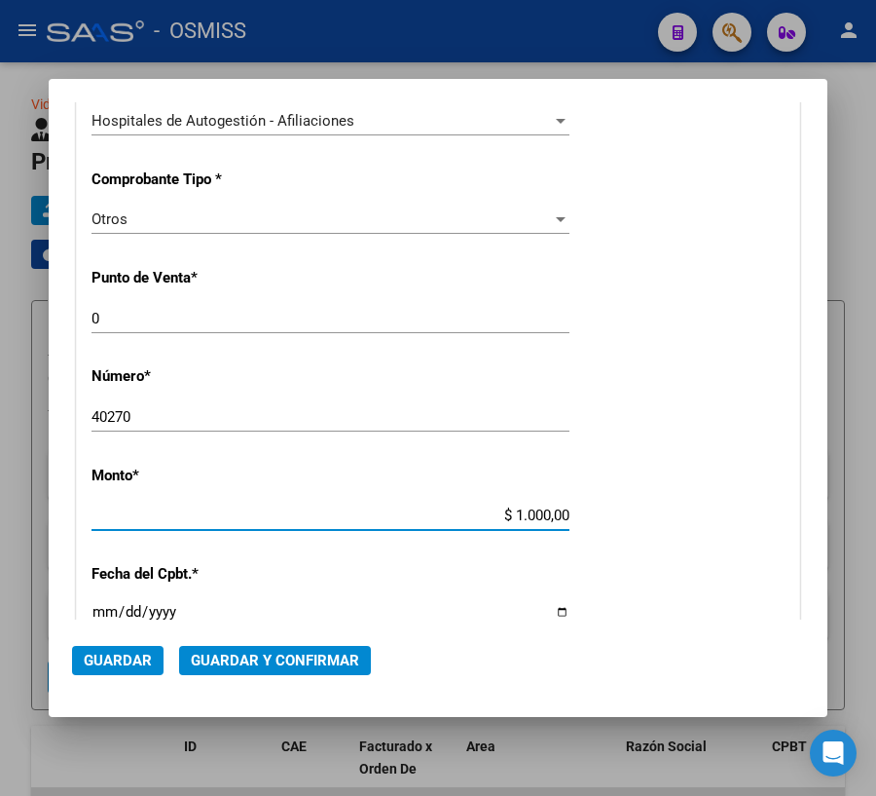
type input "$ 10.000,00"
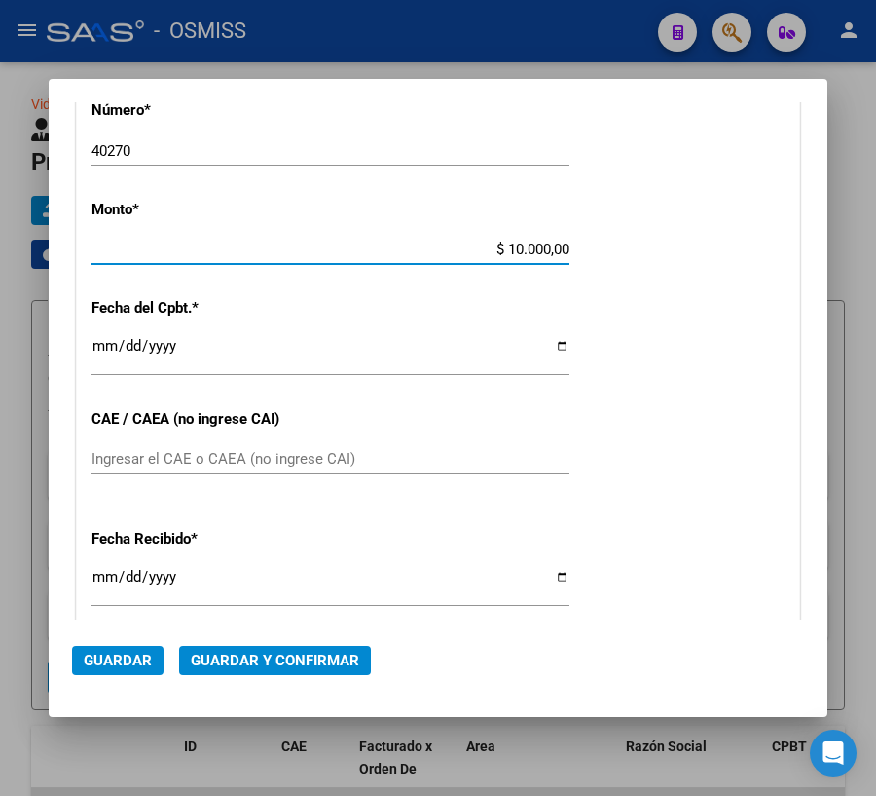
click at [103, 345] on input "Ingresar la fecha" at bounding box center [331, 353] width 478 height 31
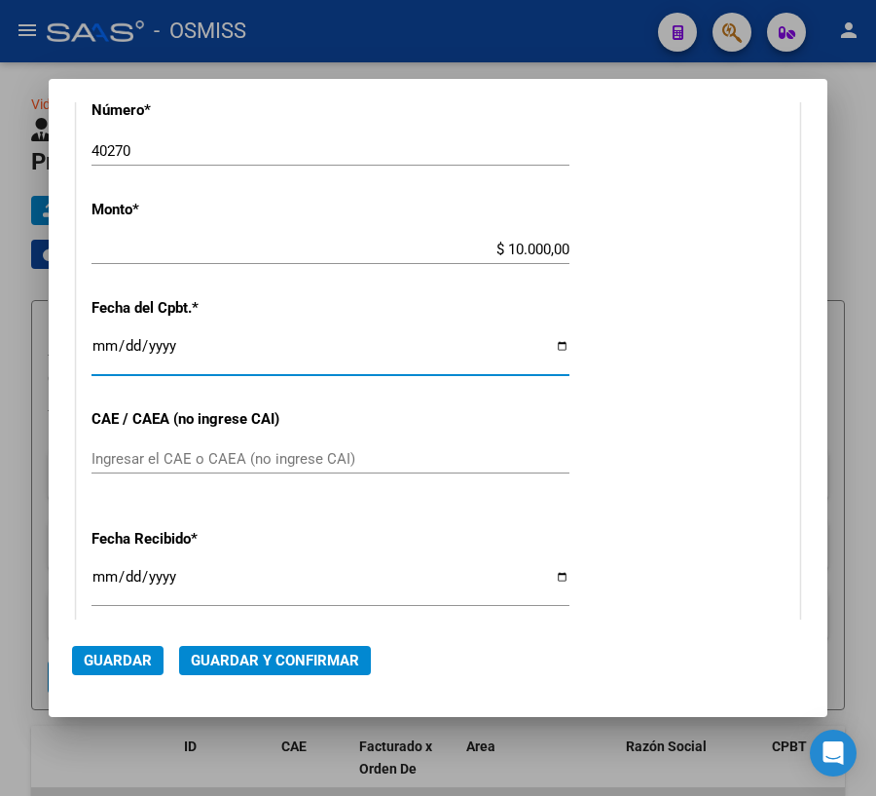
click at [547, 346] on input "Ingresar la fecha" at bounding box center [331, 353] width 478 height 31
type input "[DATE]"
click at [296, 659] on span "Guardar y Confirmar" at bounding box center [275, 661] width 168 height 18
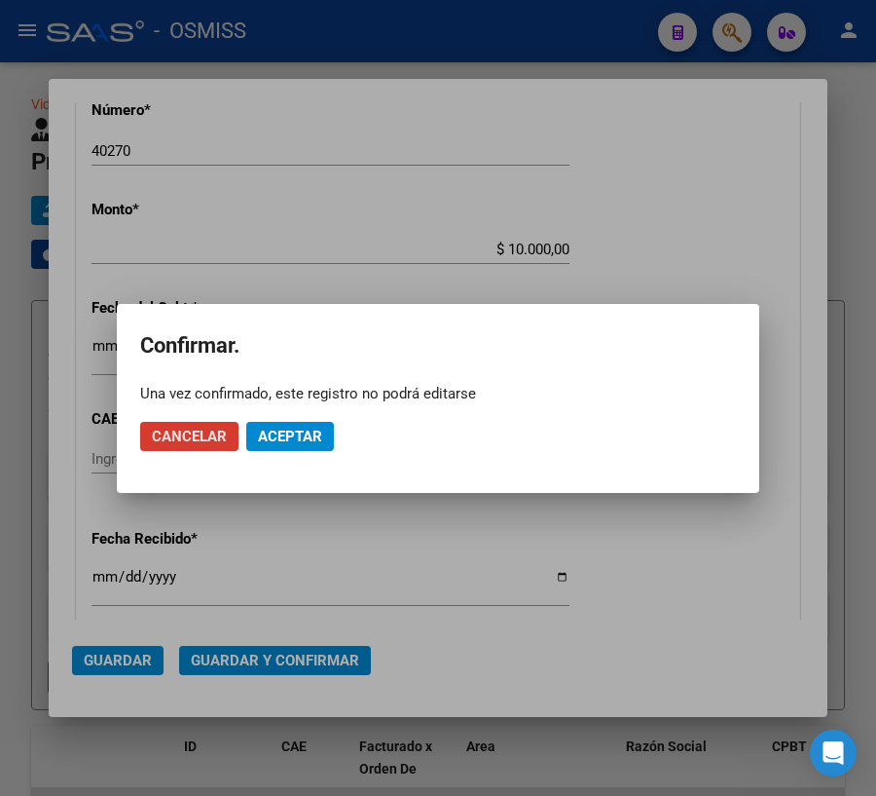
click at [320, 439] on span "Aceptar" at bounding box center [290, 437] width 64 height 18
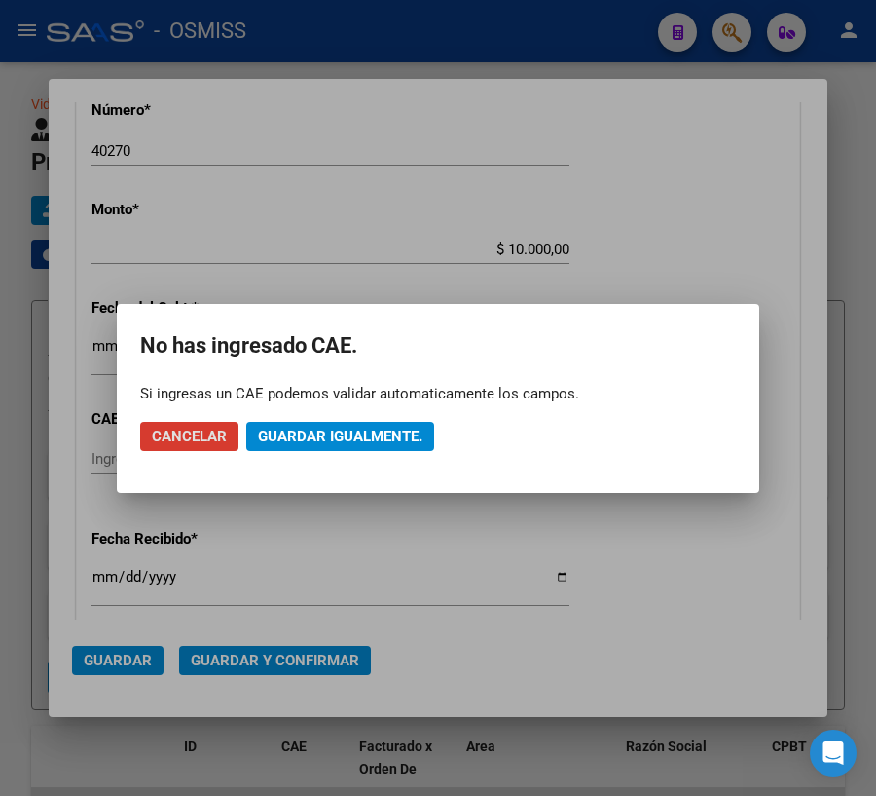
click at [318, 440] on span "Guardar igualmente." at bounding box center [340, 437] width 165 height 18
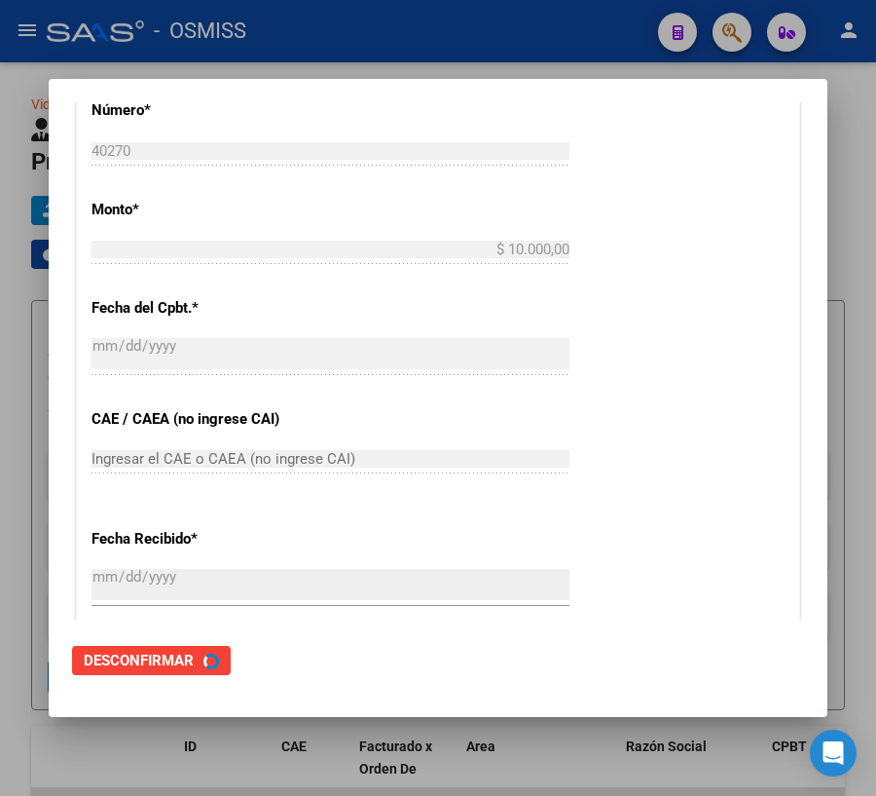
scroll to position [0, 0]
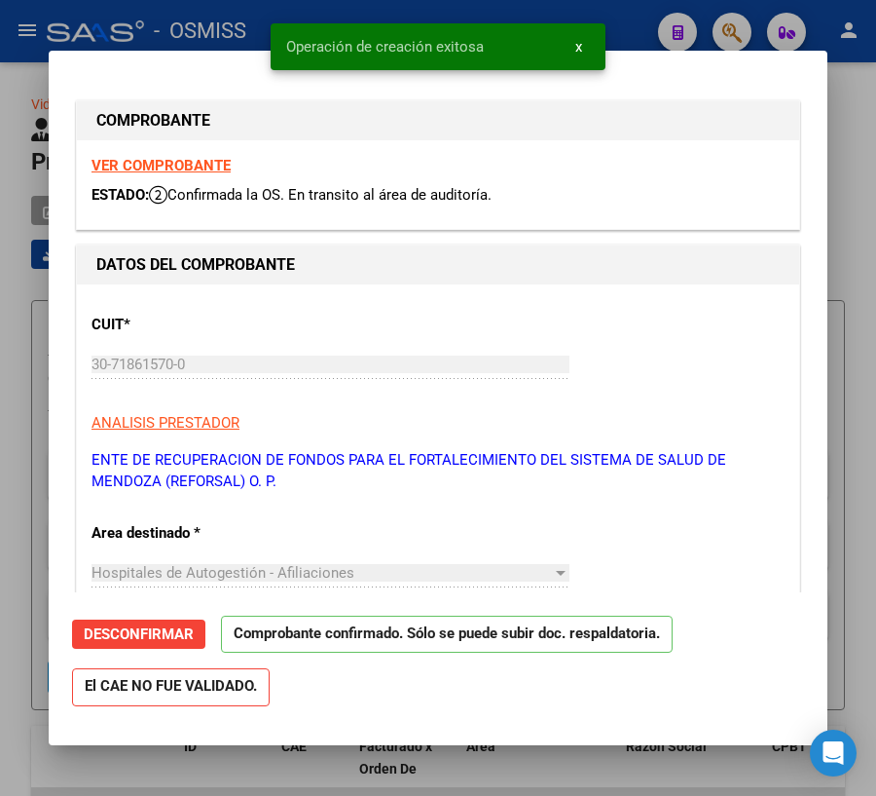
type input "[DATE]"
click at [278, 770] on div at bounding box center [438, 398] width 876 height 796
type input "$ 0,00"
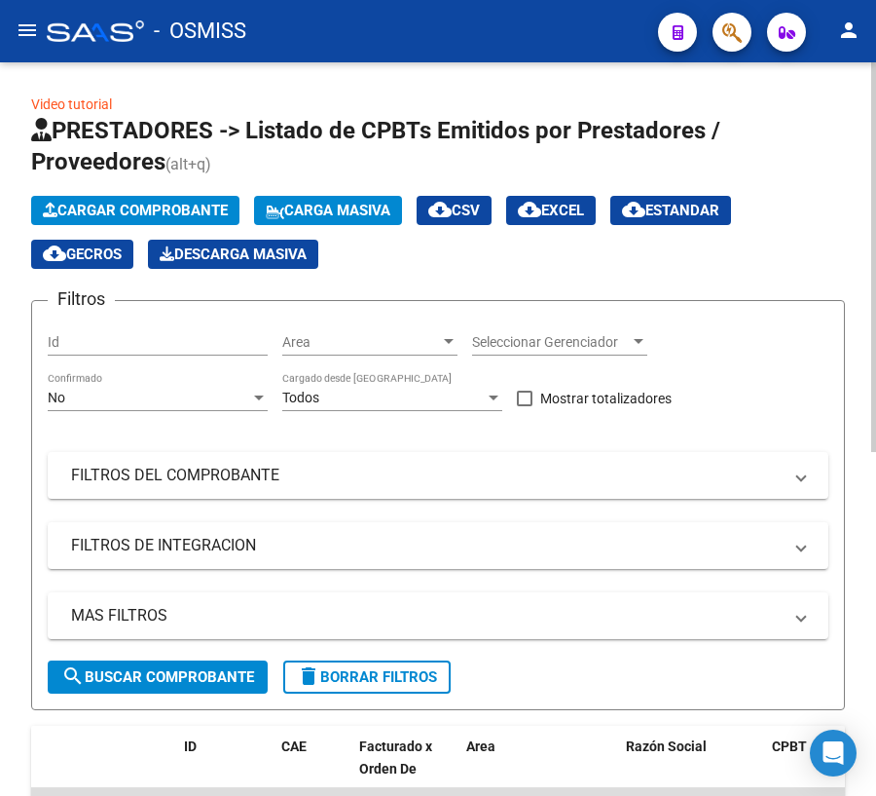
click at [109, 202] on span "Cargar Comprobante" at bounding box center [135, 211] width 185 height 18
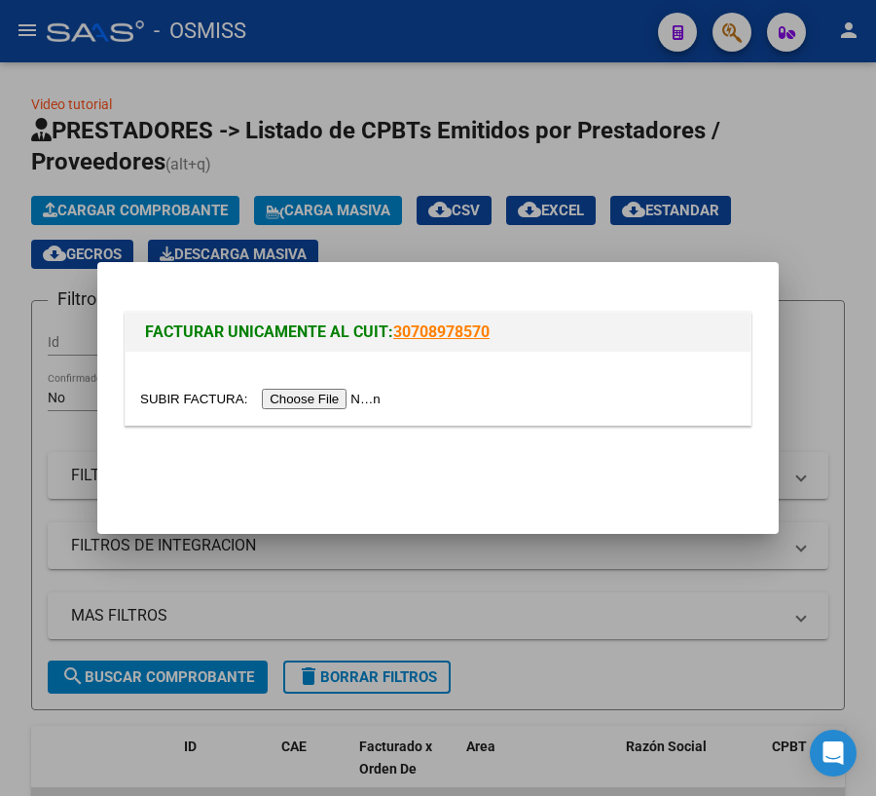
click at [192, 396] on input "file" at bounding box center [263, 399] width 246 height 20
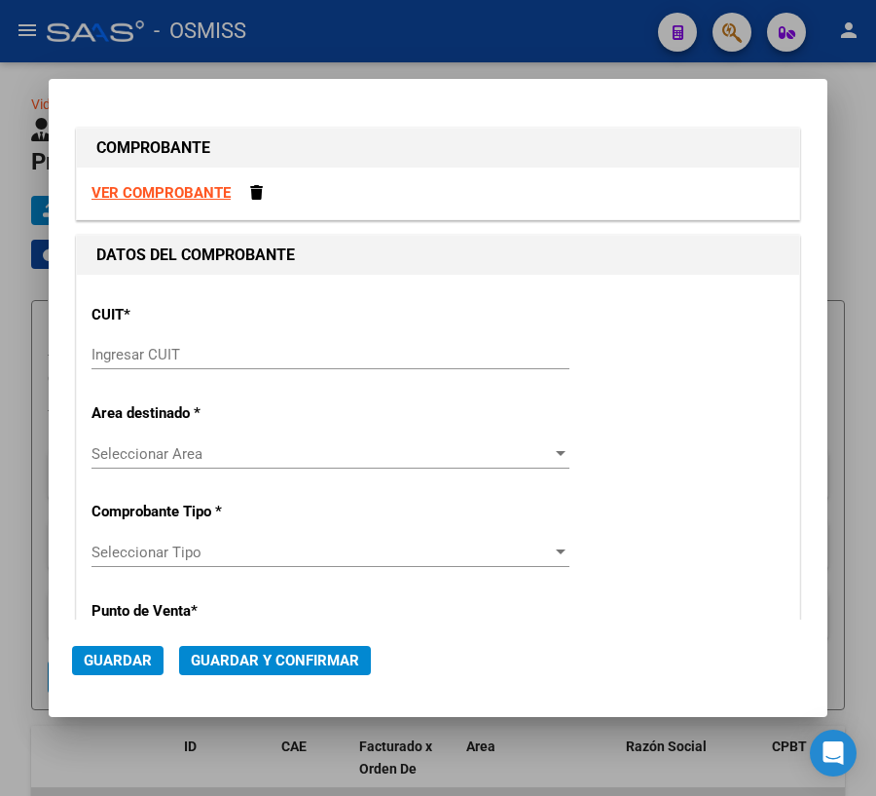
drag, startPoint x: 211, startPoint y: 360, endPoint x: 672, endPoint y: 329, distance: 461.7
click at [211, 360] on input "Ingresar CUIT" at bounding box center [331, 355] width 478 height 18
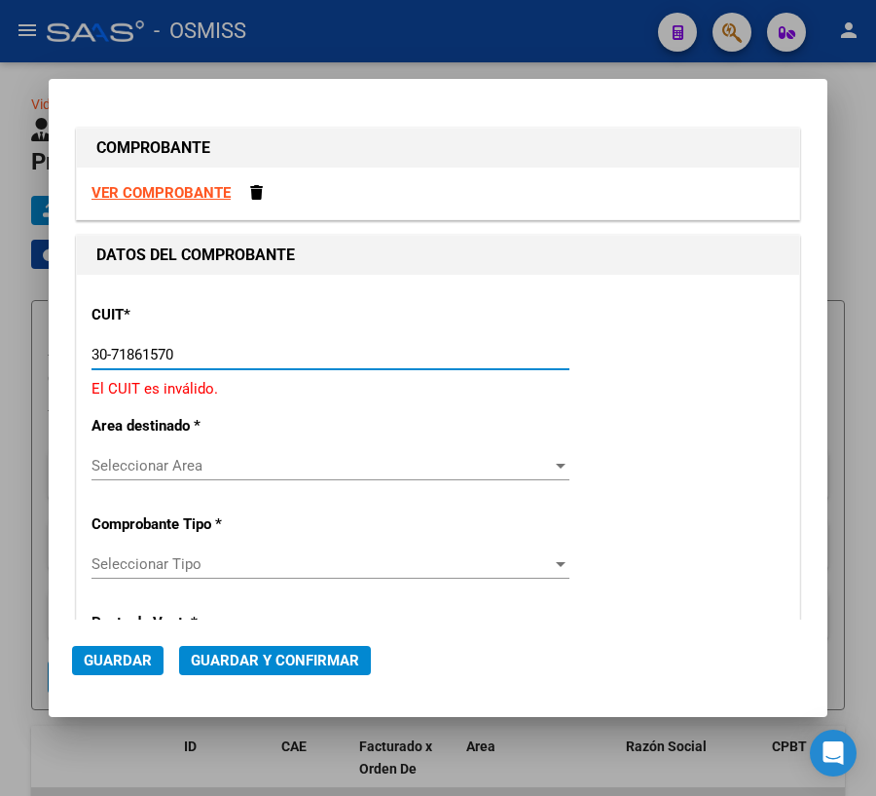
type input "30-71861570-0"
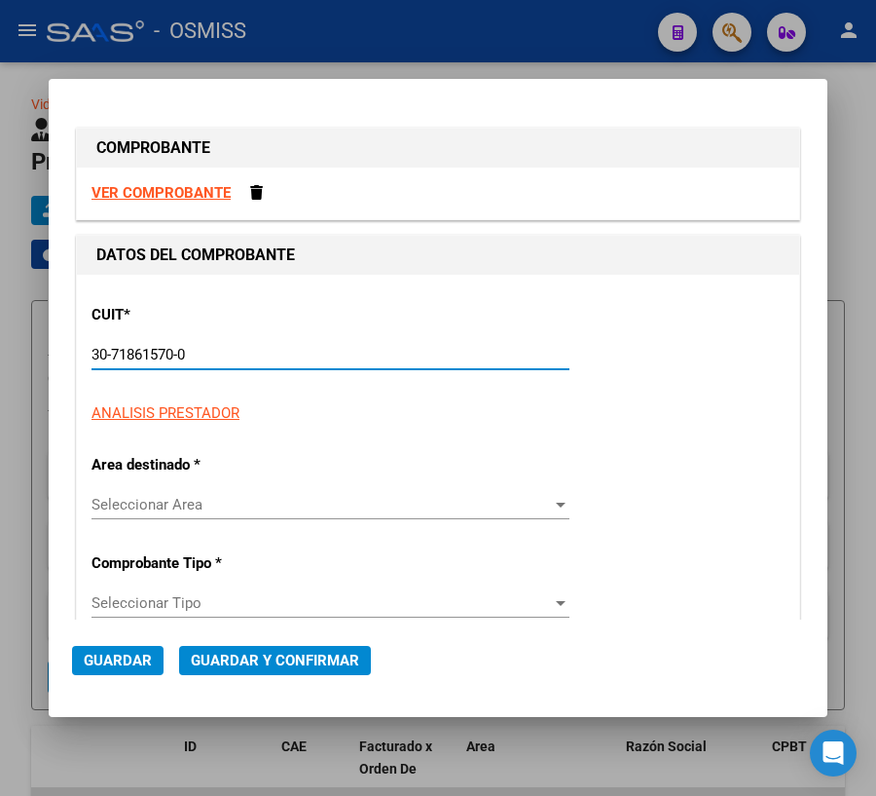
type input "0"
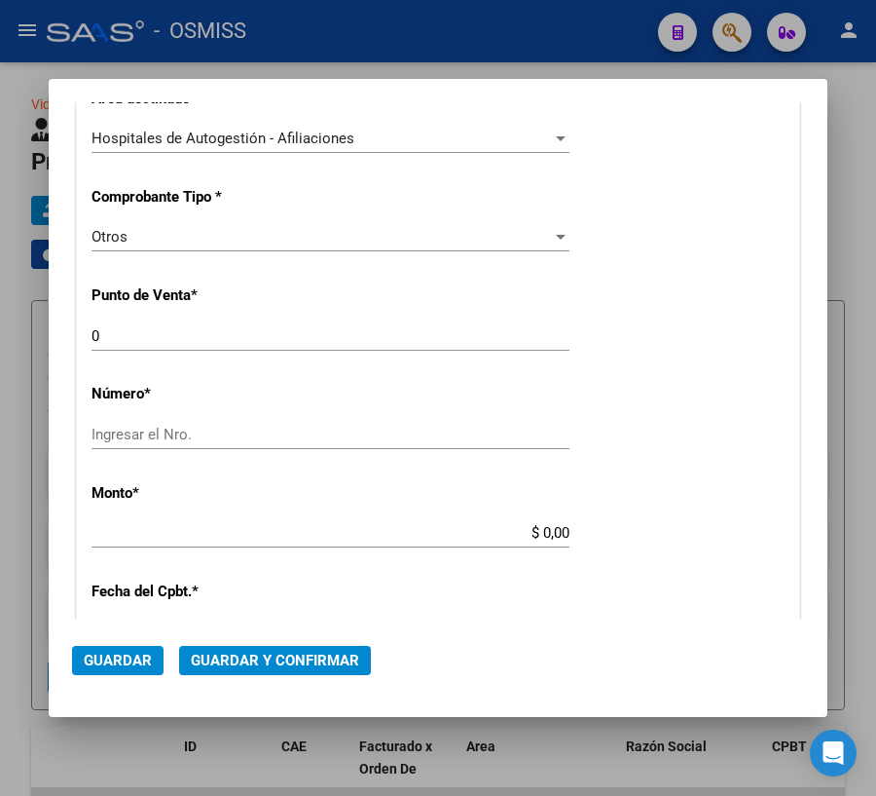
scroll to position [531, 0]
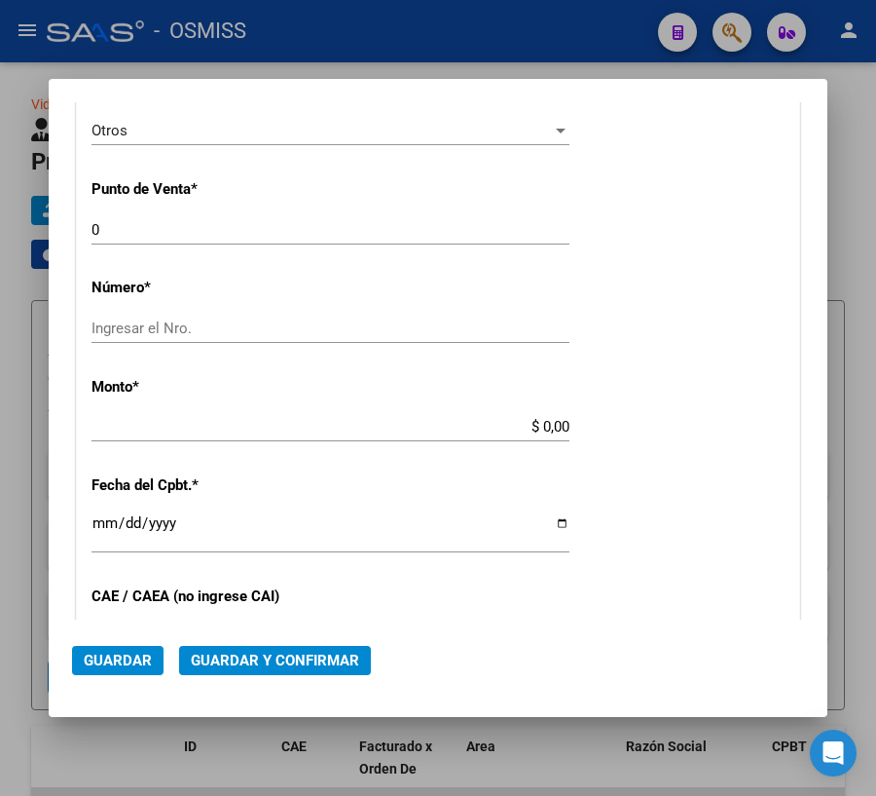
type input "30-71861570-0"
click at [239, 321] on input "Ingresar el Nro." at bounding box center [331, 328] width 478 height 18
type input "40318"
drag, startPoint x: 533, startPoint y: 426, endPoint x: 605, endPoint y: 423, distance: 72.1
click at [605, 423] on div "CUIT * 30-71861570-0 Ingresar CUIT ANALISIS PRESTADOR ENTE DE RECUPERACION DE F…" at bounding box center [438, 445] width 723 height 1402
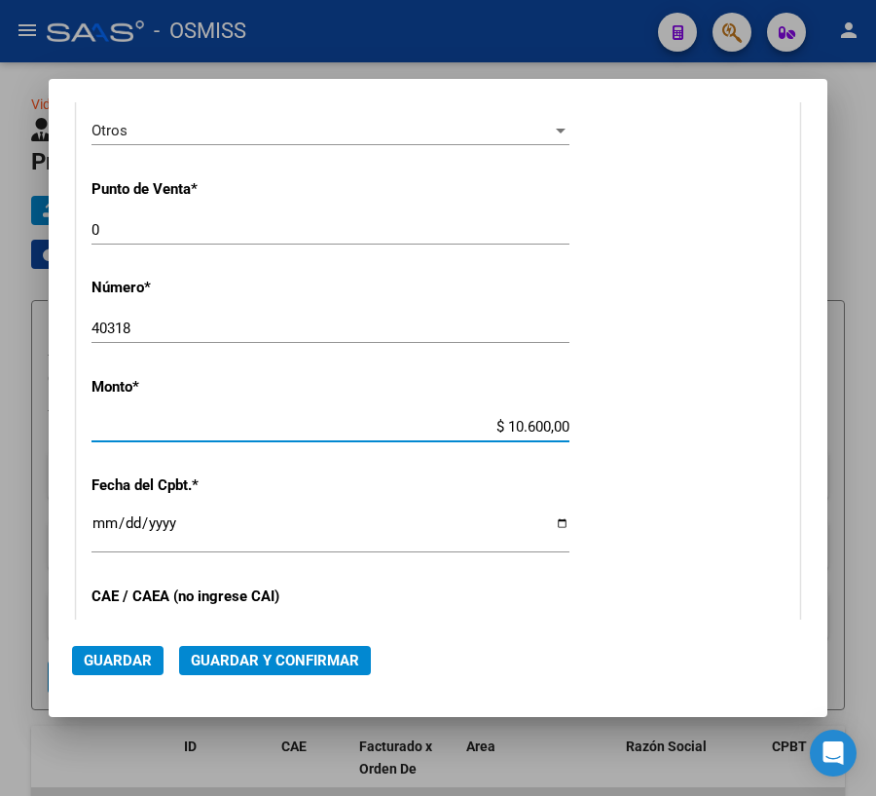
type input "$ 106.000,00"
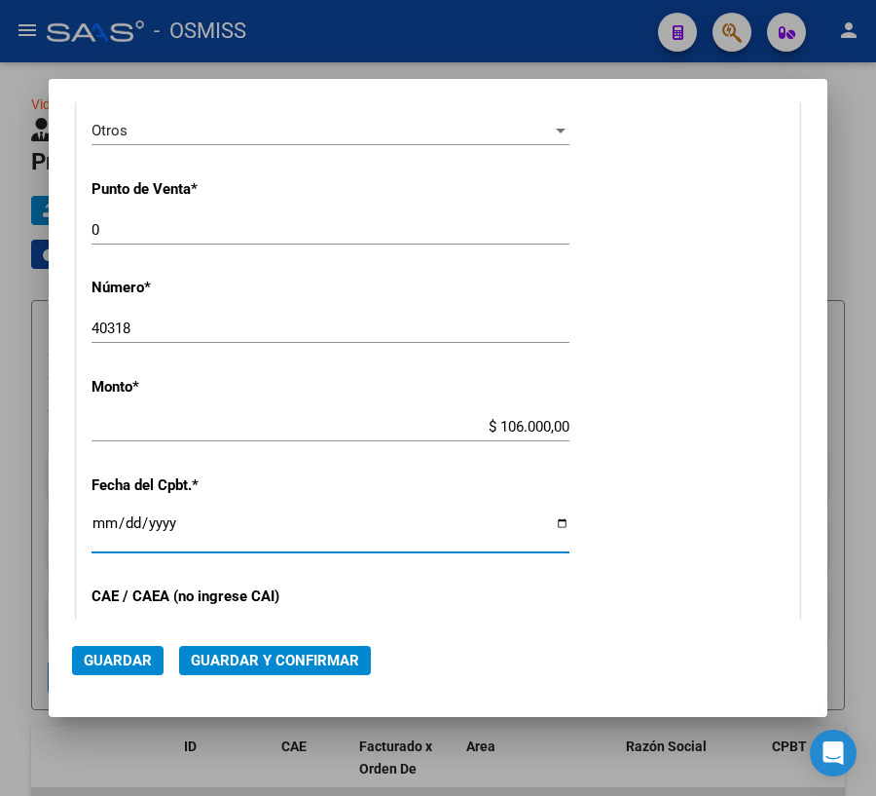
click at [100, 523] on input "Ingresar la fecha" at bounding box center [331, 530] width 478 height 31
click at [553, 522] on input "Ingresar la fecha" at bounding box center [331, 530] width 478 height 31
type input "[DATE]"
click at [262, 652] on span "Guardar y Confirmar" at bounding box center [275, 661] width 168 height 18
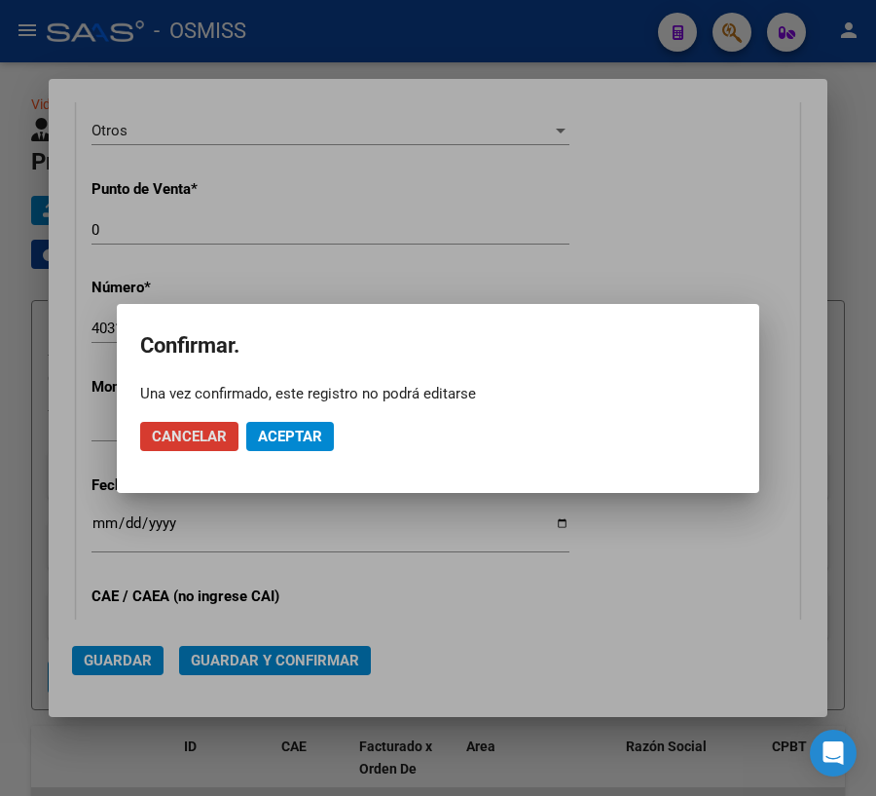
click at [286, 428] on span "Aceptar" at bounding box center [290, 437] width 64 height 18
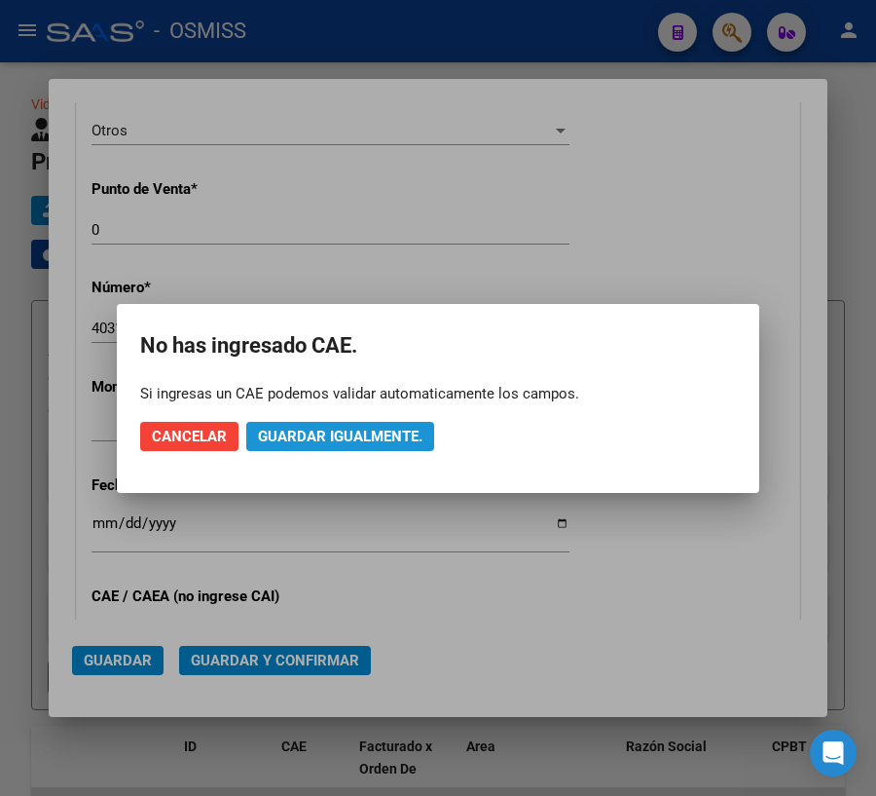
click at [336, 432] on span "Guardar igualmente." at bounding box center [340, 437] width 165 height 18
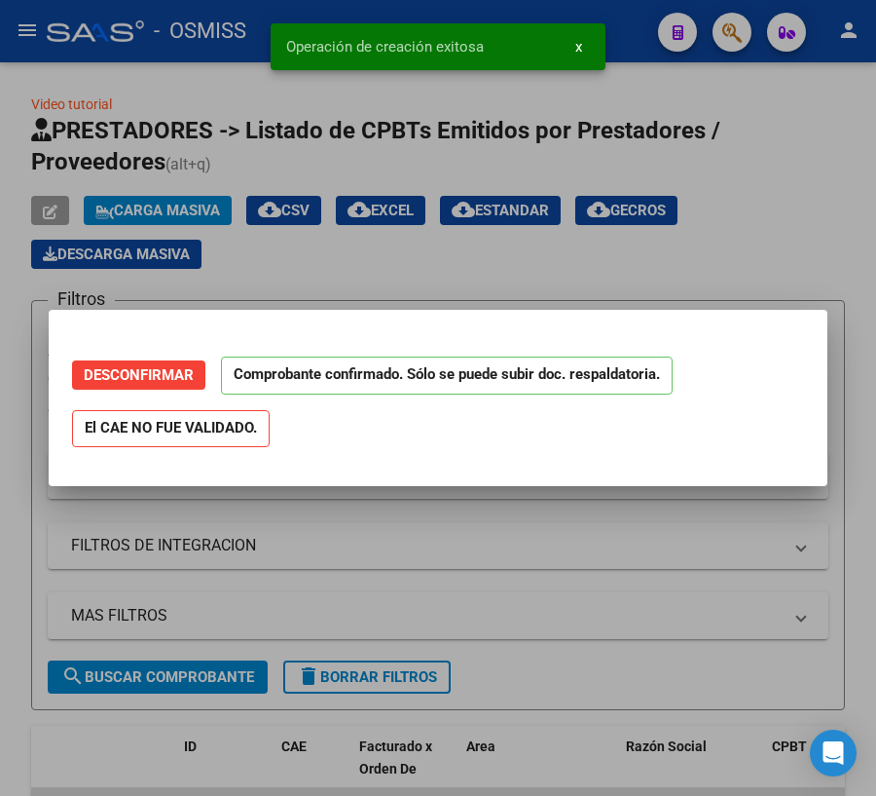
scroll to position [0, 0]
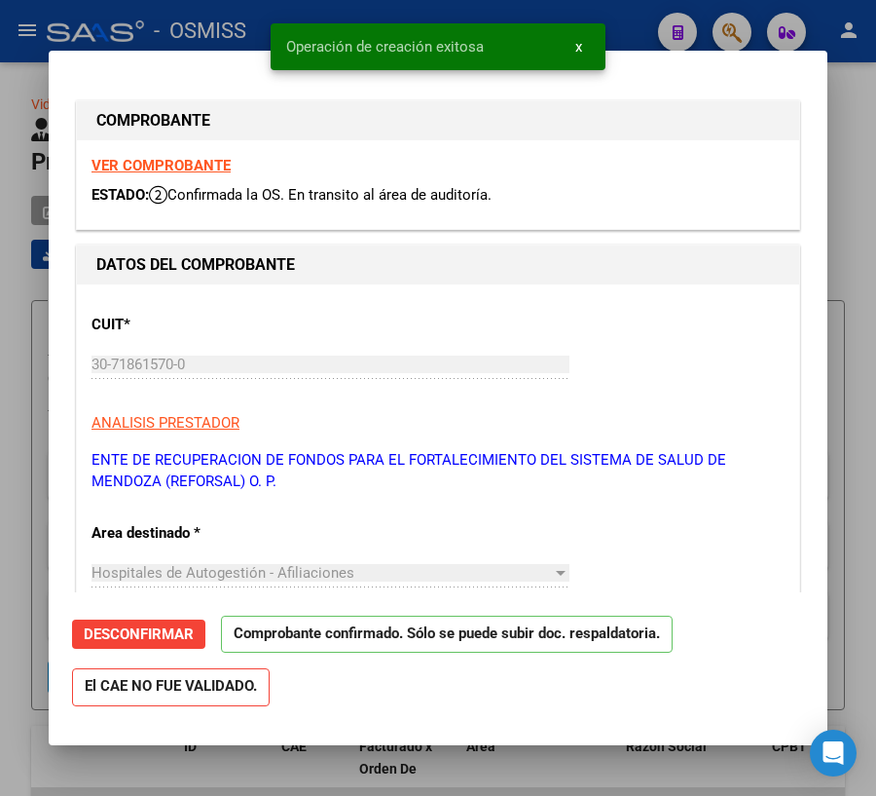
type input "[DATE]"
click at [595, 763] on div at bounding box center [438, 398] width 876 height 796
type input "$ 0,00"
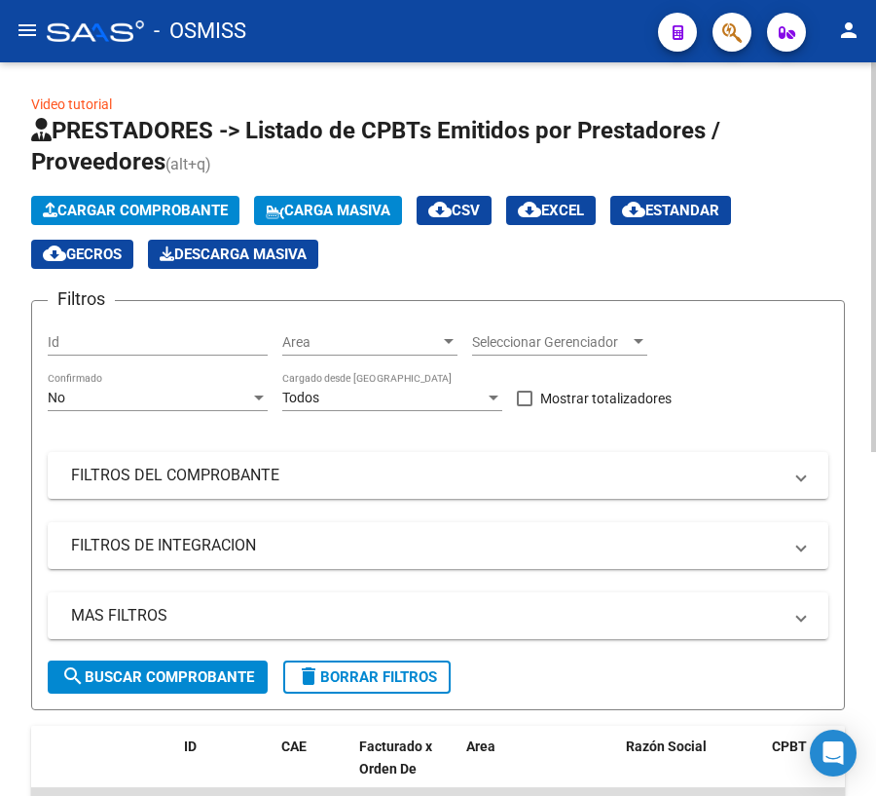
click at [94, 197] on button "Cargar Comprobante" at bounding box center [135, 210] width 208 height 29
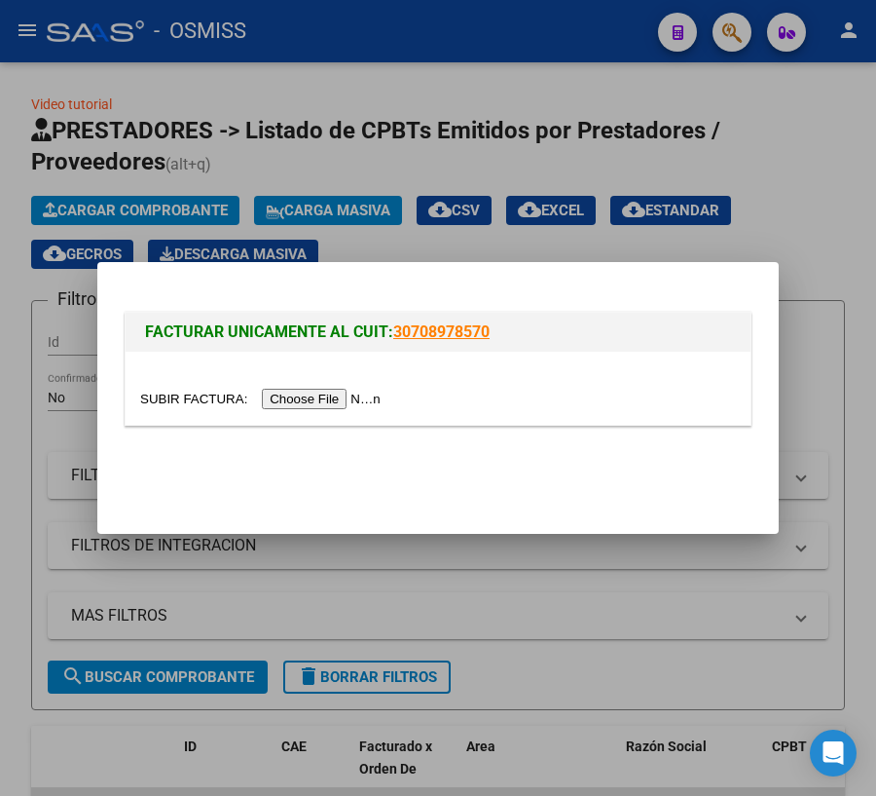
click at [183, 398] on input "file" at bounding box center [263, 399] width 246 height 20
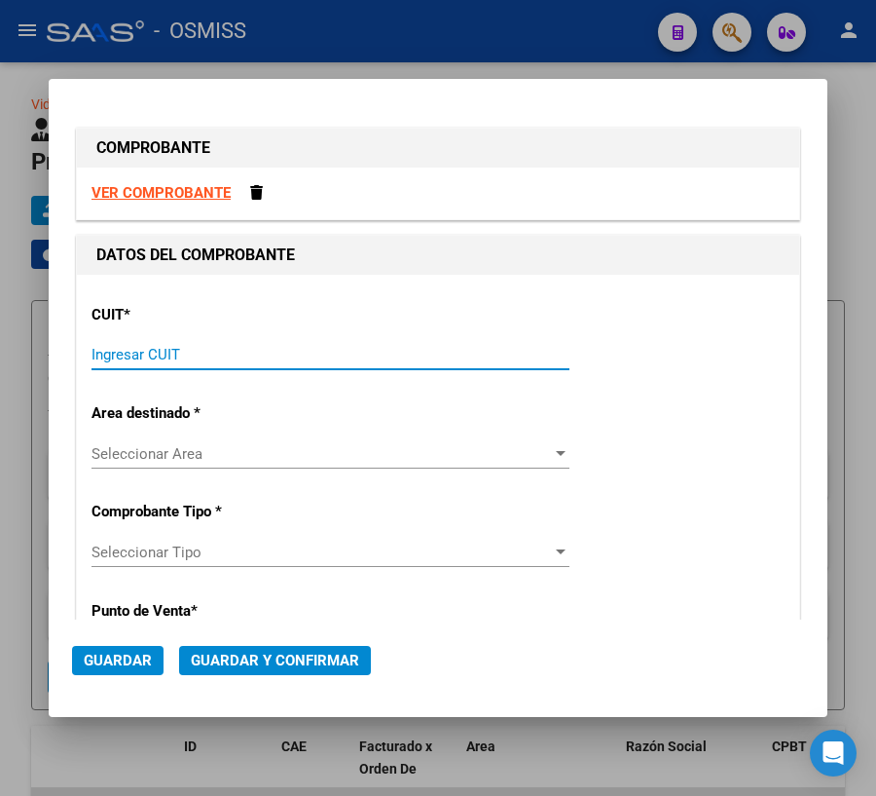
click at [167, 361] on input "Ingresar CUIT" at bounding box center [331, 355] width 478 height 18
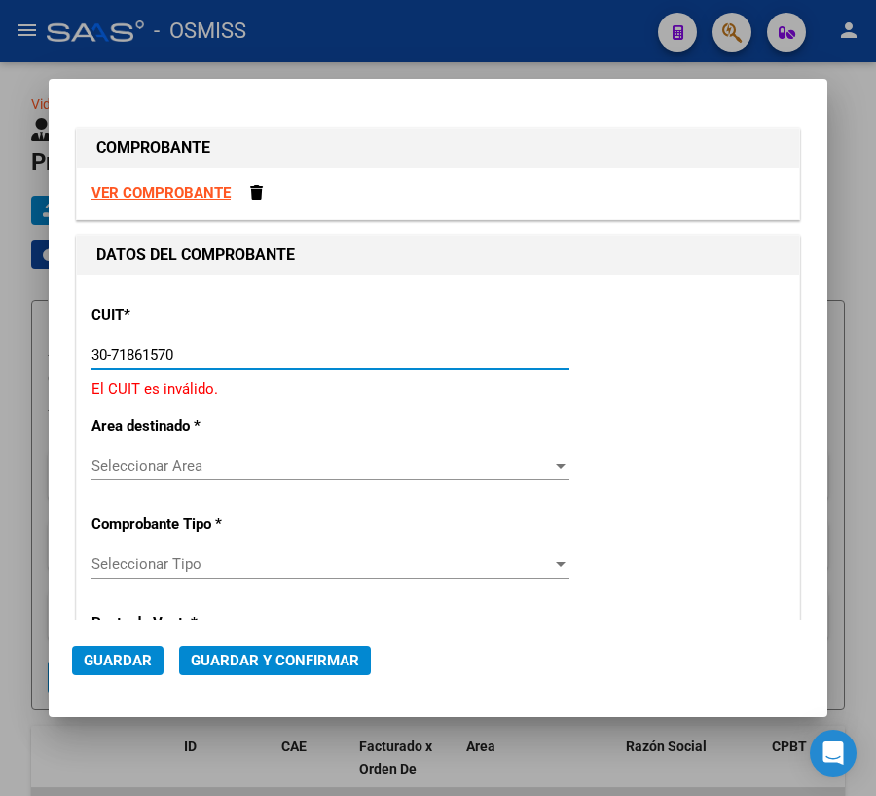
type input "30-71861570-0"
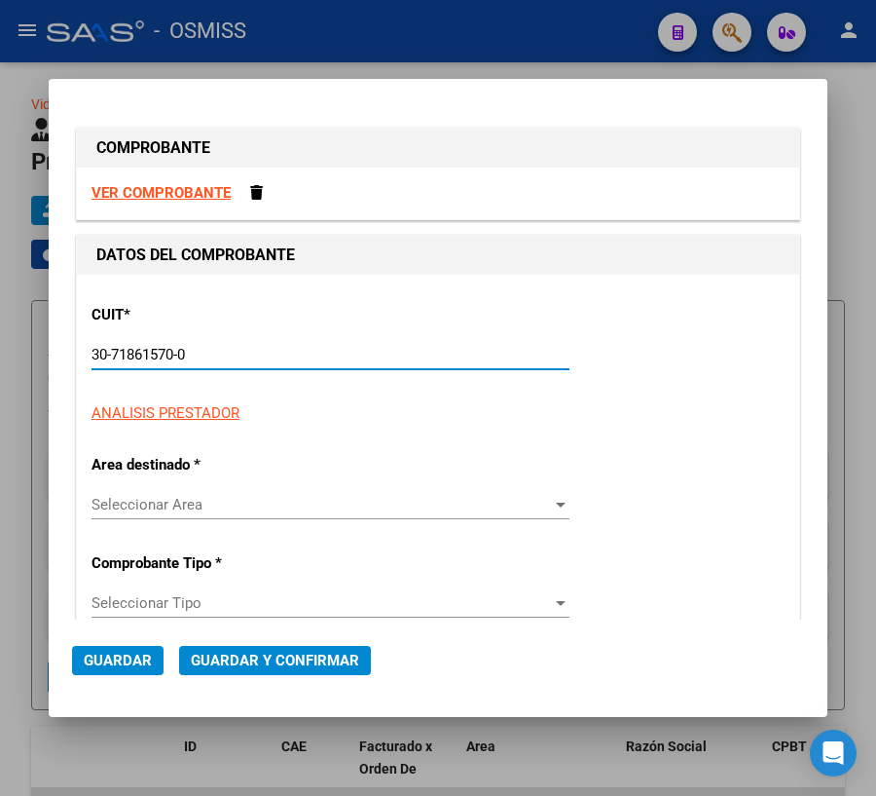
type input "0"
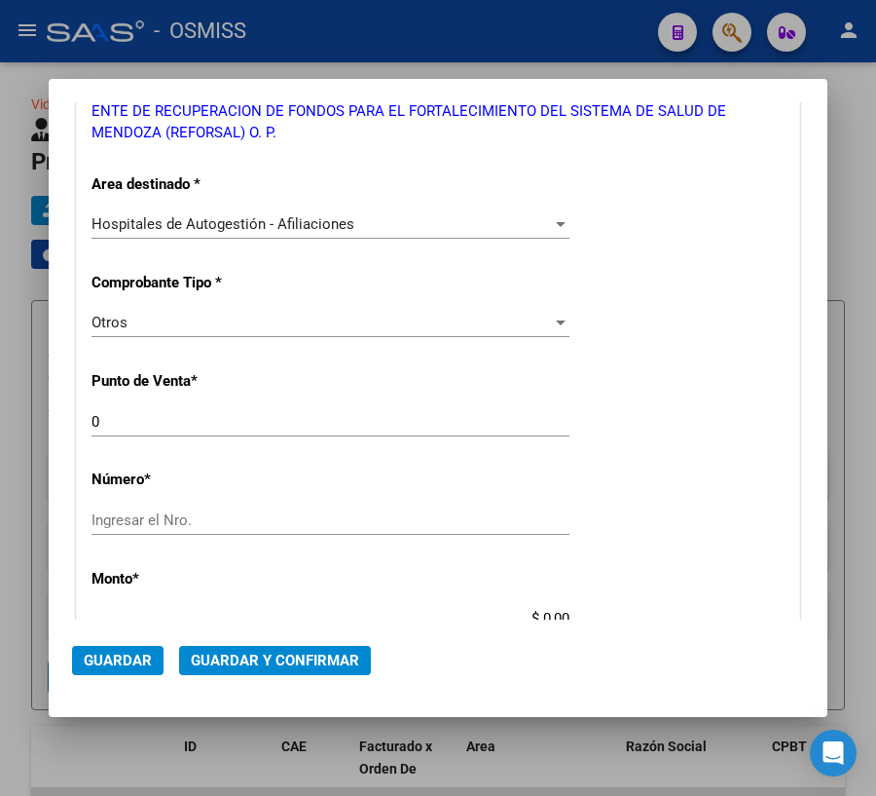
scroll to position [354, 0]
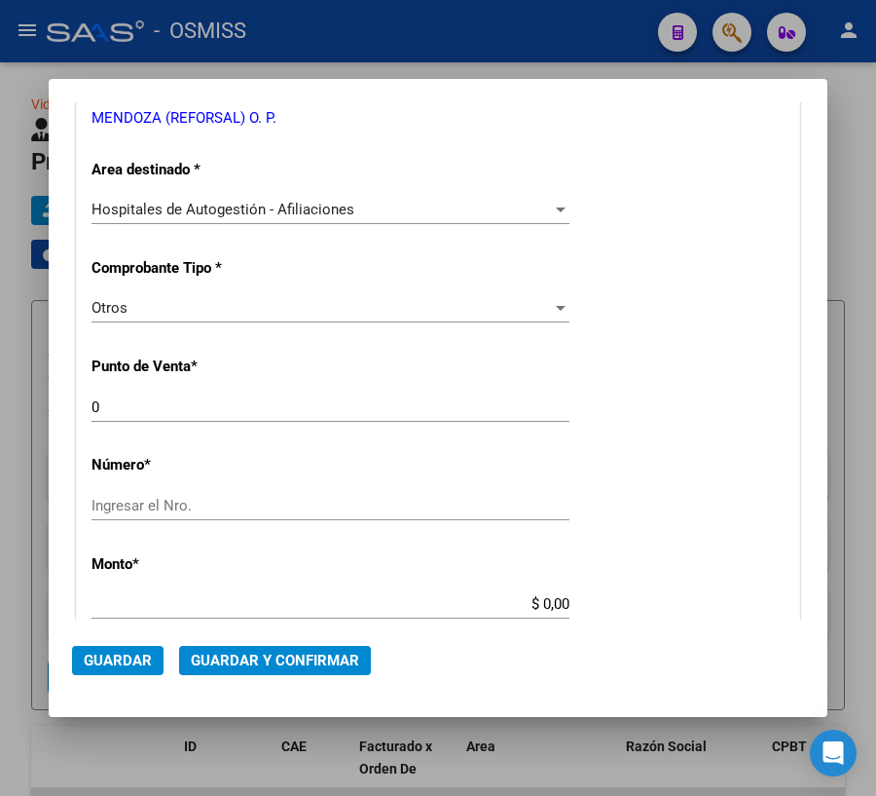
type input "30-71861570-0"
click at [160, 510] on input "Ingresar el Nro." at bounding box center [331, 506] width 478 height 18
type input "40333"
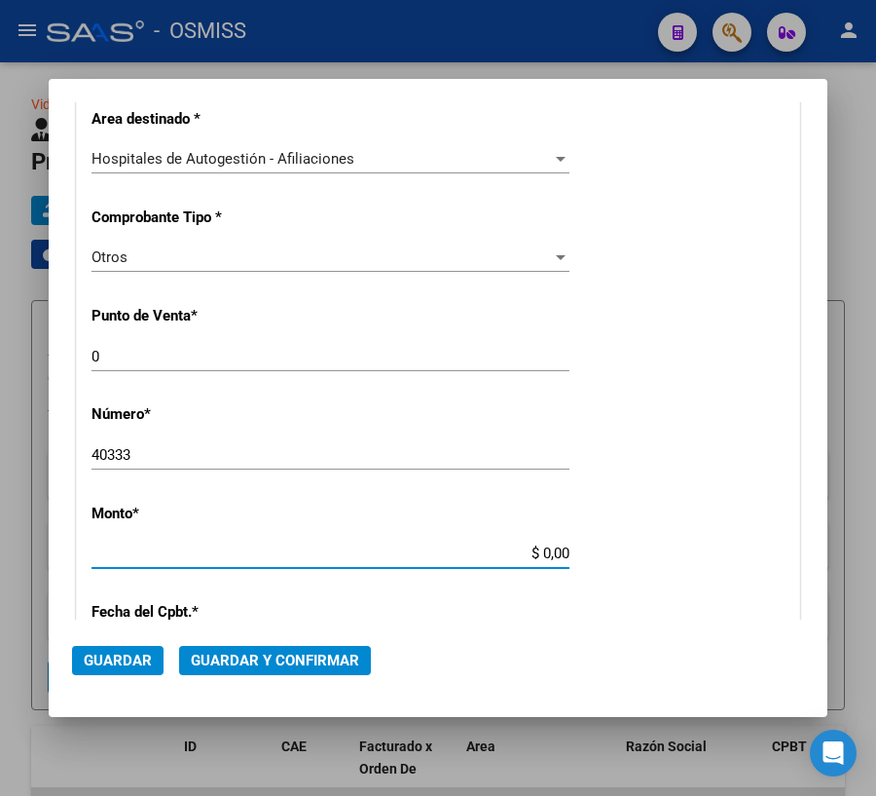
drag, startPoint x: 532, startPoint y: 604, endPoint x: 615, endPoint y: 606, distance: 83.8
click at [615, 606] on div "CUIT * 30-71861570-0 Ingresar CUIT ANALISIS PRESTADOR ENTE DE RECUPERACION DE F…" at bounding box center [438, 571] width 723 height 1402
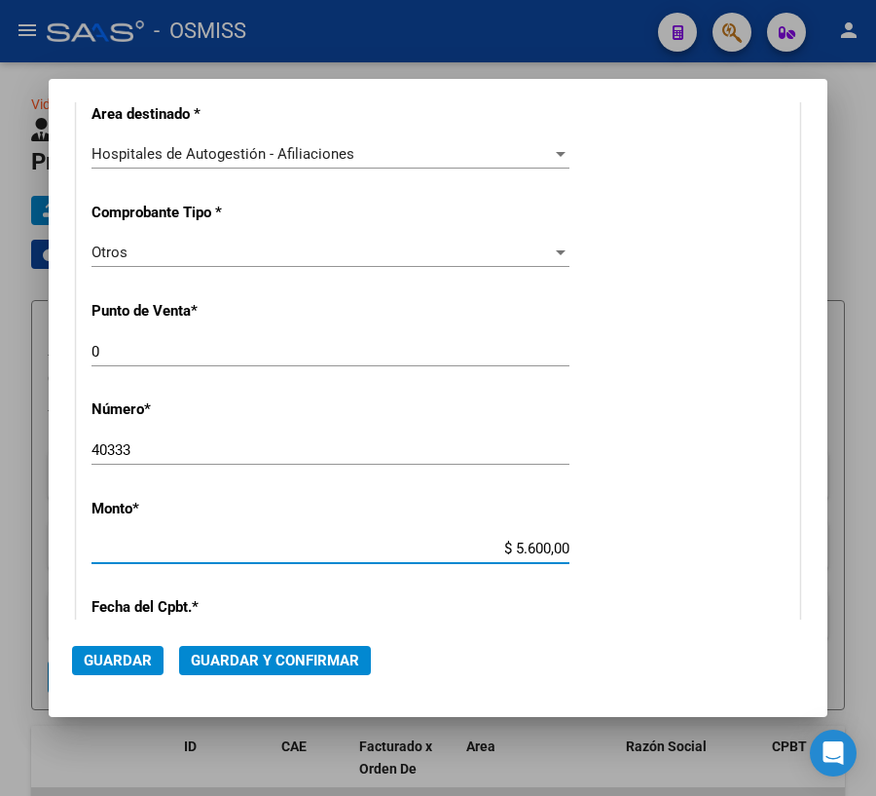
type input "$ 56.000,00"
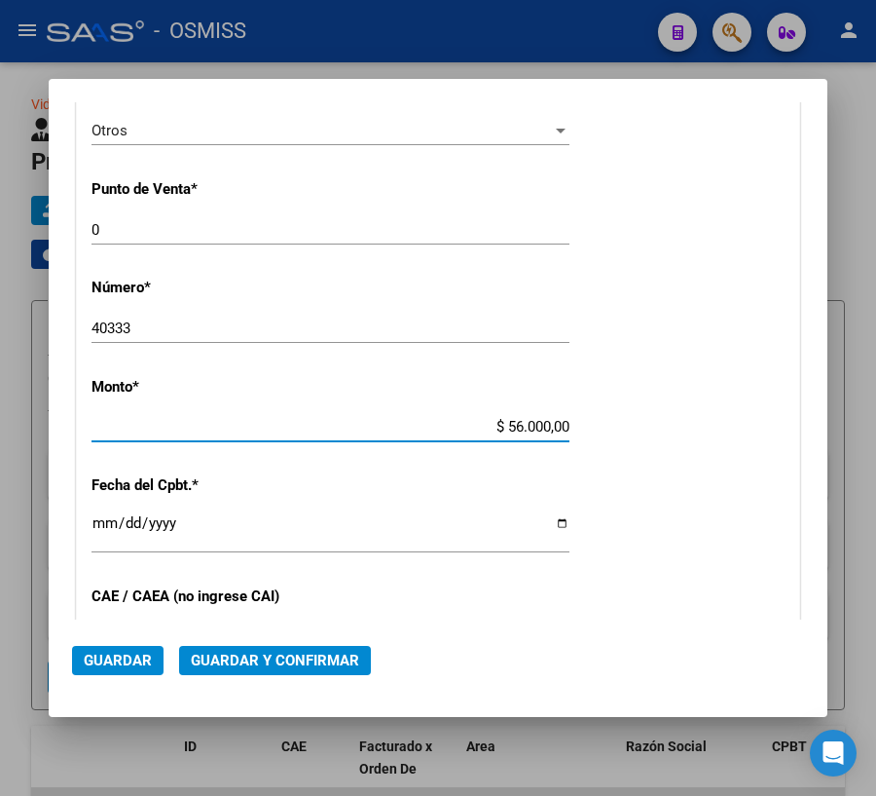
scroll to position [675, 0]
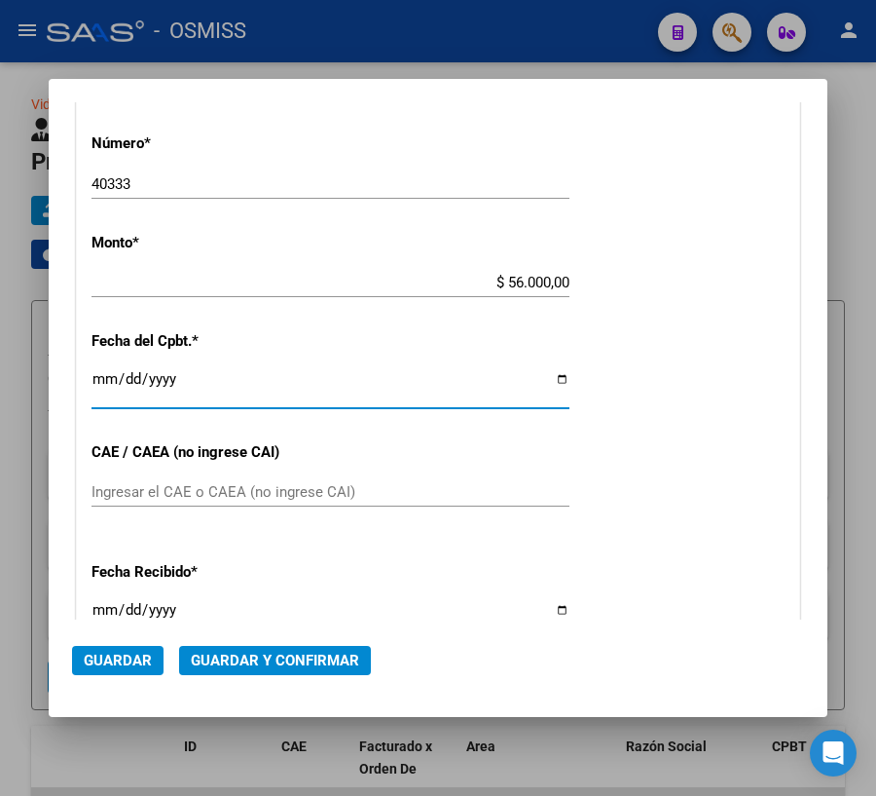
click at [552, 380] on input "Ingresar la fecha" at bounding box center [331, 386] width 478 height 31
type input "[DATE]"
click at [250, 652] on span "Guardar y Confirmar" at bounding box center [275, 661] width 168 height 18
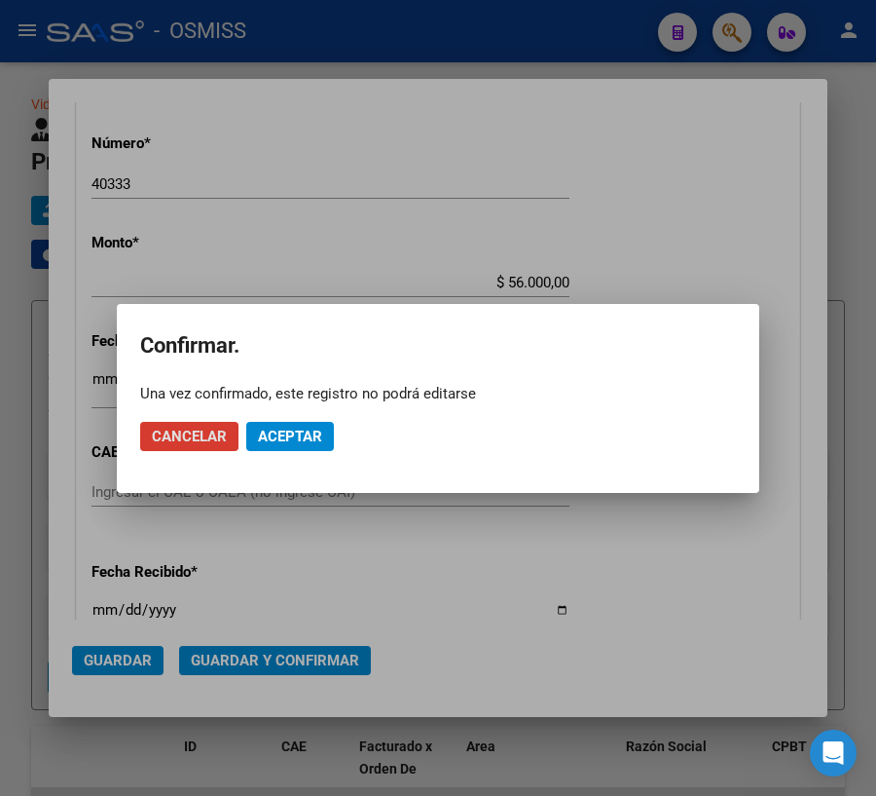
click at [302, 437] on span "Aceptar" at bounding box center [290, 437] width 64 height 18
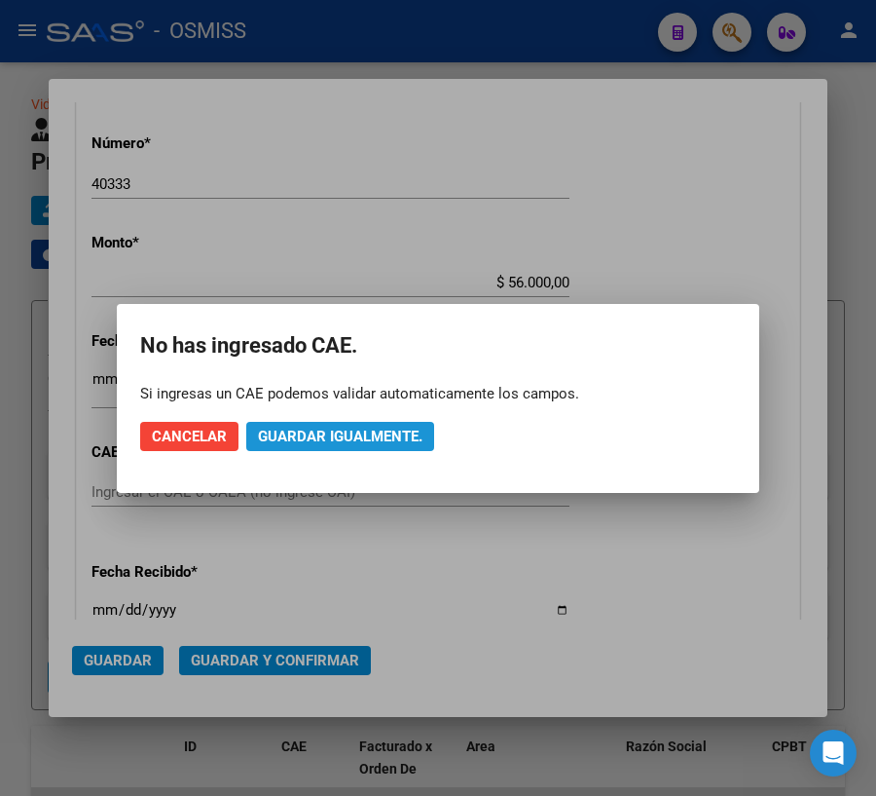
click at [331, 436] on span "Guardar igualmente." at bounding box center [340, 437] width 165 height 18
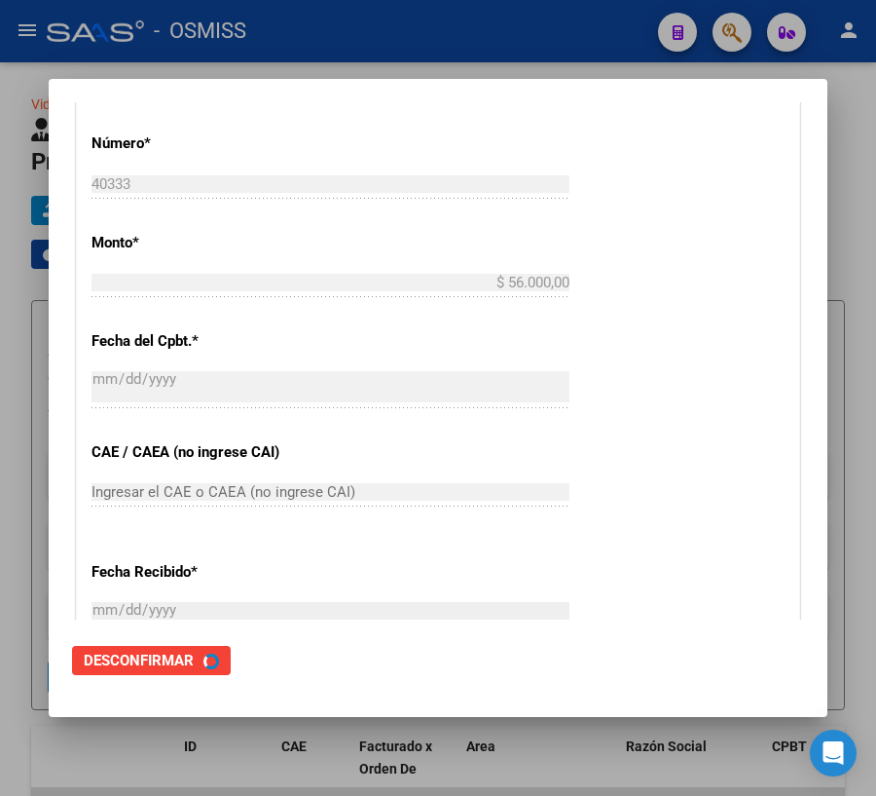
scroll to position [0, 0]
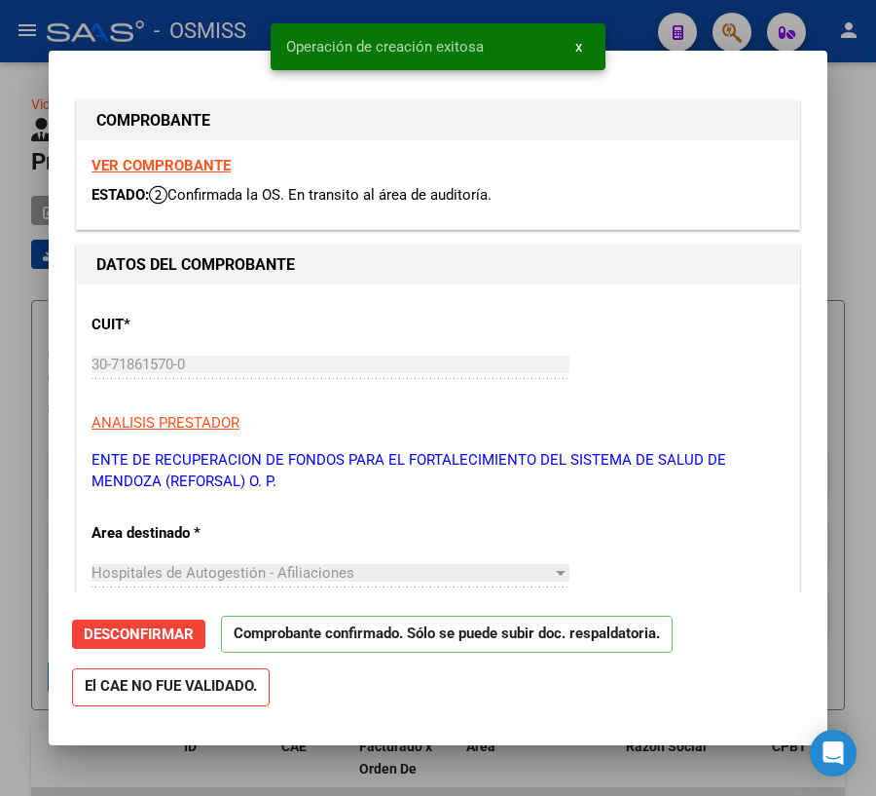
type input "[DATE]"
click at [304, 764] on div at bounding box center [438, 398] width 876 height 796
type input "$ 0,00"
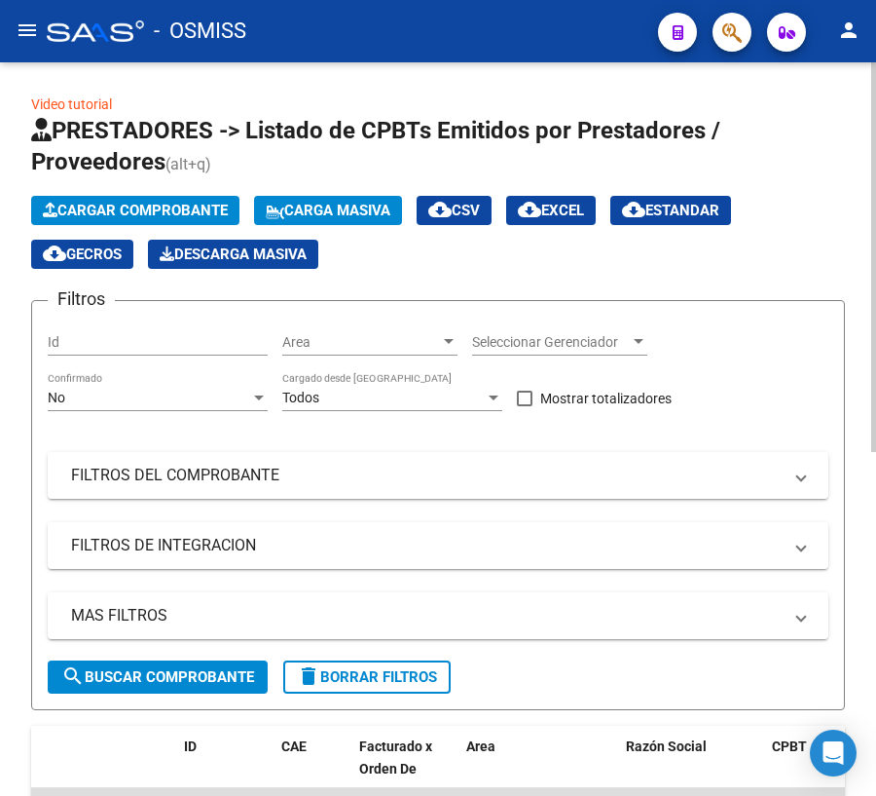
click at [107, 214] on span "Cargar Comprobante" at bounding box center [135, 211] width 185 height 18
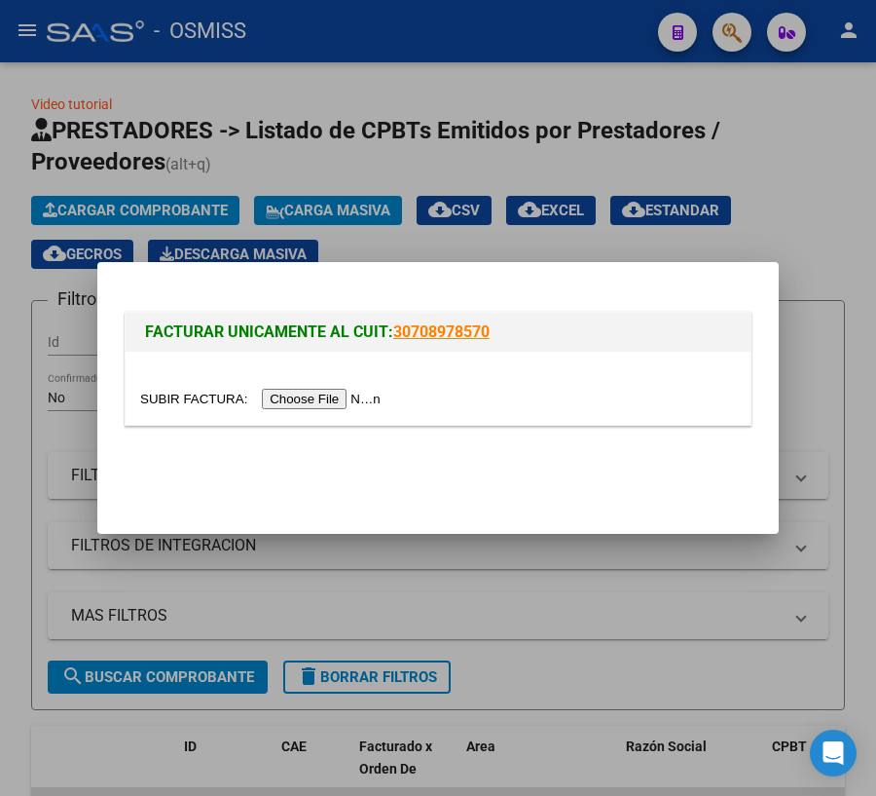
click at [146, 396] on input "file" at bounding box center [263, 399] width 246 height 20
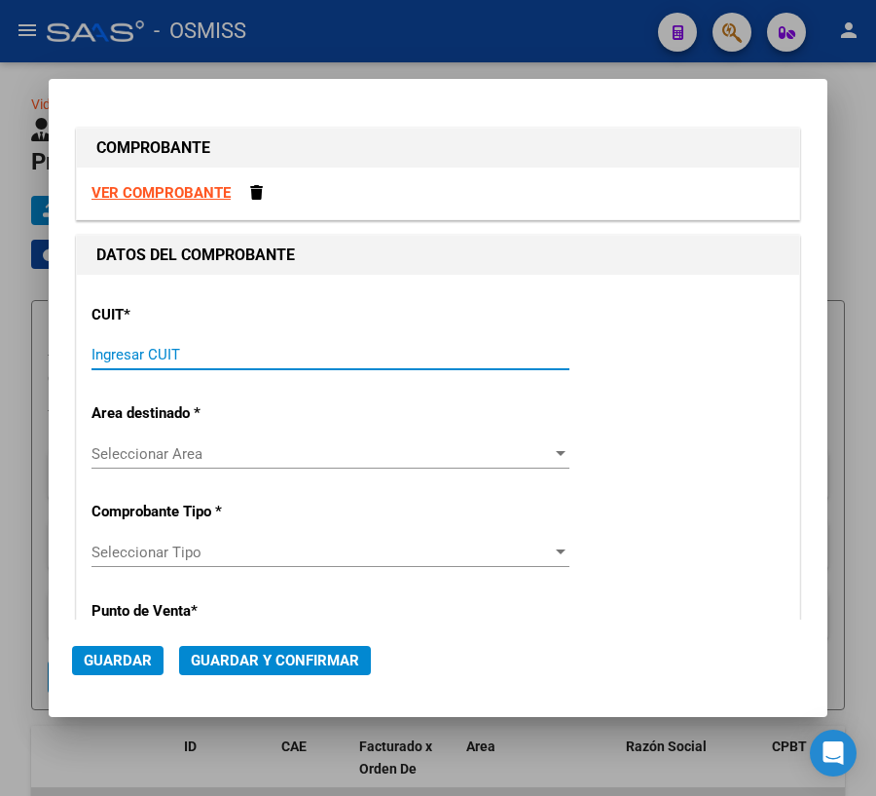
click at [130, 353] on input "Ingresar CUIT" at bounding box center [331, 355] width 478 height 18
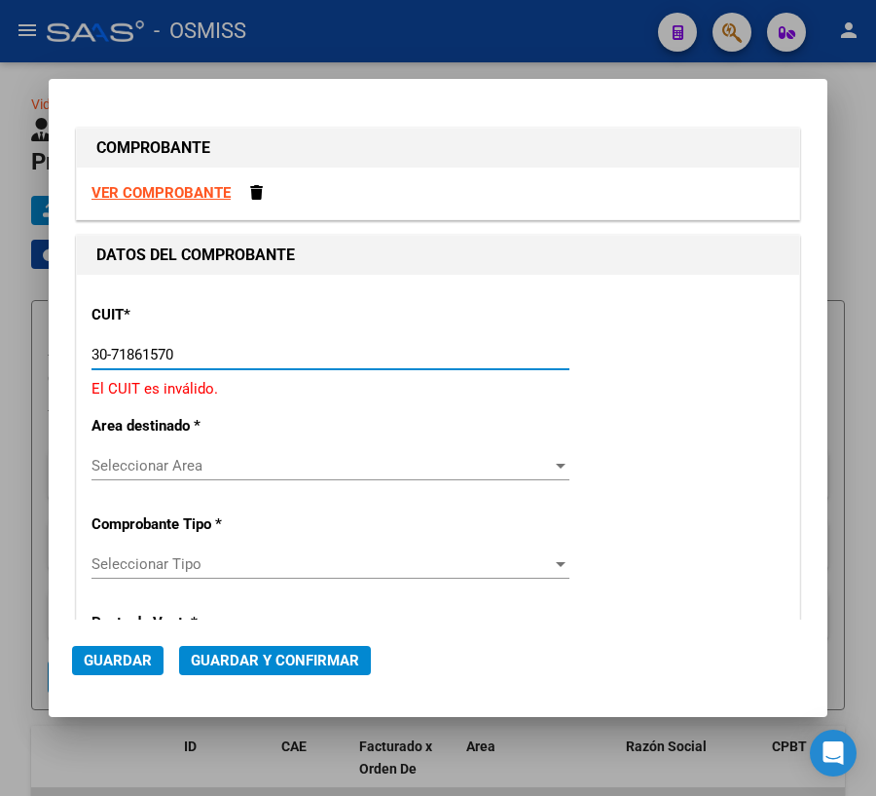
type input "30-71861570-0"
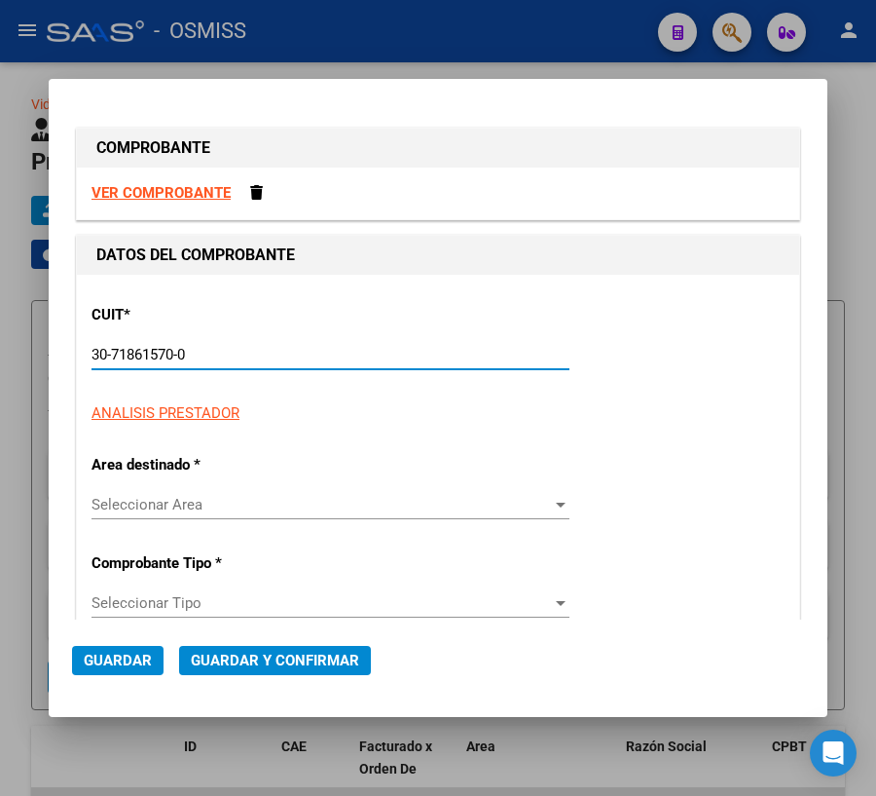
type input "0"
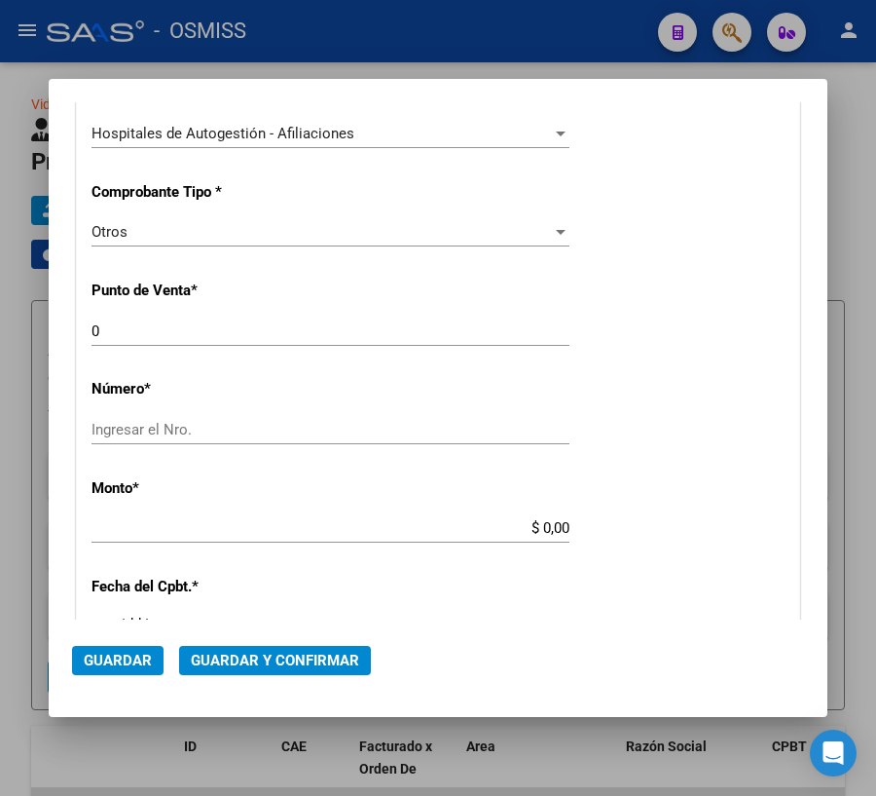
scroll to position [442, 0]
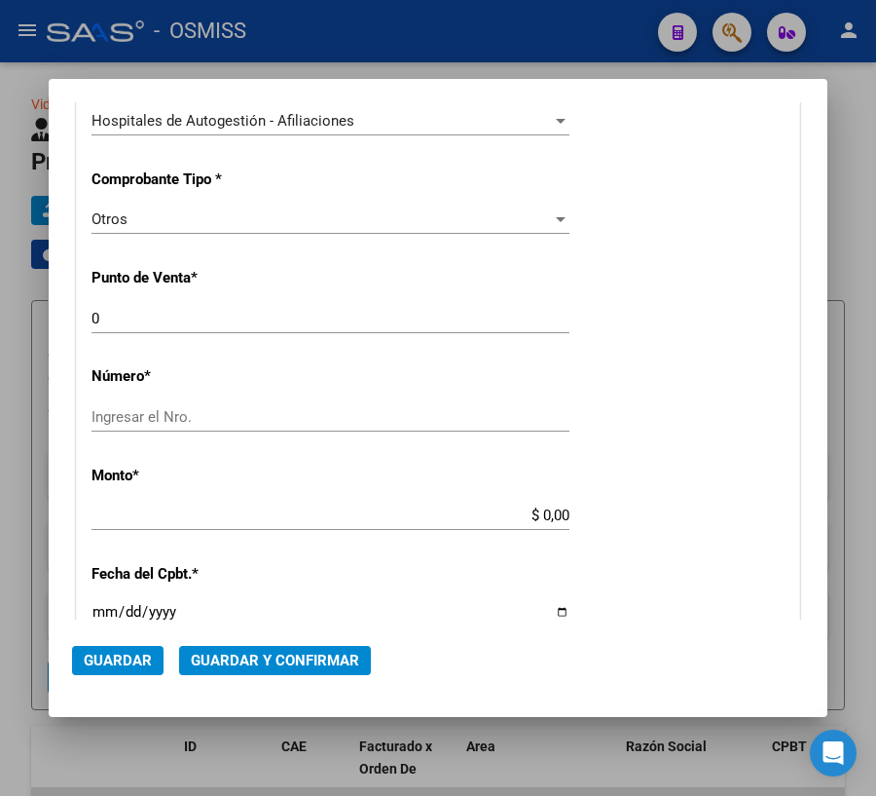
type input "30-71861570-0"
click at [166, 415] on input "Ingresar el Nro." at bounding box center [331, 417] width 478 height 18
type input "40345"
drag, startPoint x: 536, startPoint y: 515, endPoint x: 567, endPoint y: 508, distance: 31.9
click at [567, 508] on app-form-text-field "Monto * $ 0,00 Ingresar el monto" at bounding box center [339, 495] width 494 height 58
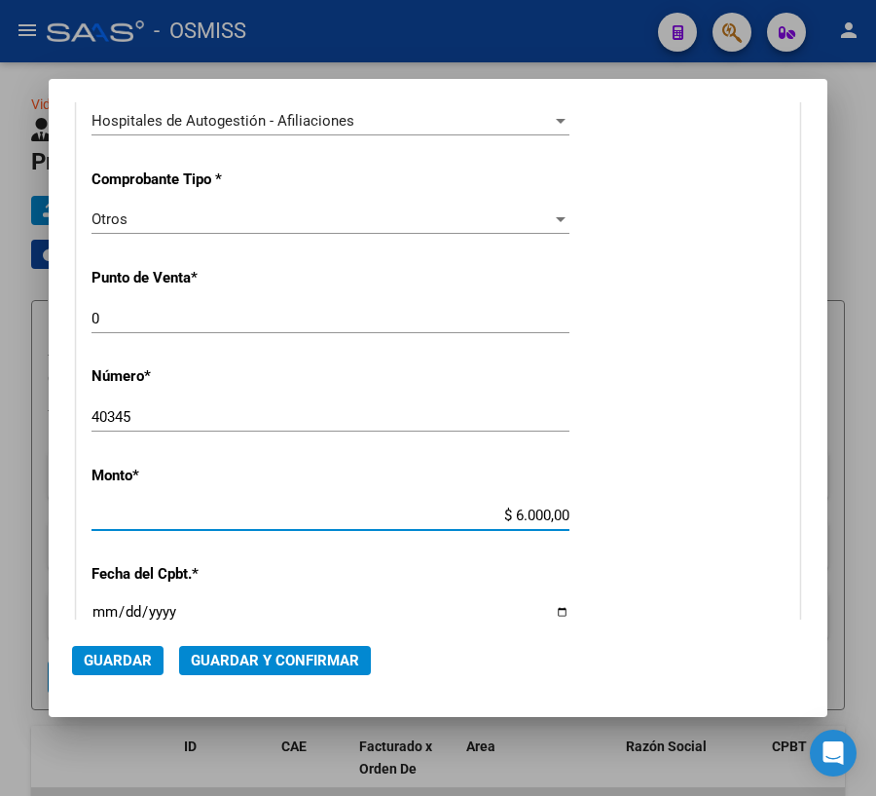
type input "$ 60.000,00"
click at [98, 611] on input "Ingresar la fecha" at bounding box center [331, 619] width 478 height 31
click at [558, 610] on input "Ingresar la fecha" at bounding box center [331, 619] width 478 height 31
type input "[DATE]"
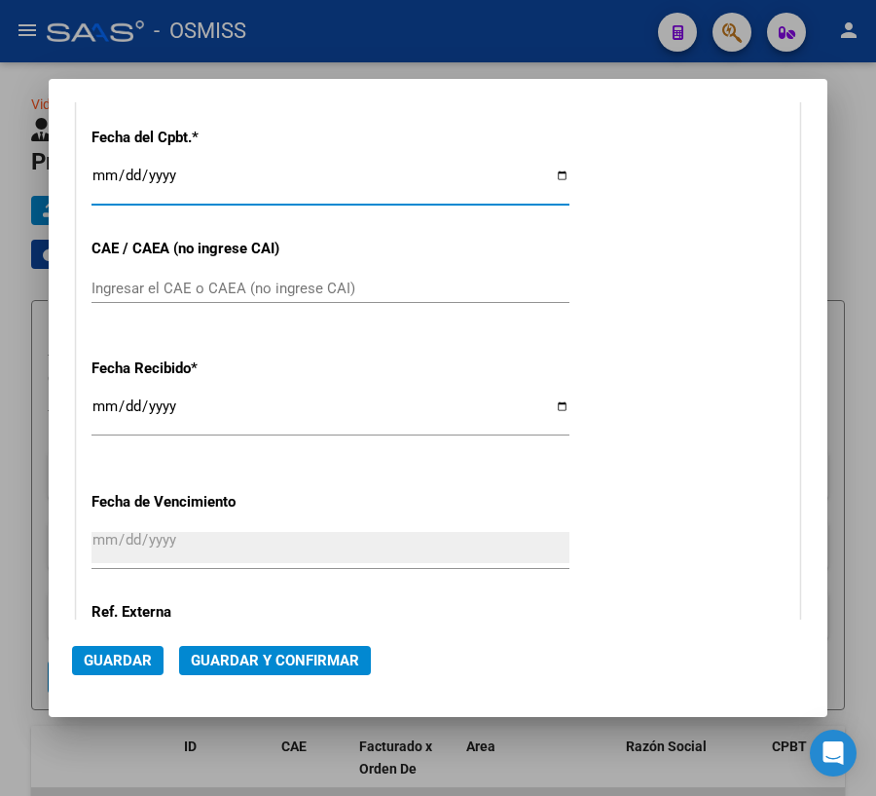
scroll to position [885, 0]
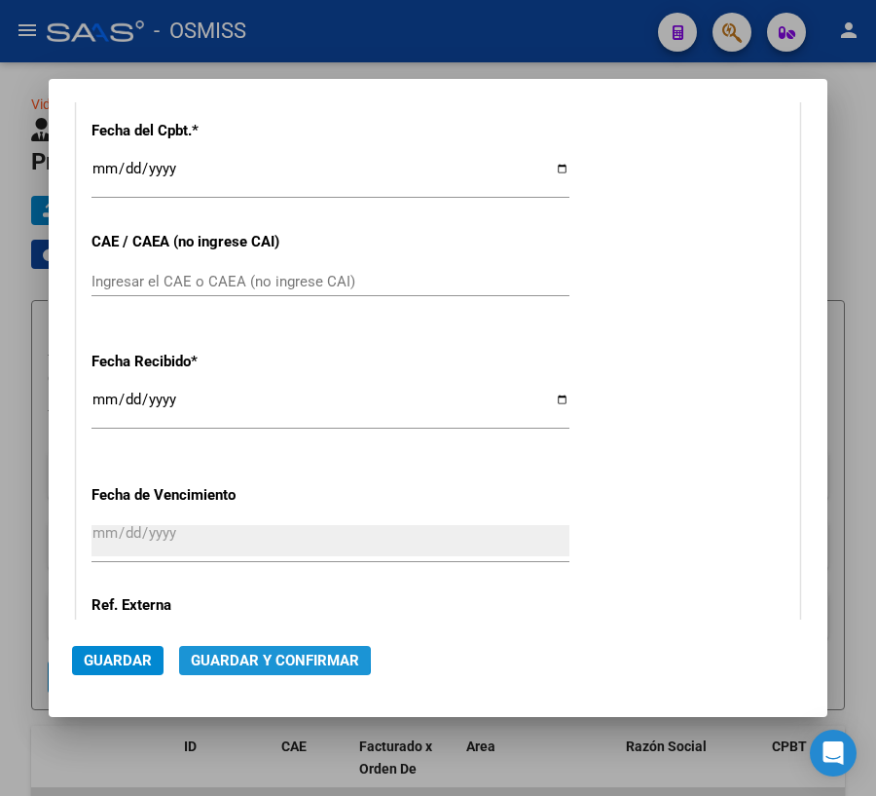
click at [228, 654] on span "Guardar y Confirmar" at bounding box center [275, 661] width 168 height 18
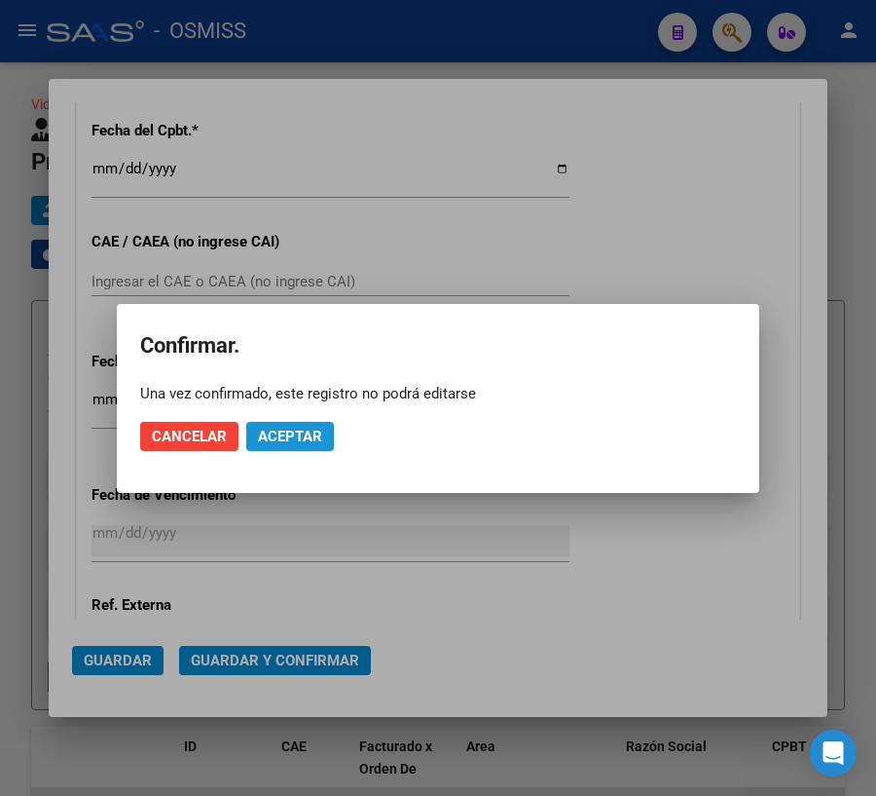
click at [269, 447] on button "Aceptar" at bounding box center [290, 436] width 88 height 29
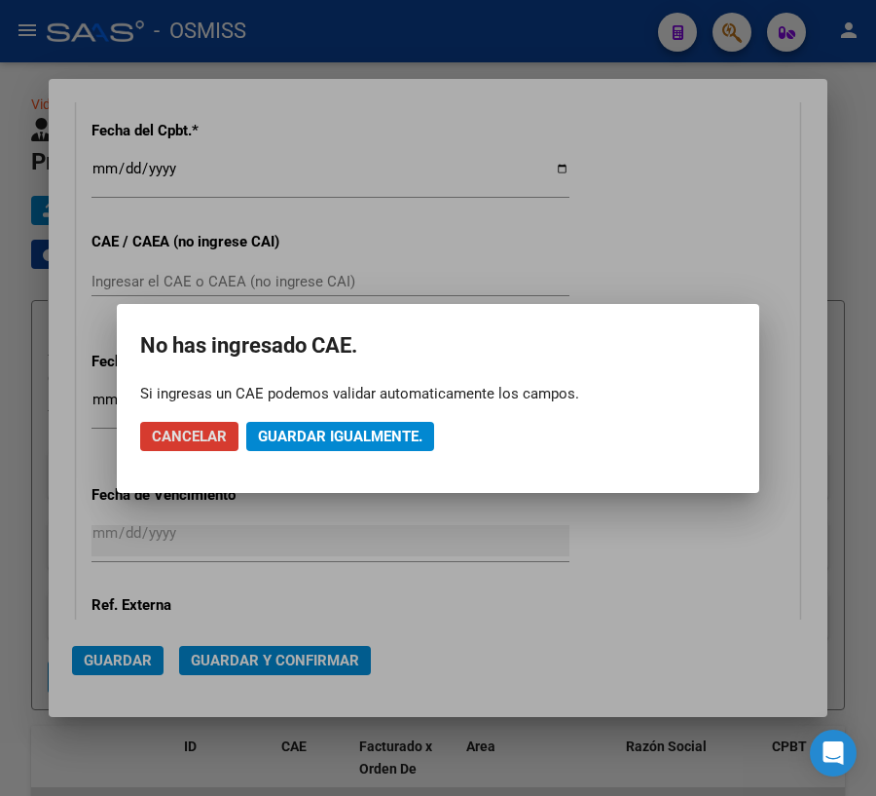
click at [341, 441] on span "Guardar igualmente." at bounding box center [340, 437] width 165 height 18
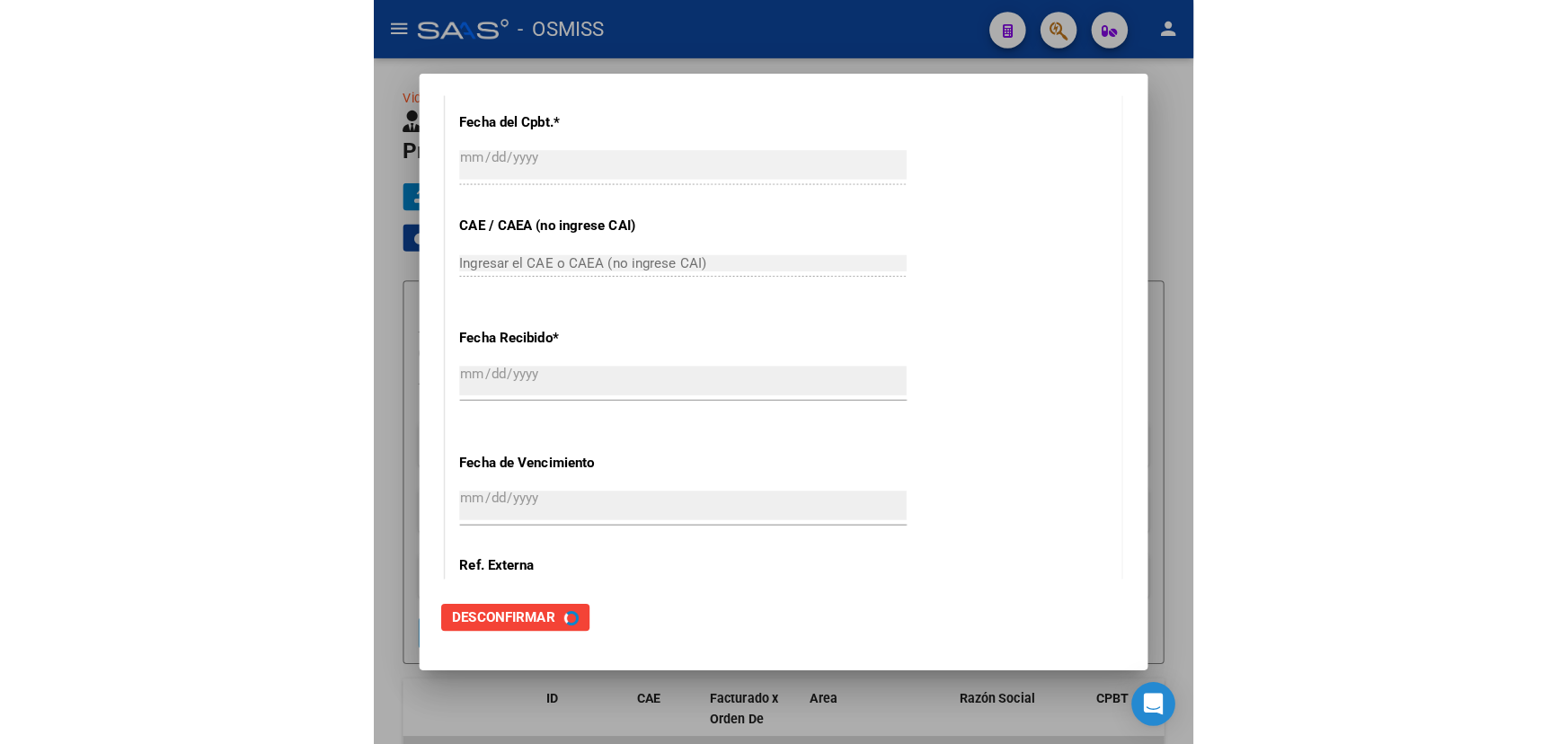
scroll to position [0, 0]
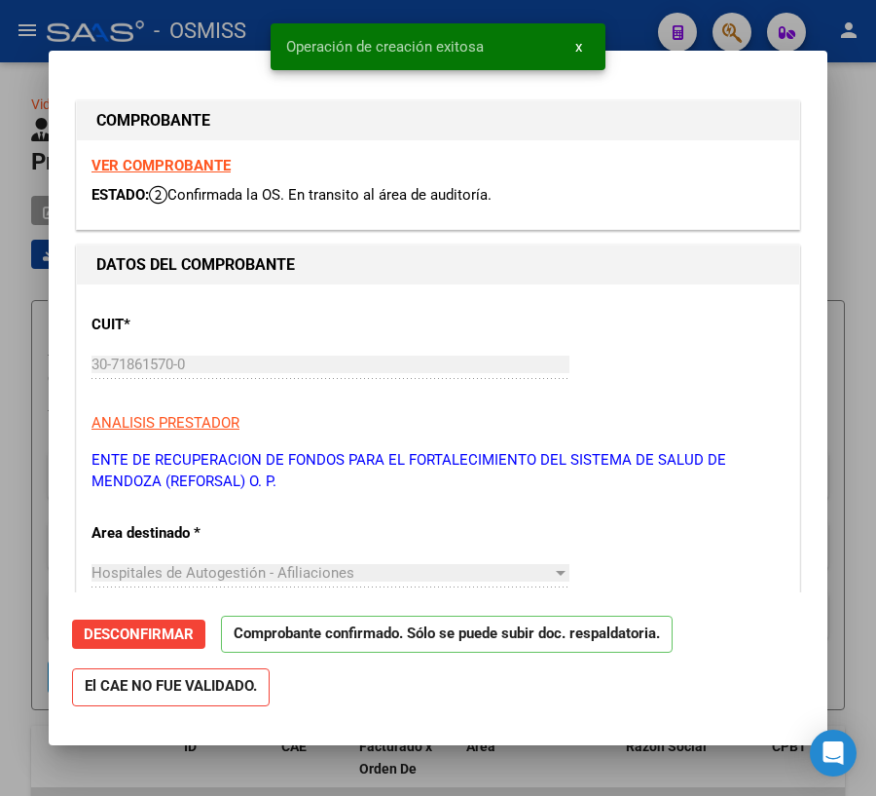
type input "[DATE]"
click at [486, 767] on div at bounding box center [438, 398] width 876 height 796
type input "$ 0,00"
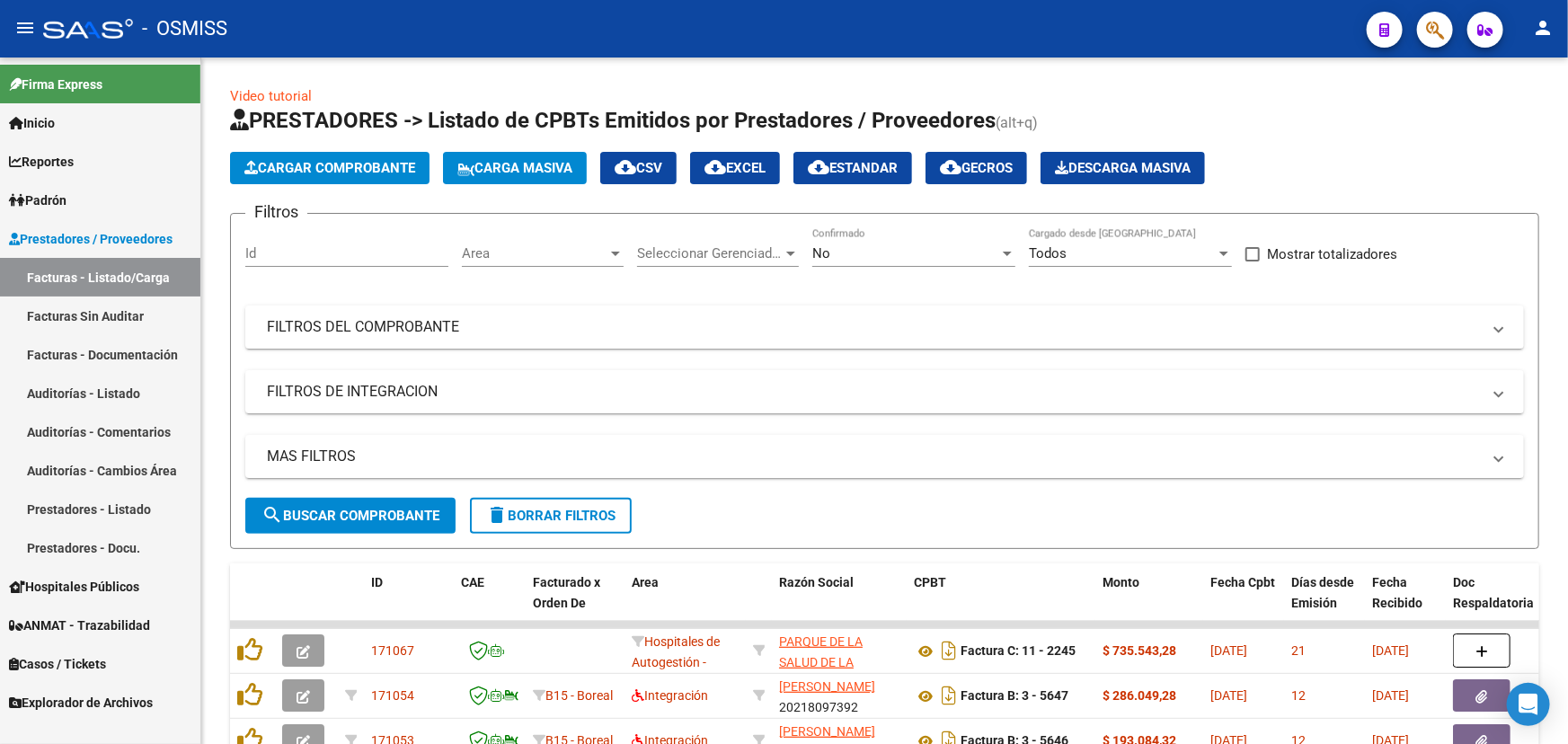
click at [44, 661] on span "Casos / Tickets" at bounding box center [57, 664] width 97 height 19
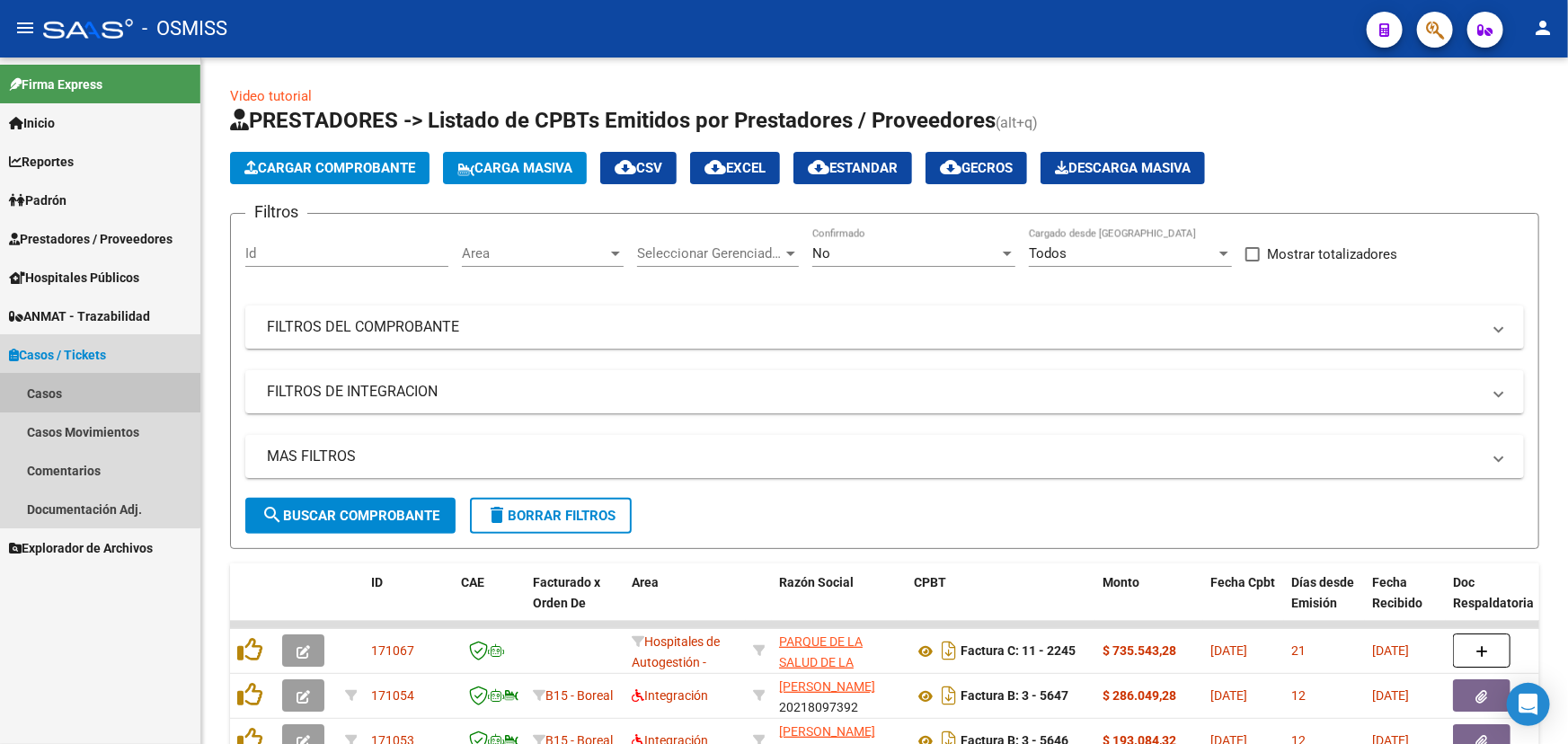
click at [50, 386] on link "Casos" at bounding box center [100, 393] width 200 height 39
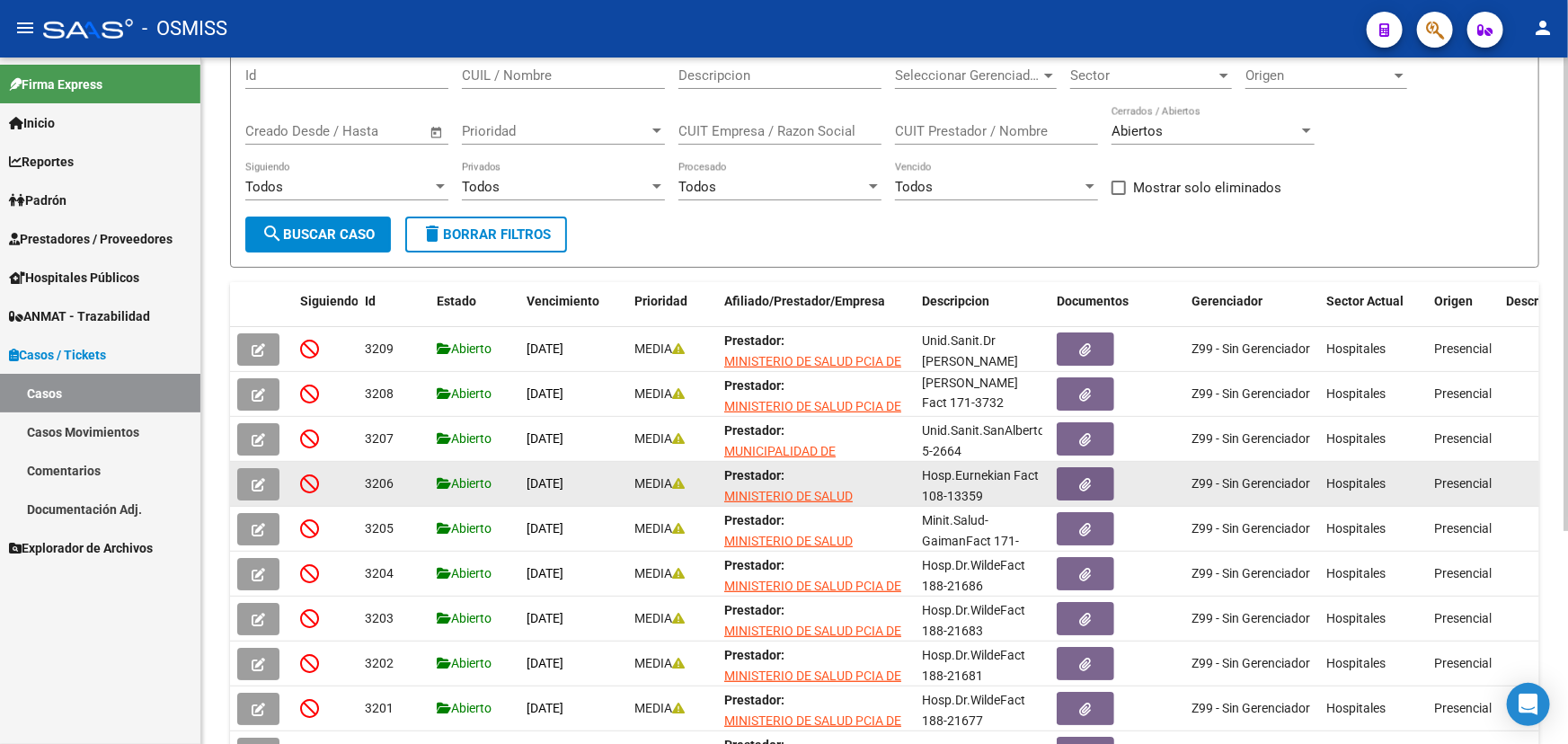
scroll to position [162, 0]
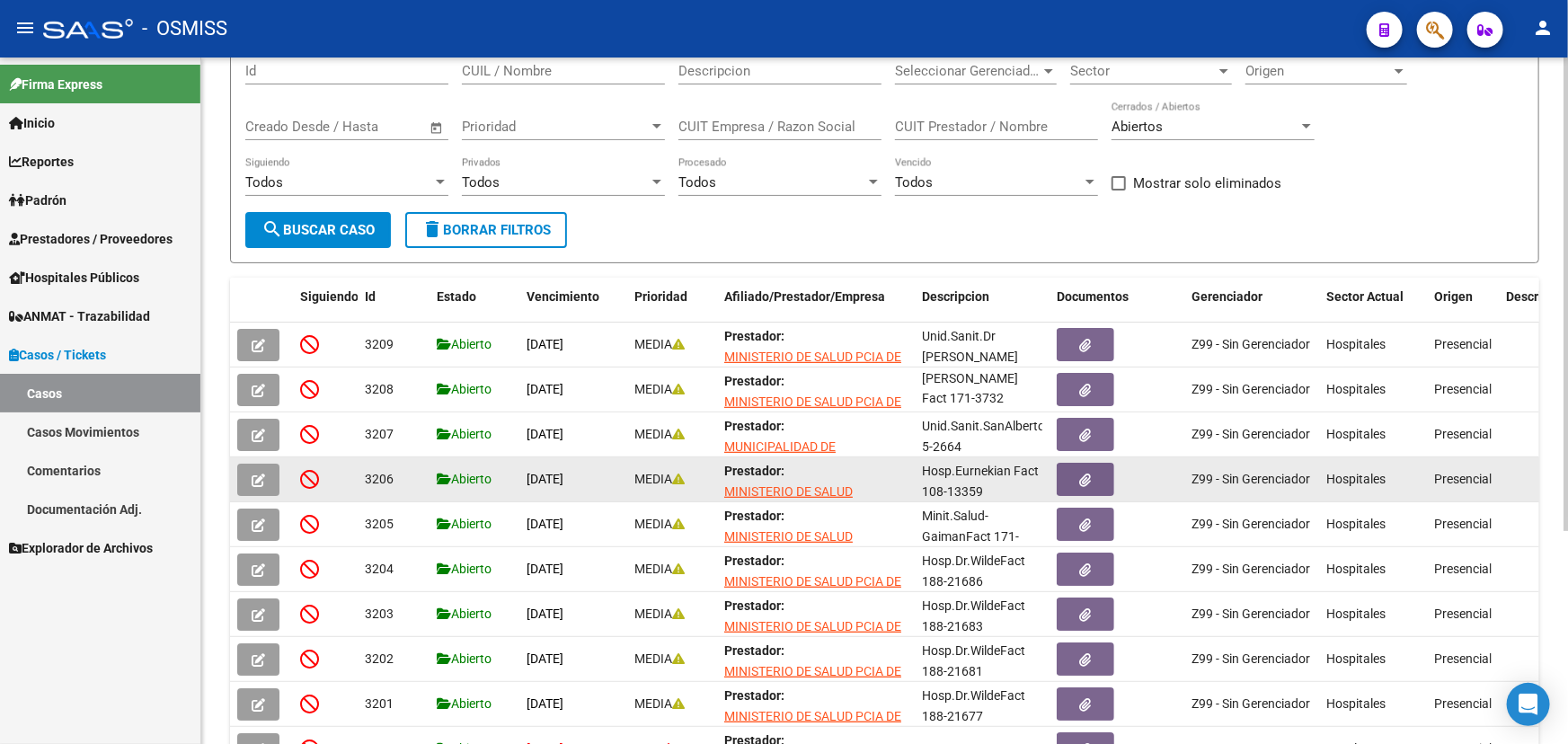
click at [259, 480] on icon "button" at bounding box center [258, 480] width 14 height 14
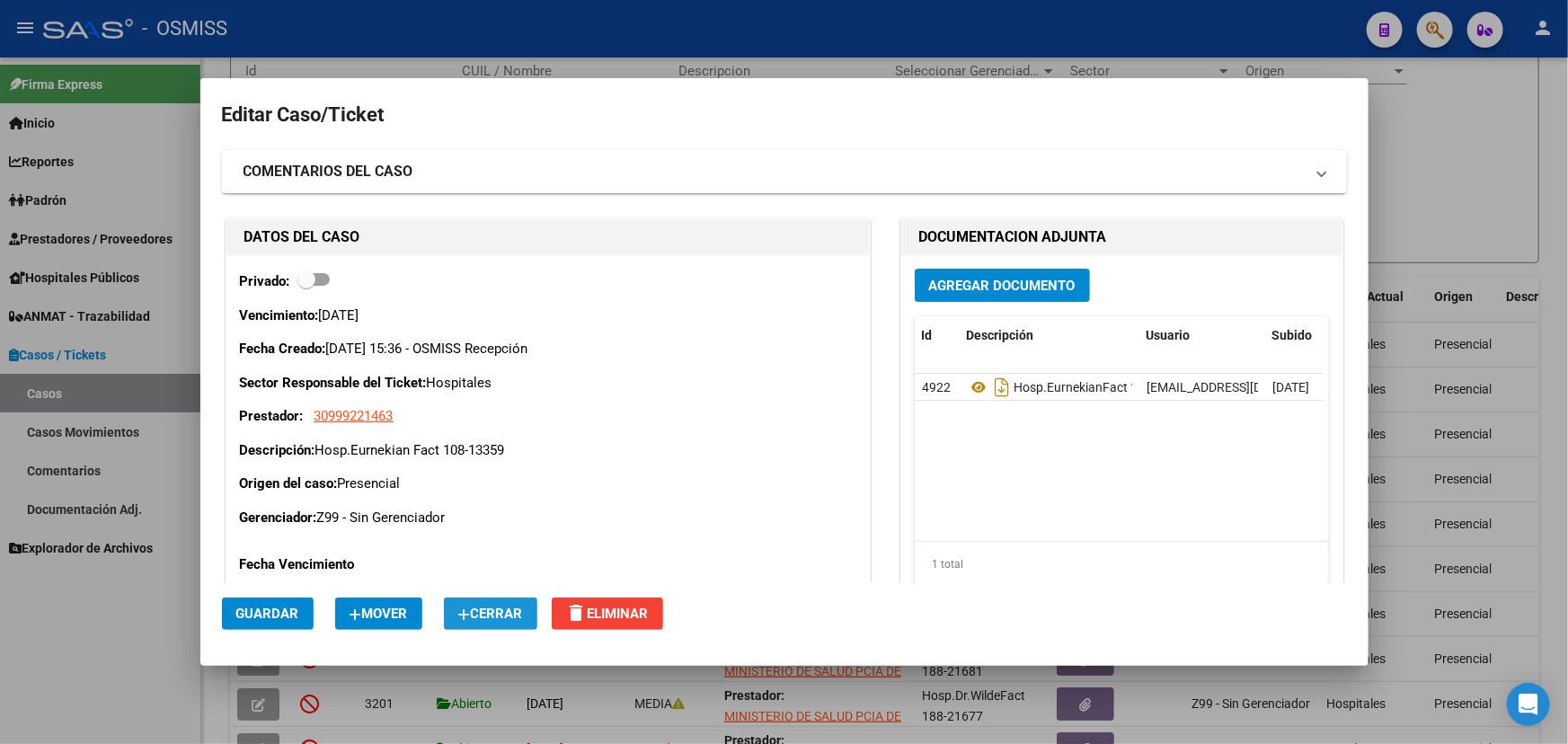
click at [503, 620] on span "Cerrar" at bounding box center [491, 614] width 65 height 17
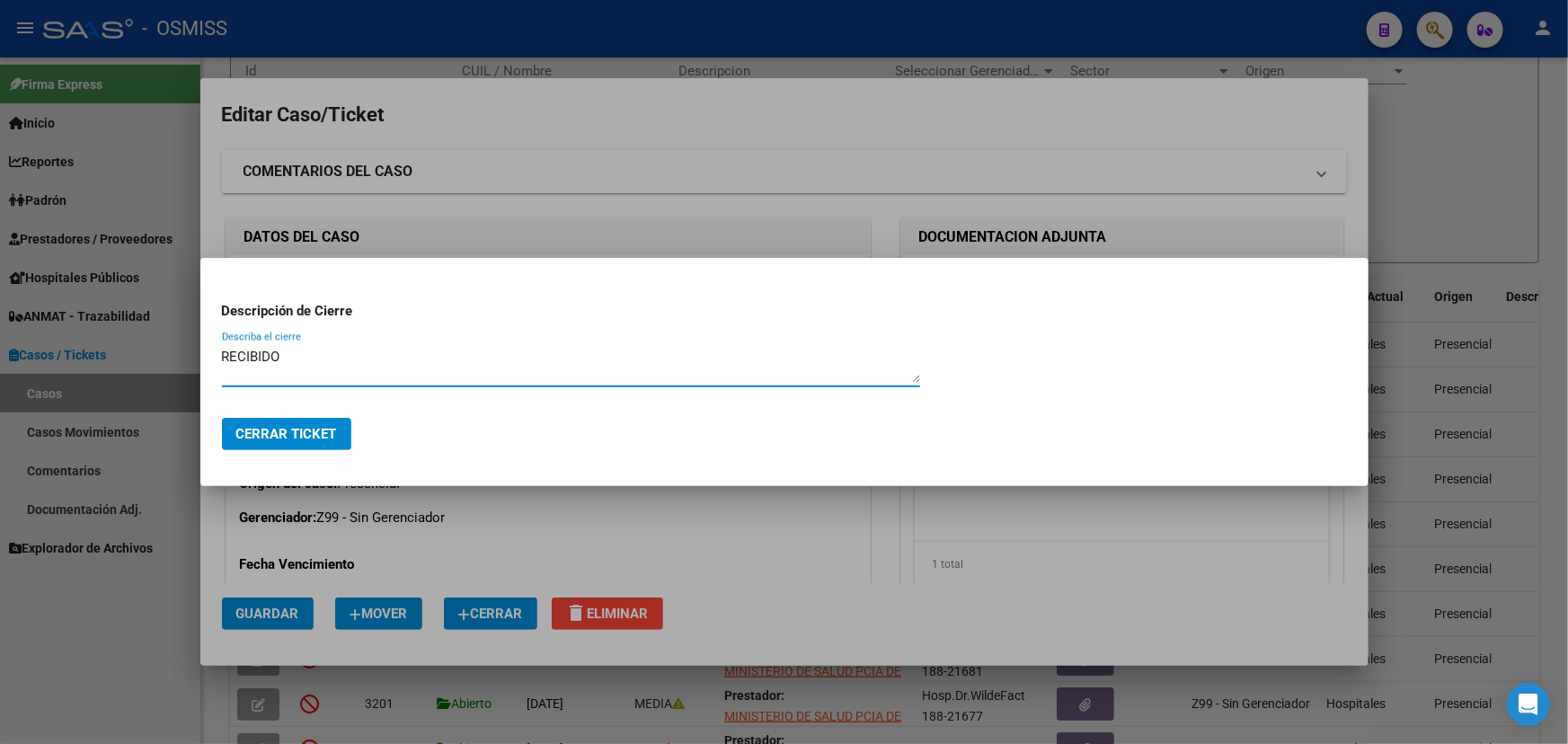
type textarea "RECIBIDO"
click at [321, 430] on span "Cerrar Ticket" at bounding box center [286, 435] width 101 height 17
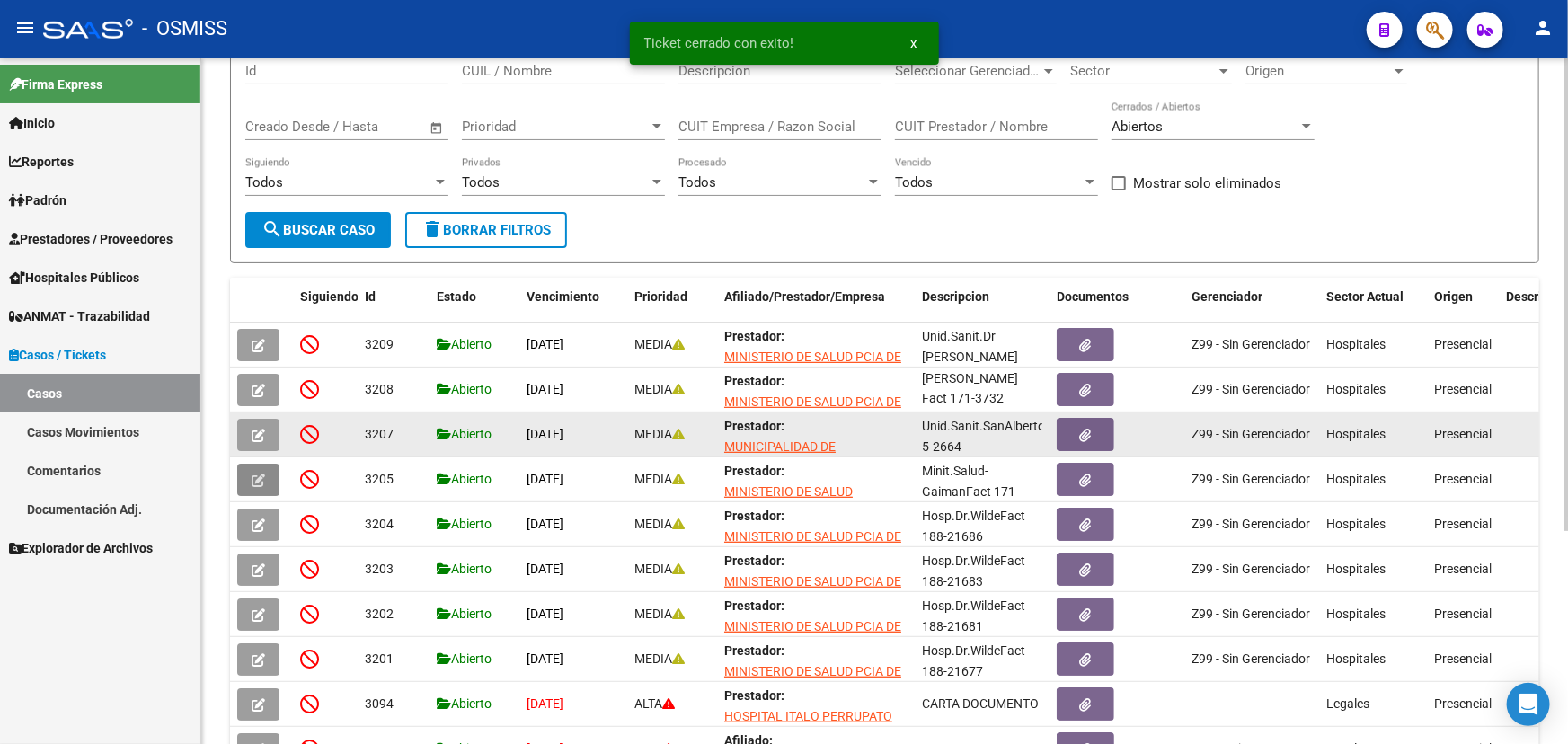
click at [261, 430] on icon "button" at bounding box center [258, 436] width 14 height 14
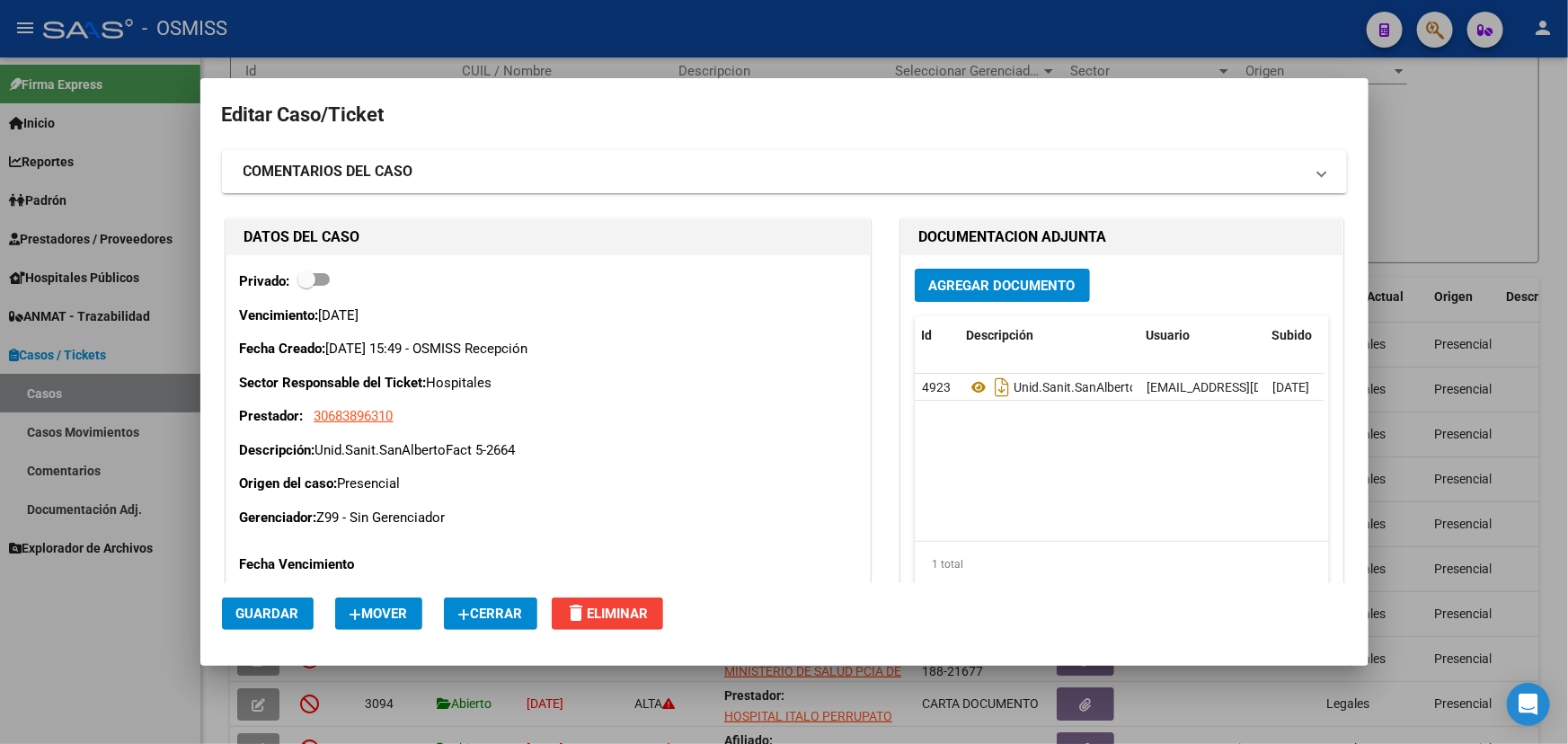
click at [465, 620] on icon "button" at bounding box center [465, 615] width 13 height 14
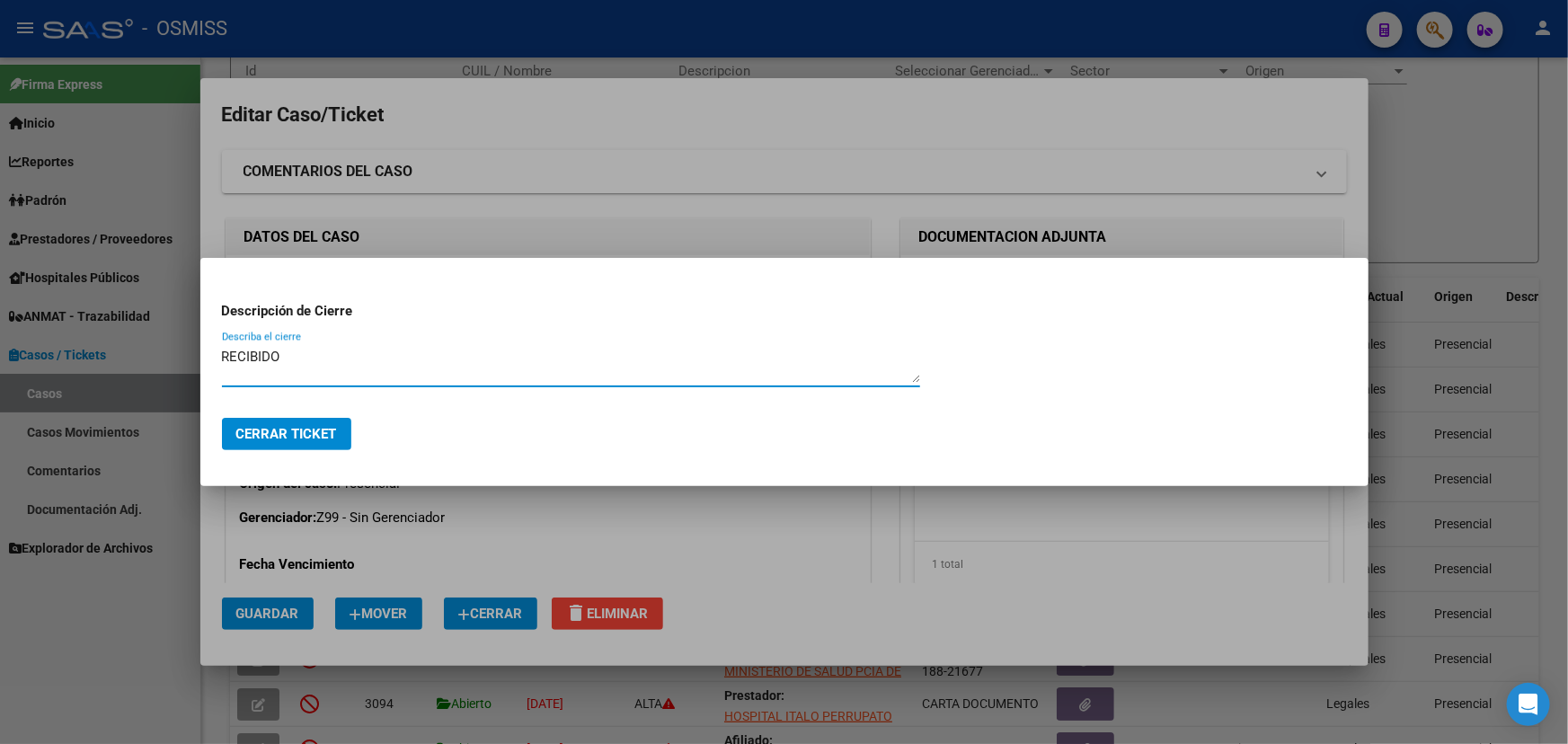
type textarea "RECIBIDO"
click at [256, 430] on span "Cerrar Ticket" at bounding box center [286, 435] width 101 height 17
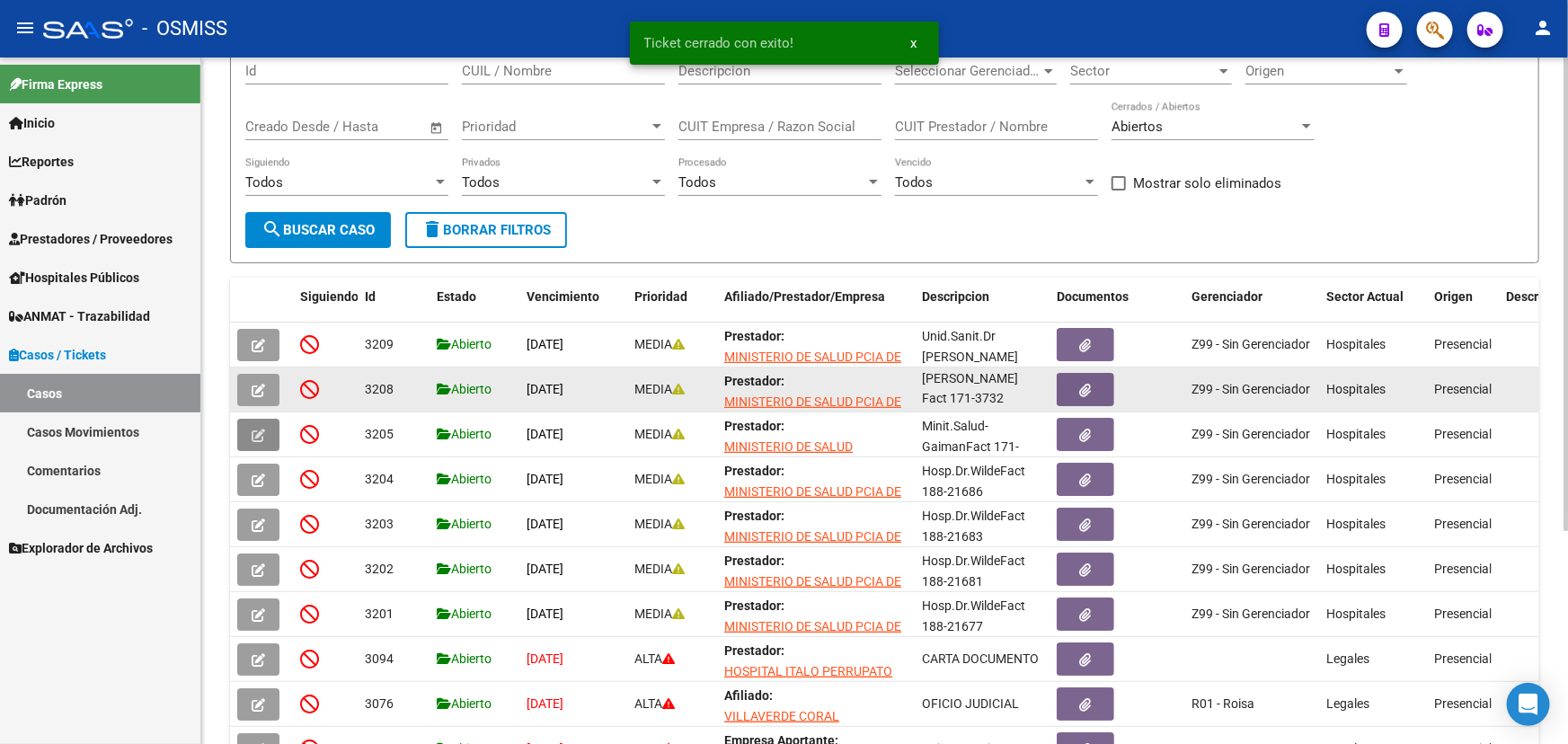
click at [259, 384] on icon "button" at bounding box center [258, 390] width 14 height 14
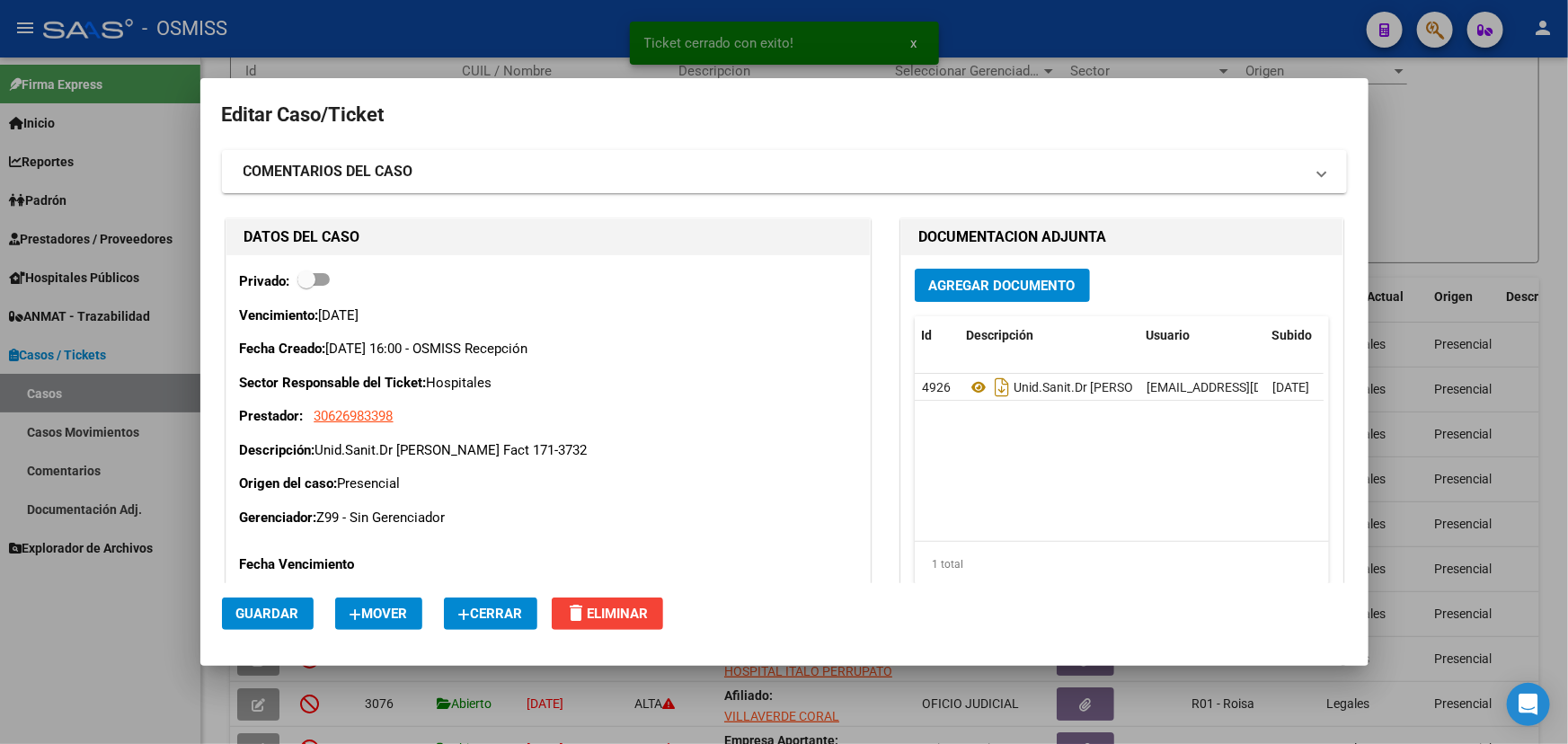
click at [518, 612] on span "Cerrar" at bounding box center [491, 614] width 65 height 17
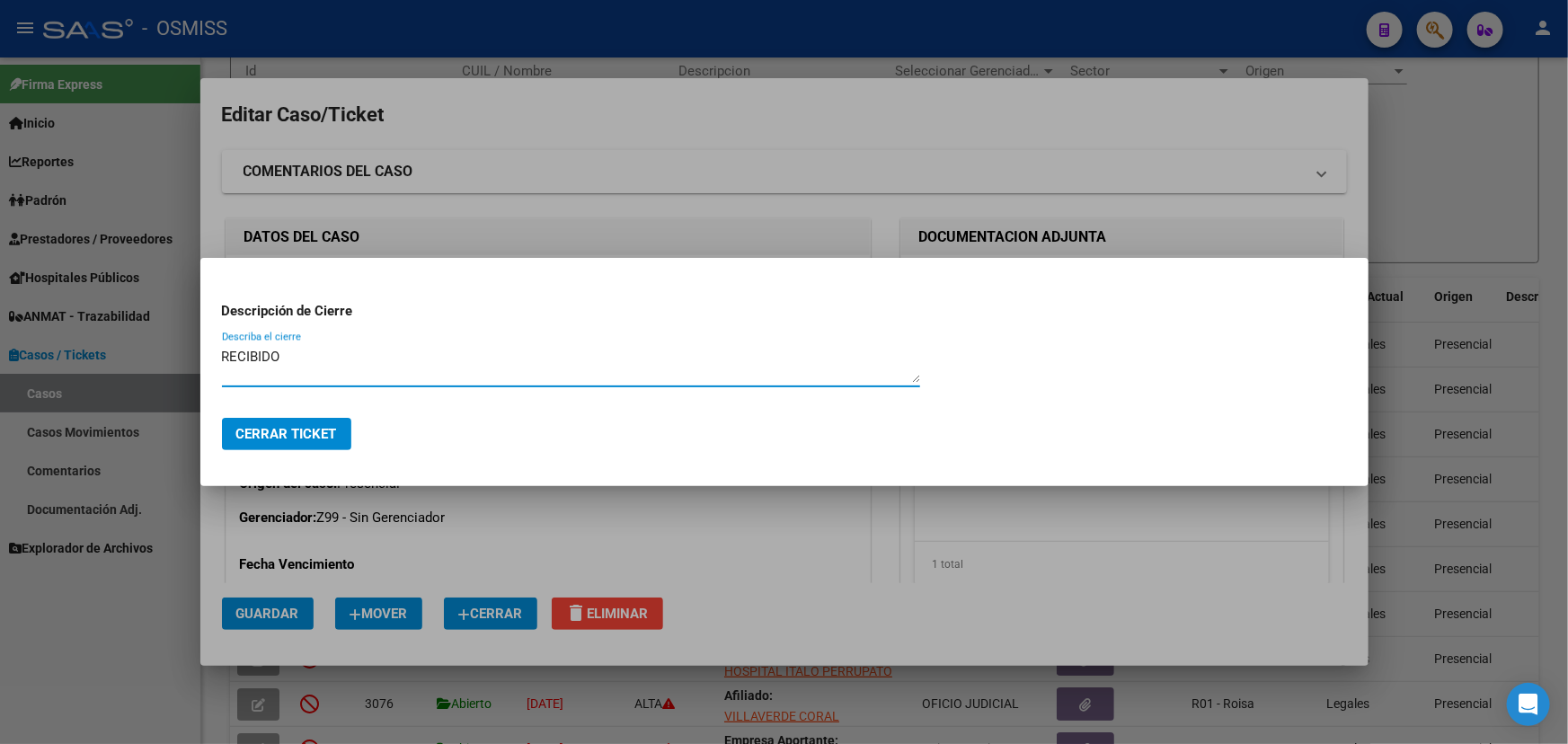
type textarea "RECIBIDO"
click at [291, 430] on span "Cerrar Ticket" at bounding box center [286, 435] width 101 height 17
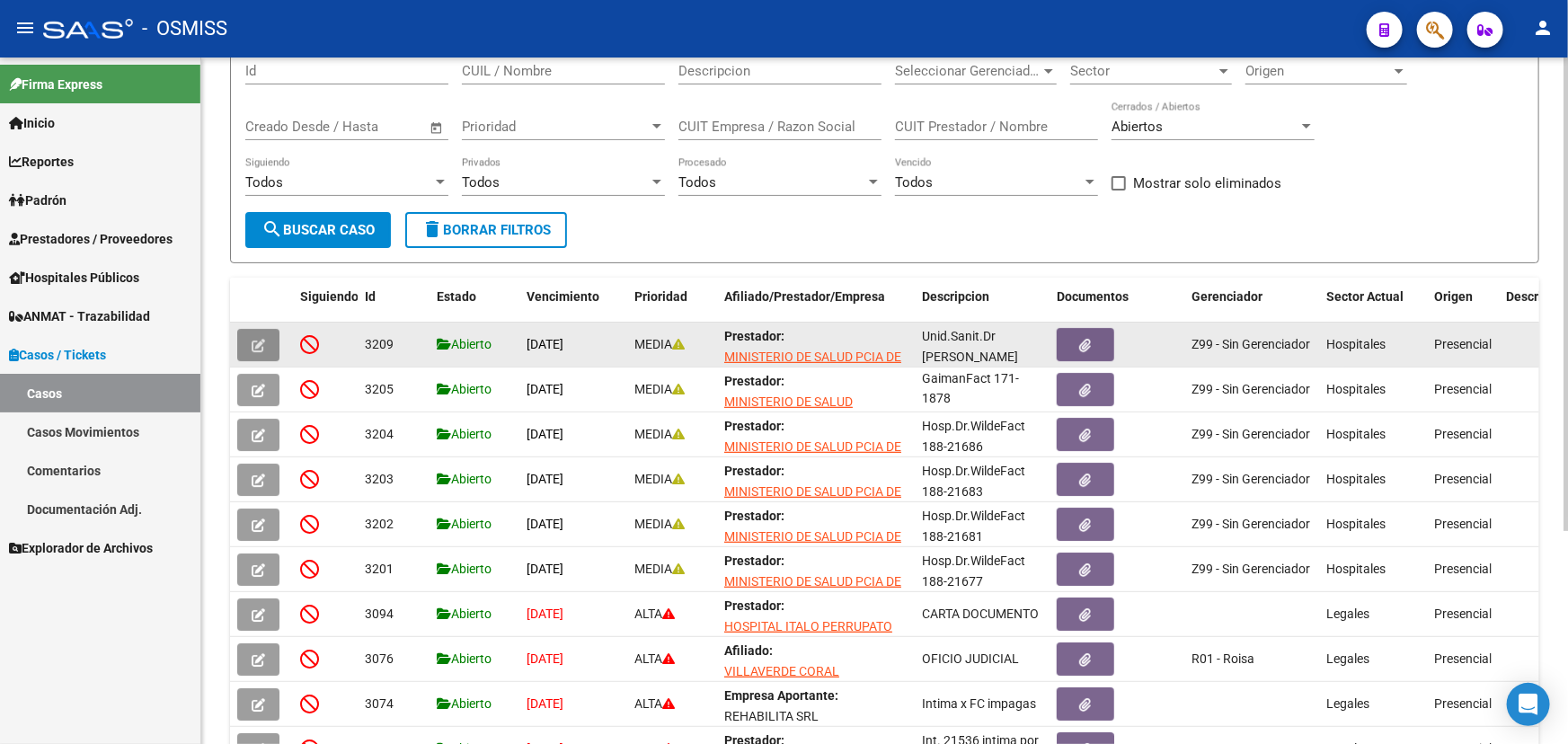
click at [255, 342] on icon "button" at bounding box center [258, 345] width 14 height 14
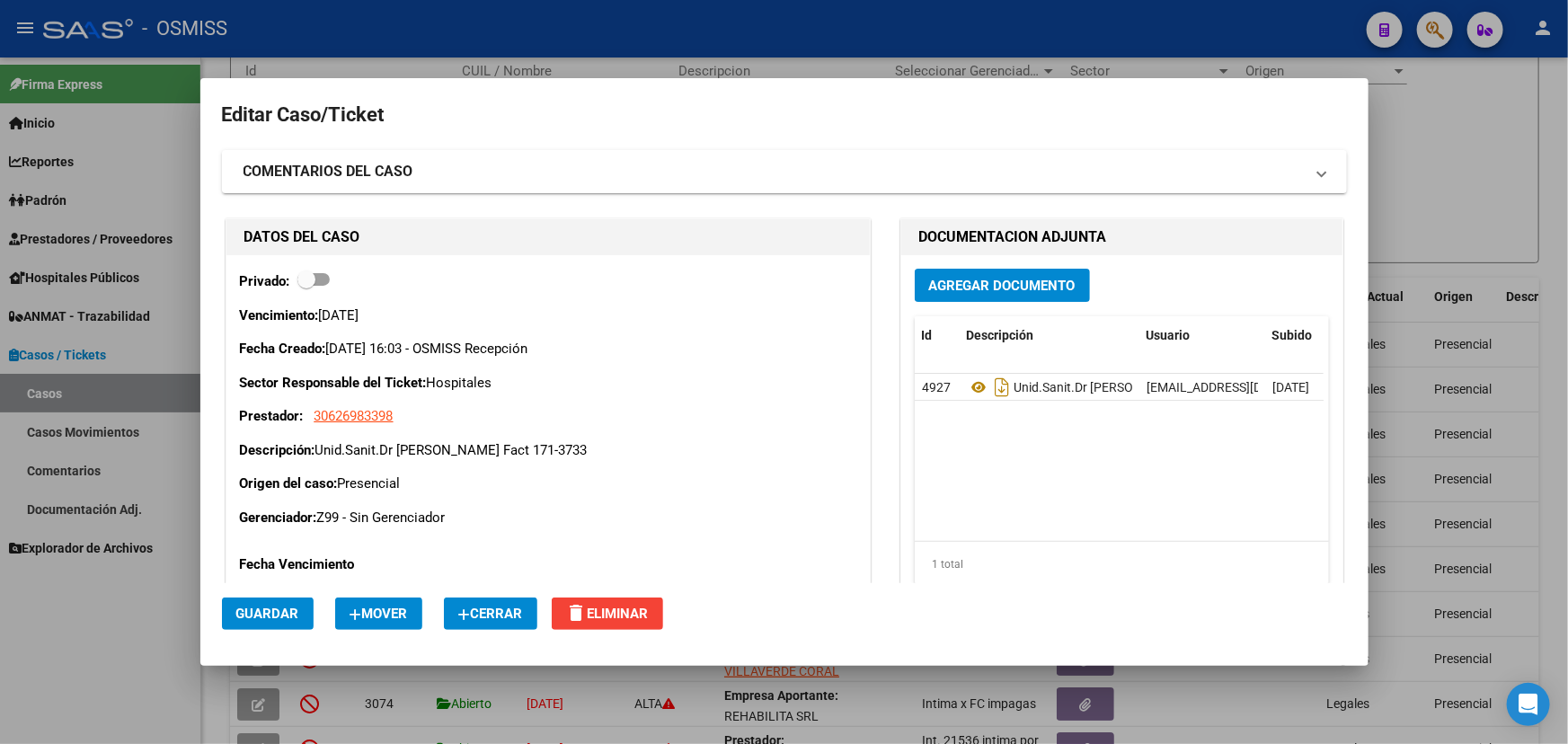
click at [486, 618] on span "Cerrar" at bounding box center [491, 614] width 65 height 17
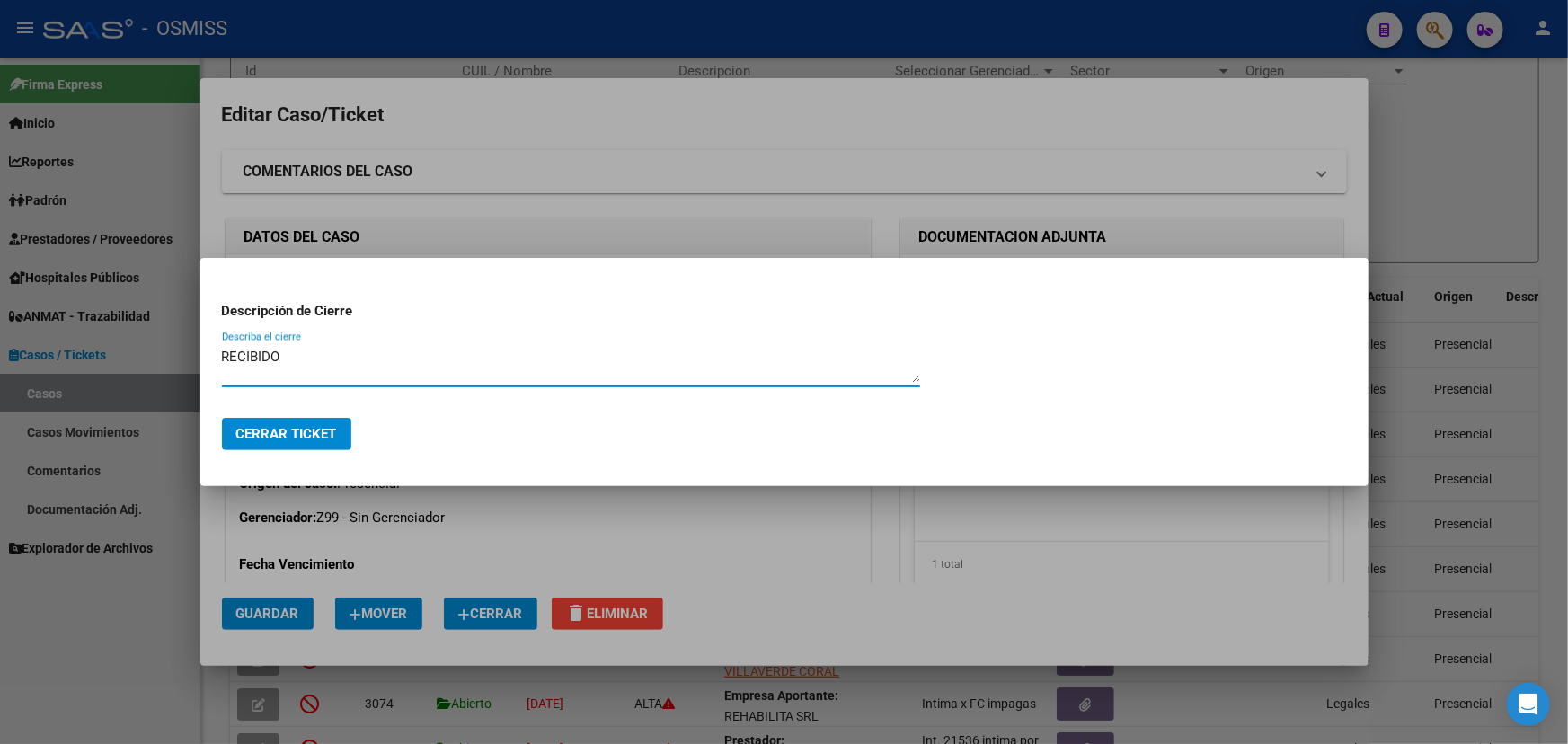
type textarea "RECIBIDO"
click at [286, 440] on span "Cerrar Ticket" at bounding box center [286, 435] width 101 height 17
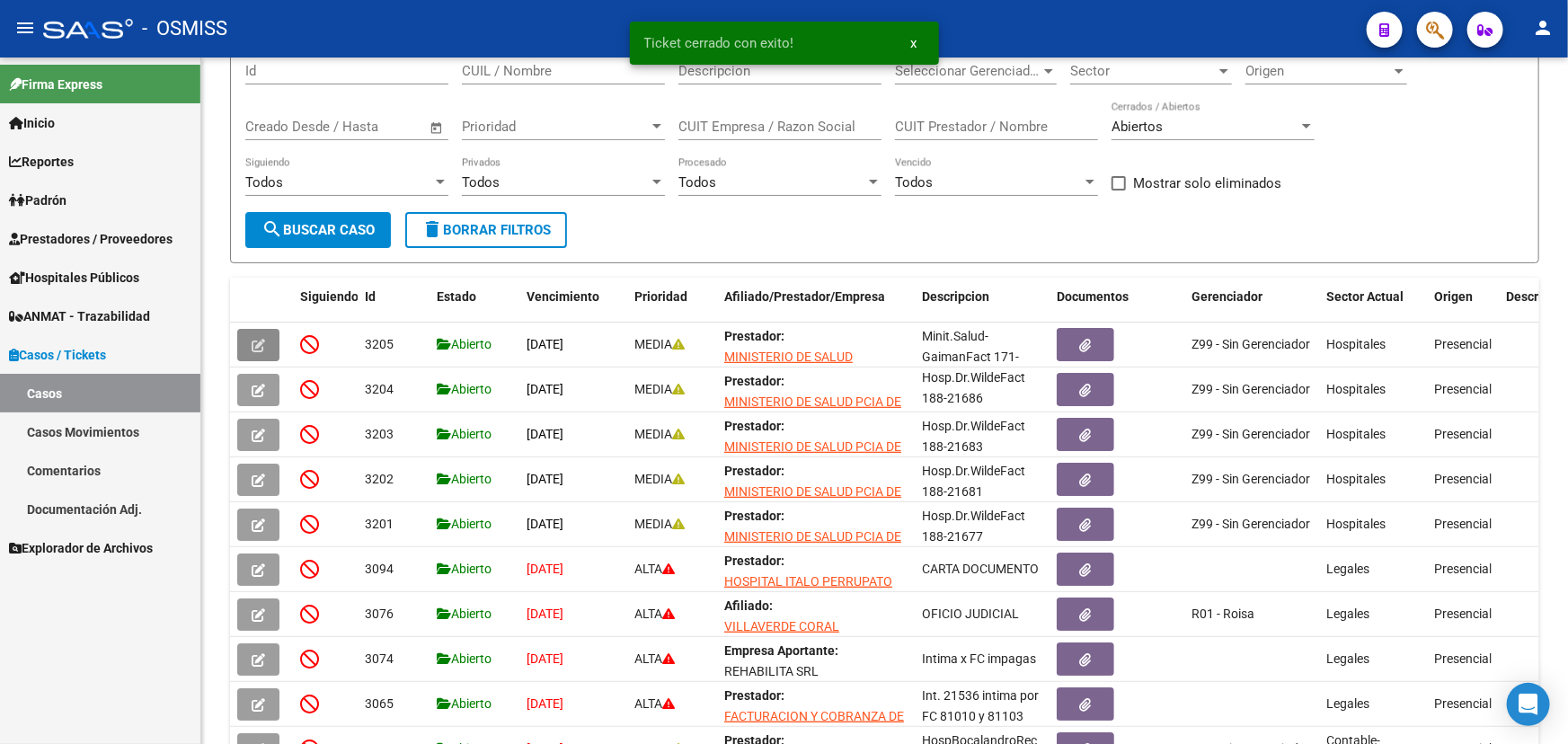
scroll to position [3, 0]
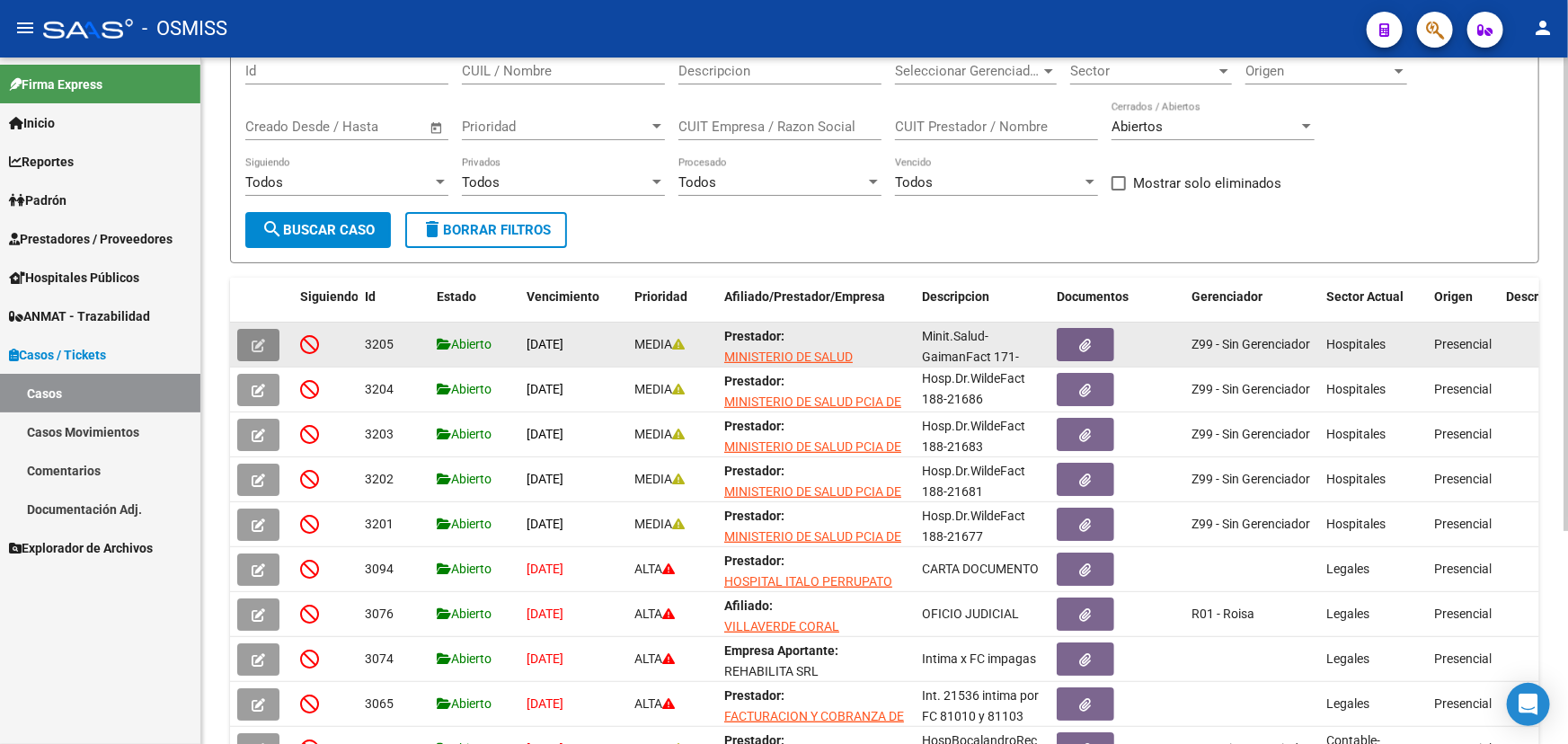
click at [265, 334] on button "button" at bounding box center [258, 344] width 42 height 32
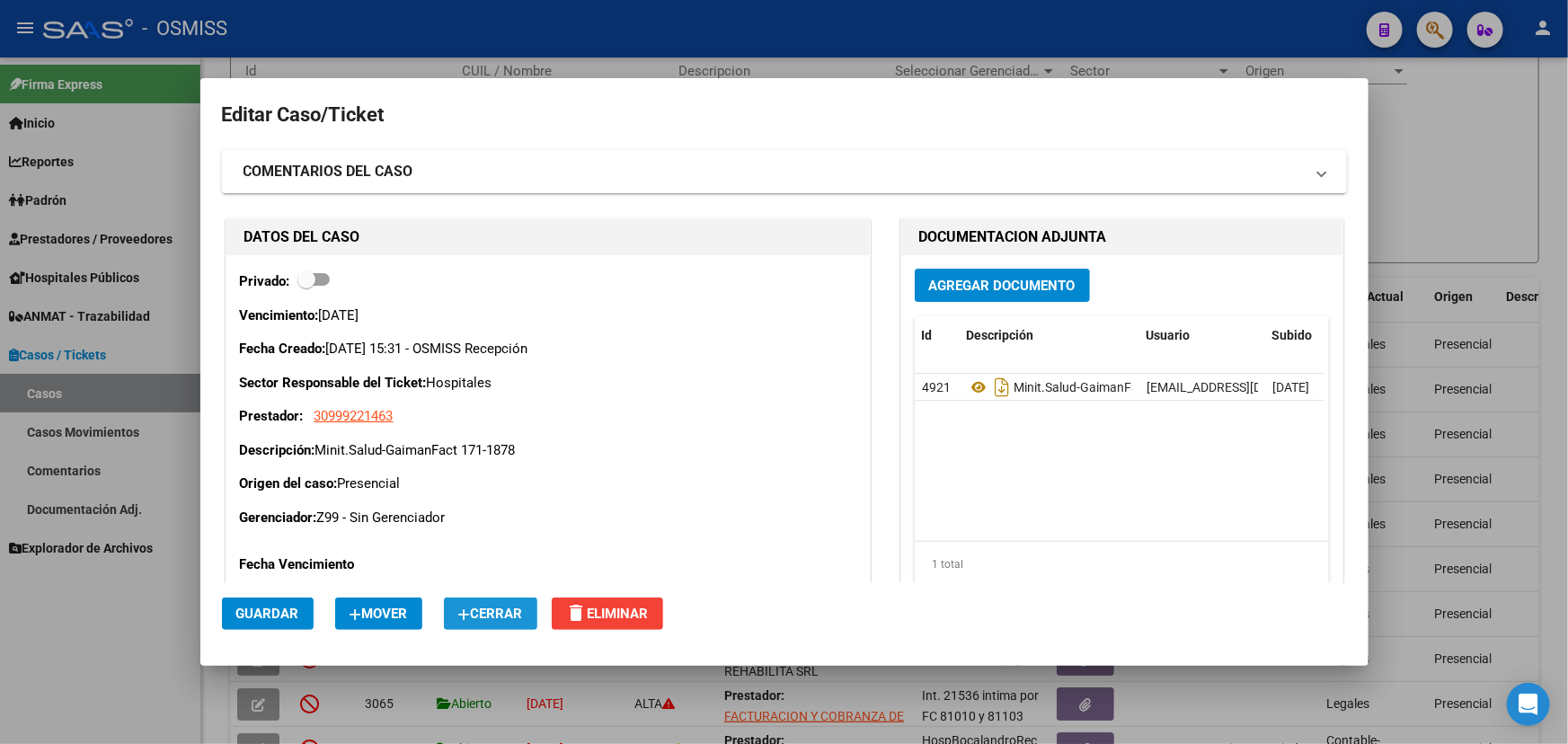
click at [503, 609] on span "Cerrar" at bounding box center [491, 614] width 65 height 17
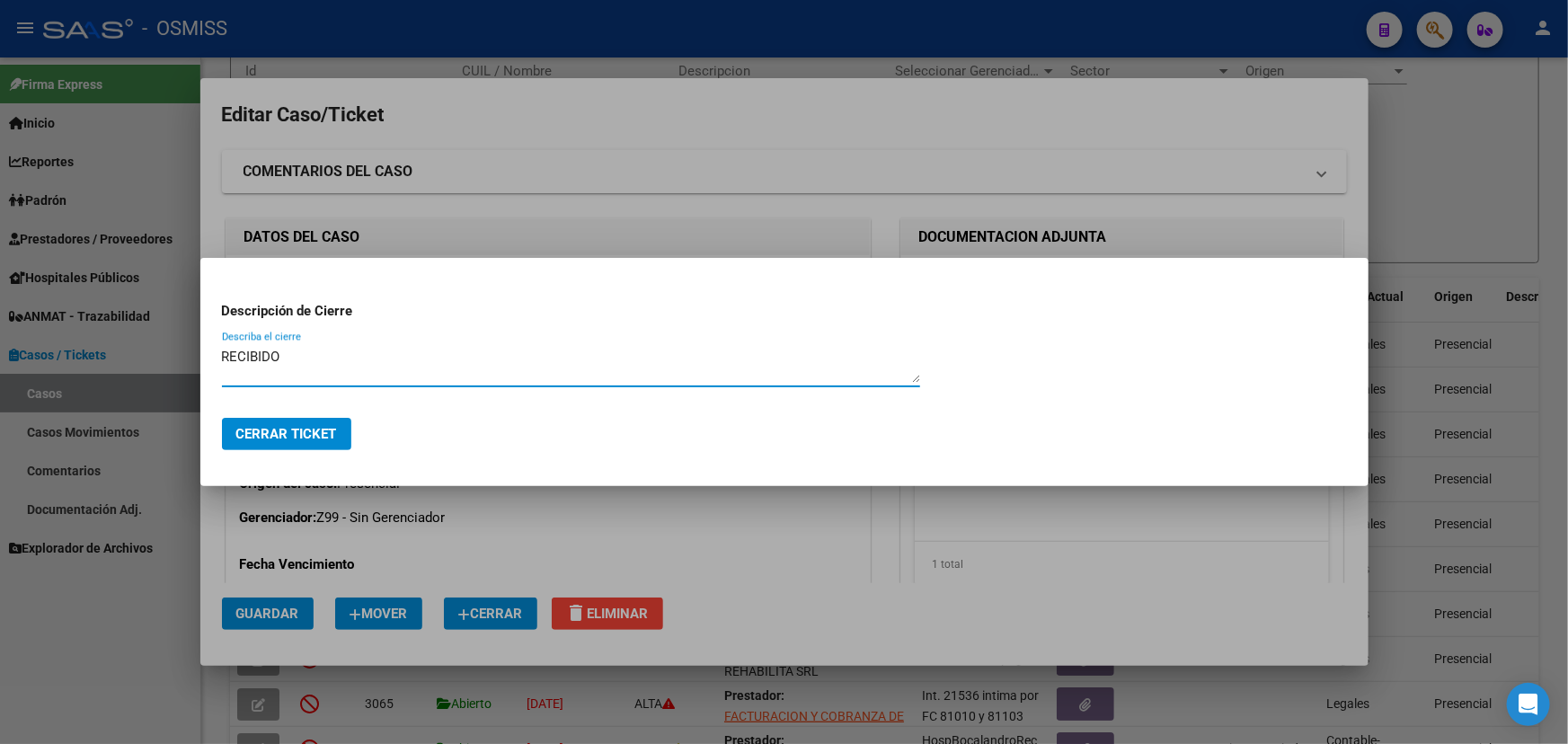
type textarea "RECIBIDO"
click at [299, 438] on span "Cerrar Ticket" at bounding box center [286, 435] width 101 height 17
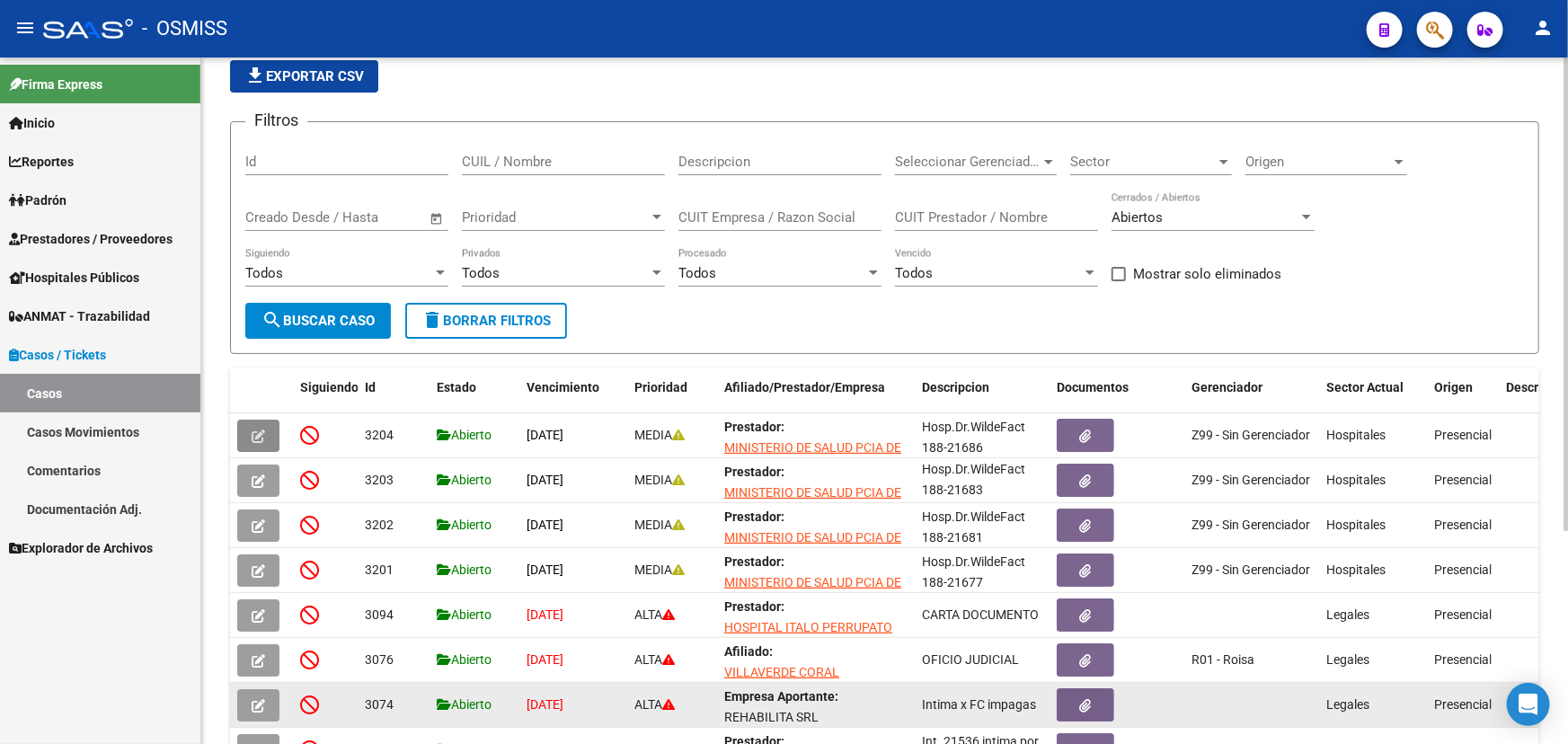
scroll to position [0, 0]
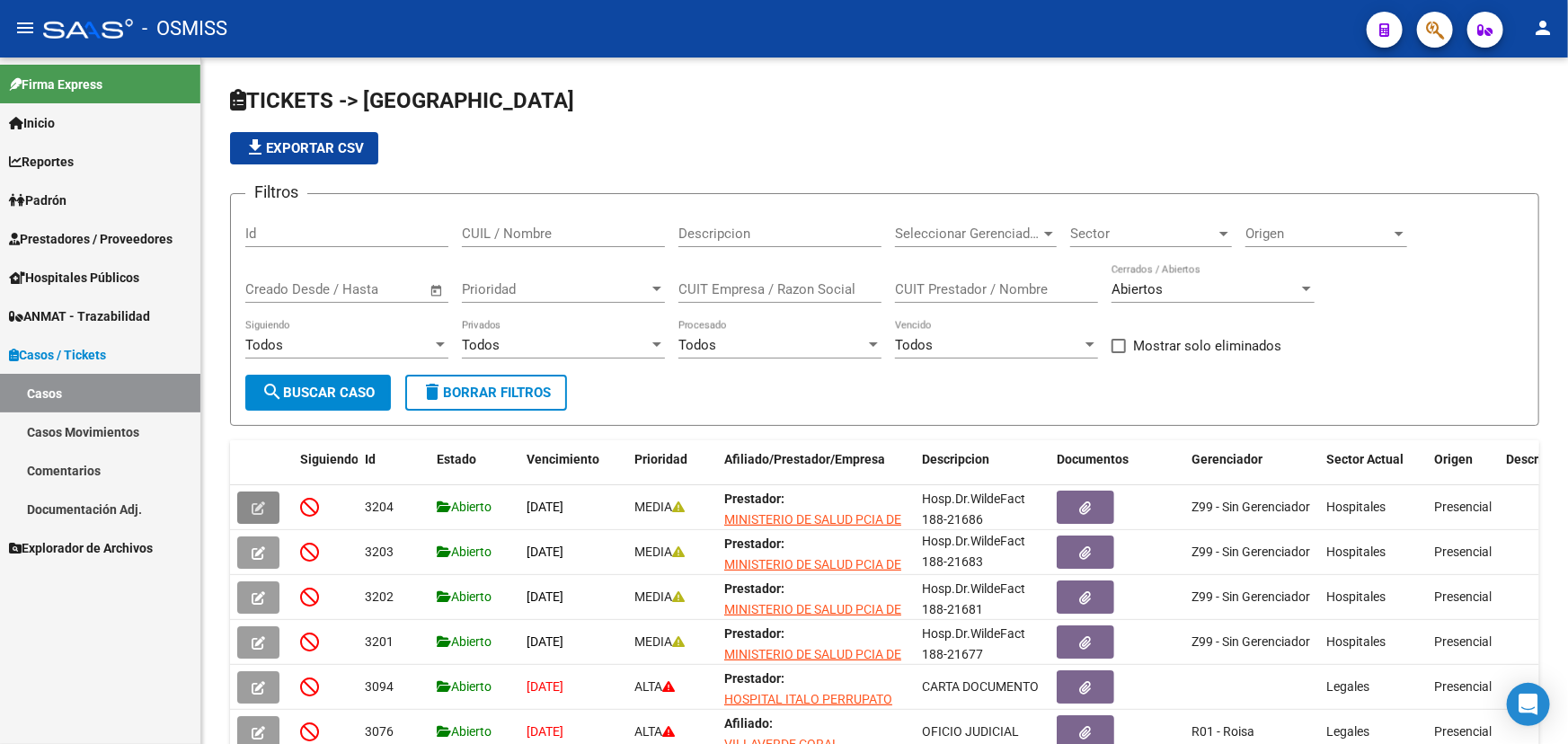
click at [74, 279] on span "Hospitales Públicos" at bounding box center [74, 277] width 130 height 19
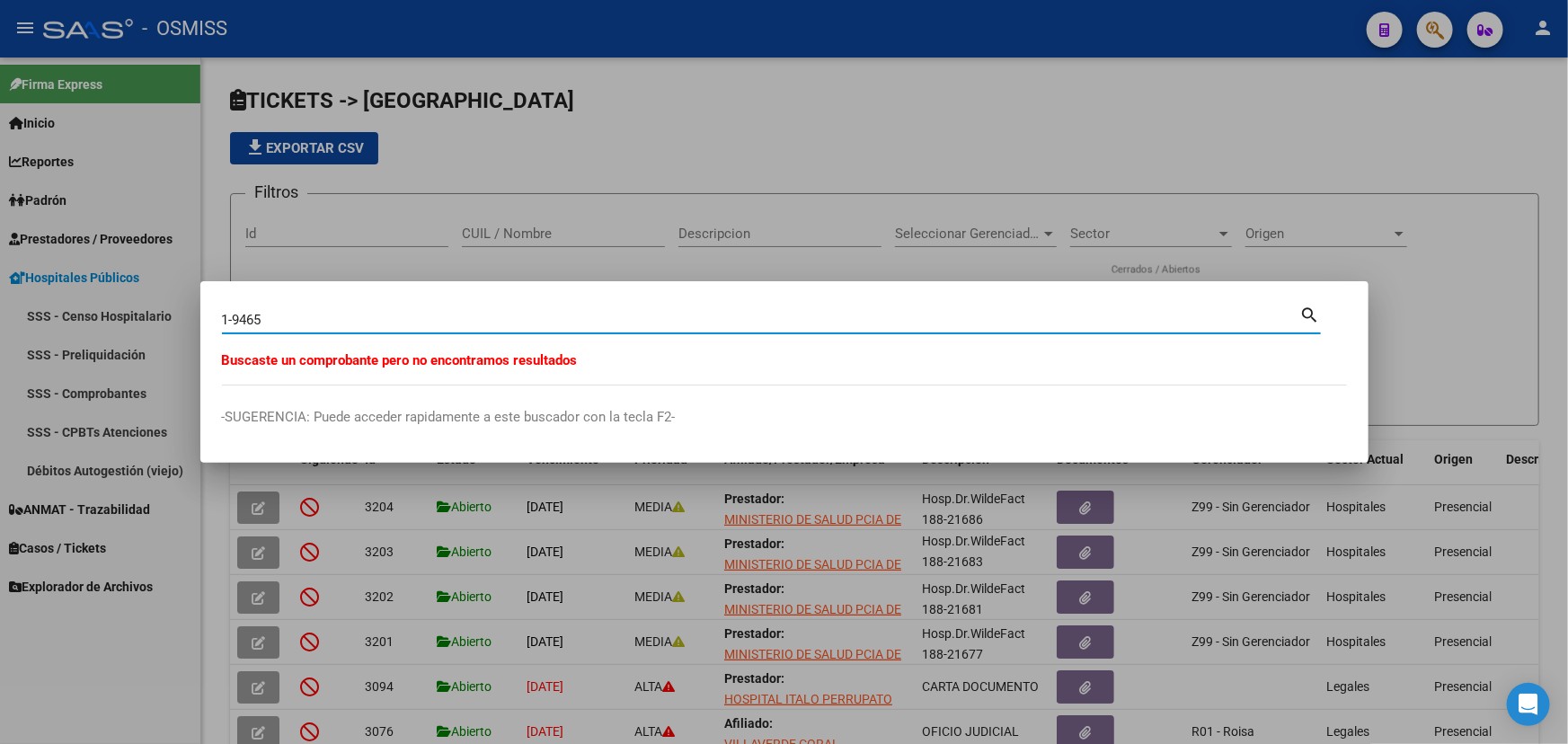
drag, startPoint x: 293, startPoint y: 316, endPoint x: 99, endPoint y: 312, distance: 194.0
click at [99, 312] on div "1-9465 Buscar (apellido, dni, [PERSON_NAME], [PERSON_NAME], cuit, obra social) …" at bounding box center [784, 372] width 1568 height 744
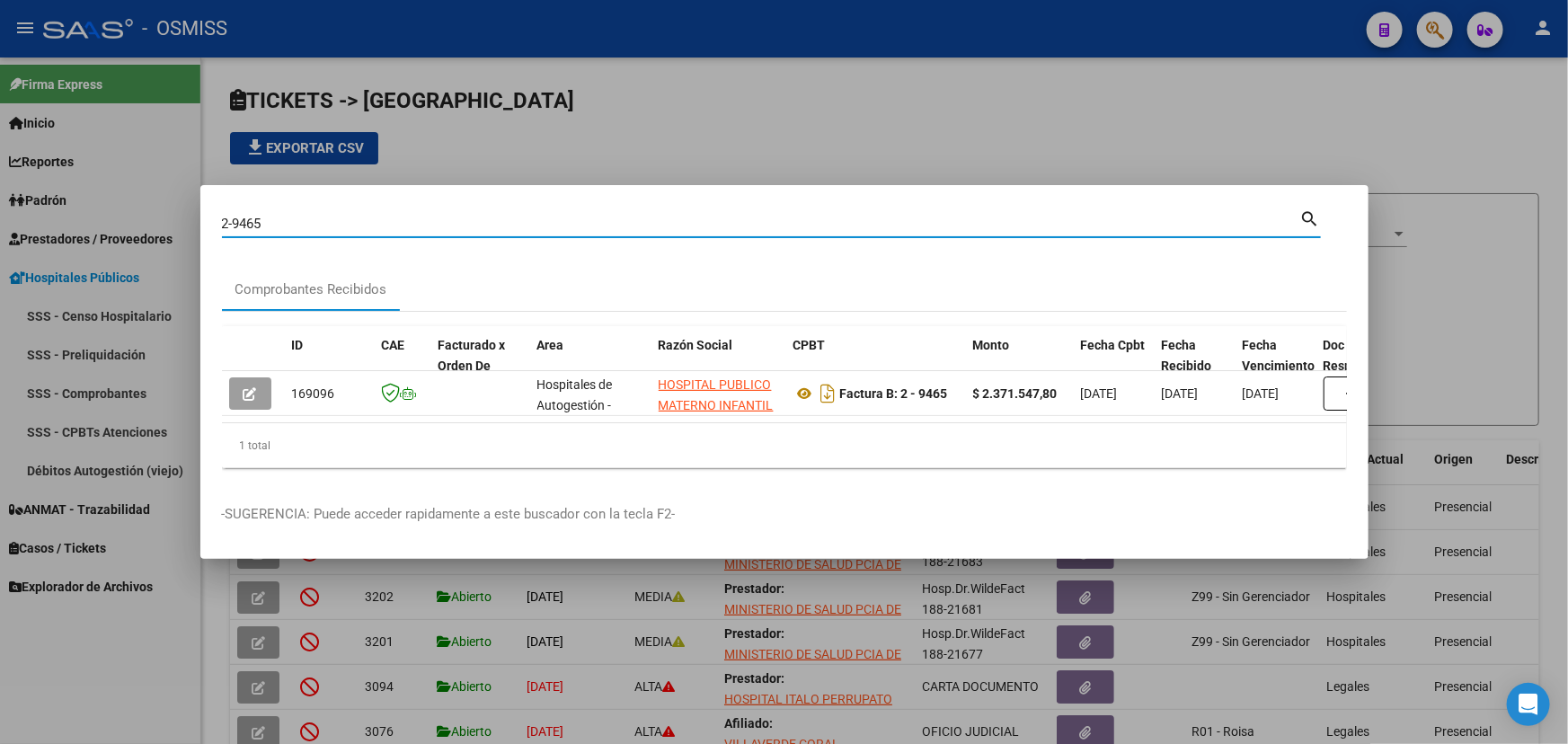
drag, startPoint x: 281, startPoint y: 219, endPoint x: 249, endPoint y: 216, distance: 32.1
click at [249, 216] on input "2-9465" at bounding box center [761, 224] width 1079 height 17
type input "2-9405"
